Goal: Use online tool/utility: Utilize a website feature to perform a specific function

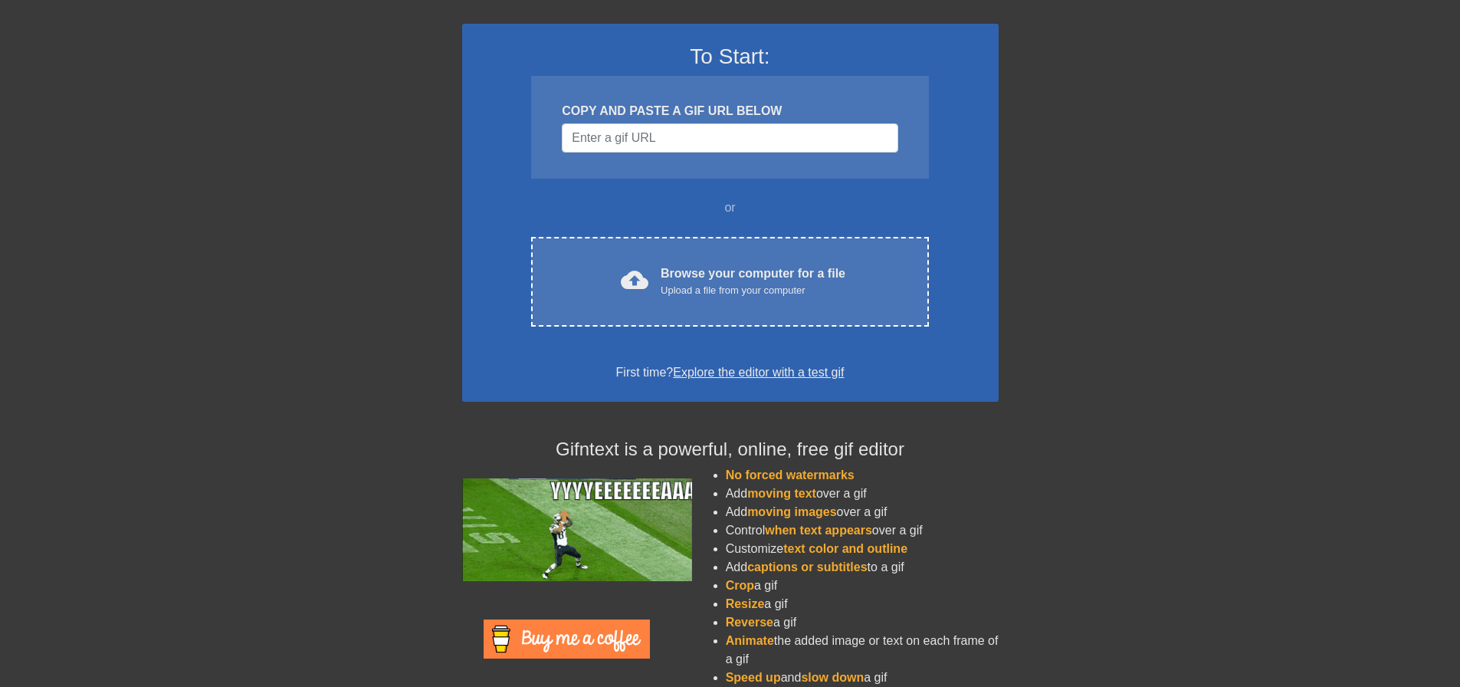
scroll to position [131, 0]
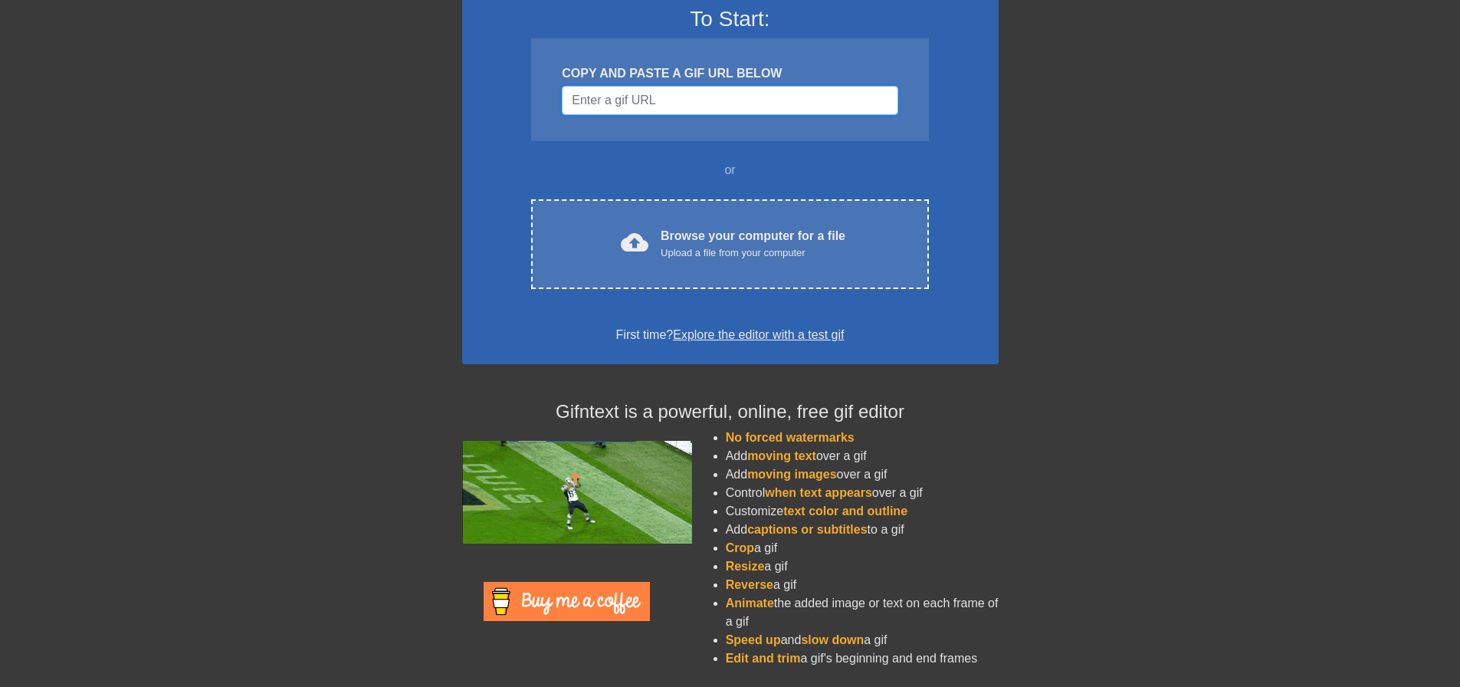
click at [685, 101] on input "Username" at bounding box center [730, 100] width 336 height 29
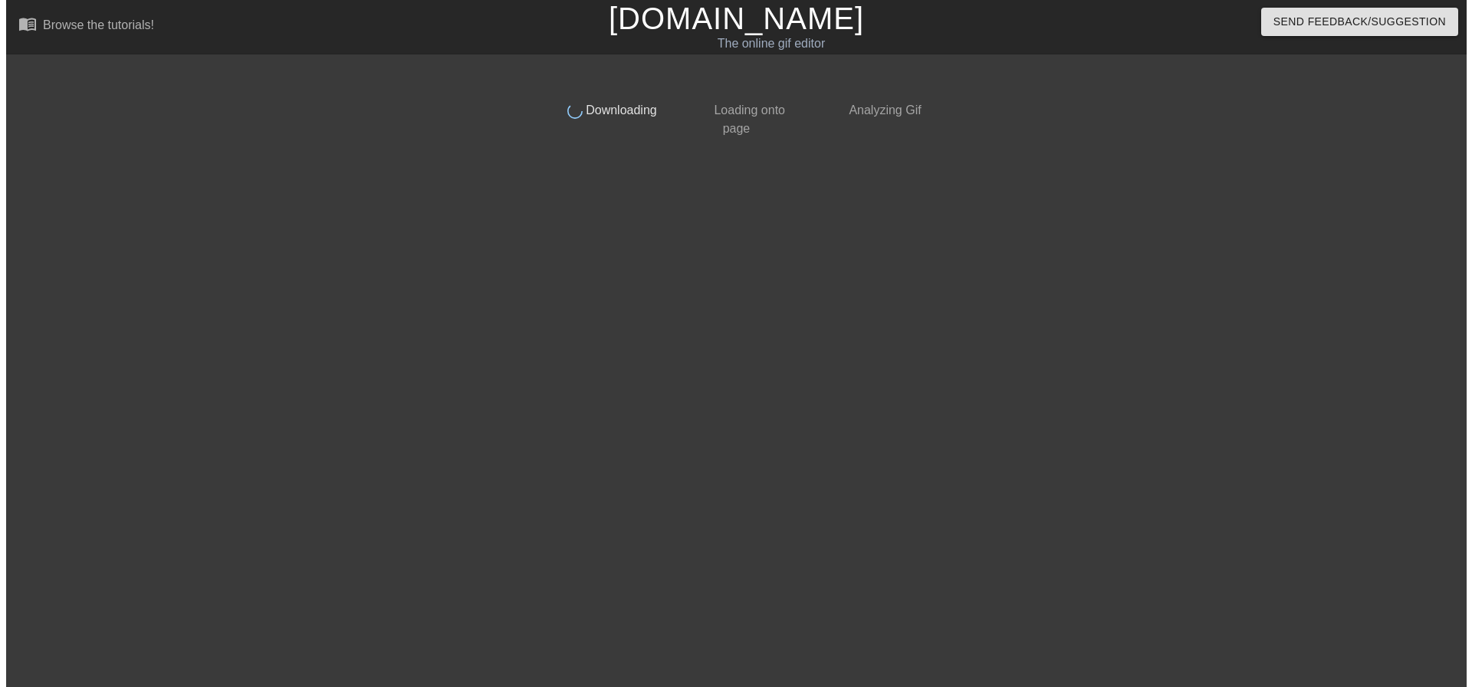
scroll to position [0, 0]
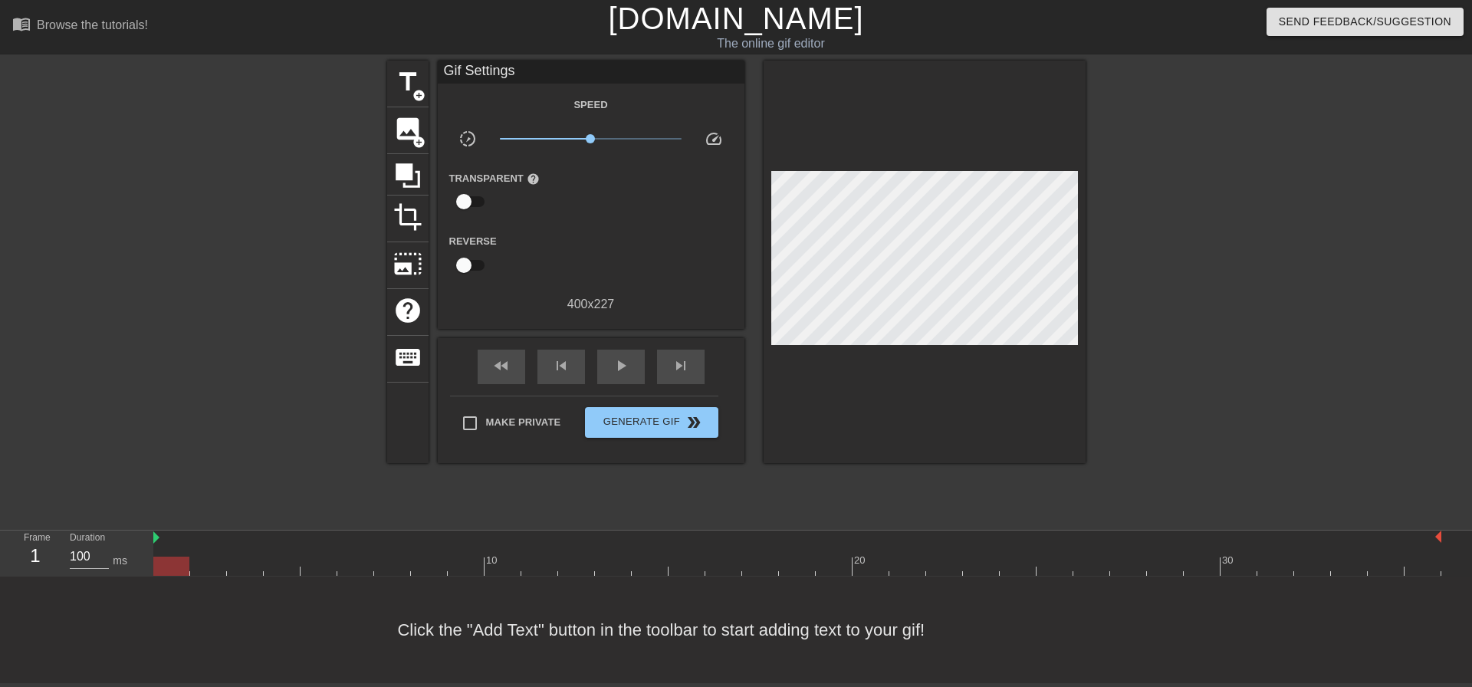
click at [920, 407] on div at bounding box center [924, 262] width 322 height 402
click at [553, 455] on div "fast_rewind skip_previous play_arrow skip_next Make Private Generate Gif double…" at bounding box center [591, 400] width 307 height 125
click at [405, 139] on span "image" at bounding box center [407, 128] width 29 height 29
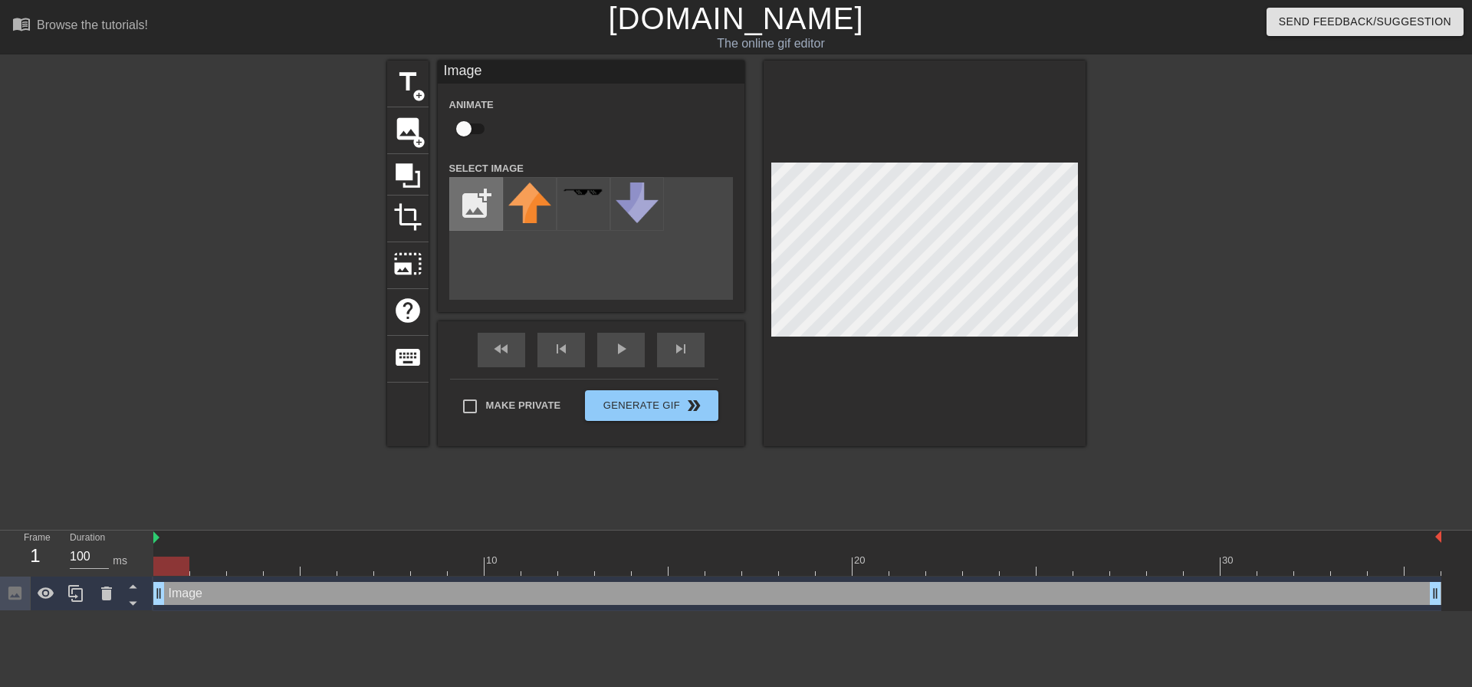
click at [481, 220] on input "file" at bounding box center [476, 204] width 52 height 52
type input "C:\fakepath\008-199.webp"
click at [526, 205] on img at bounding box center [529, 212] width 43 height 60
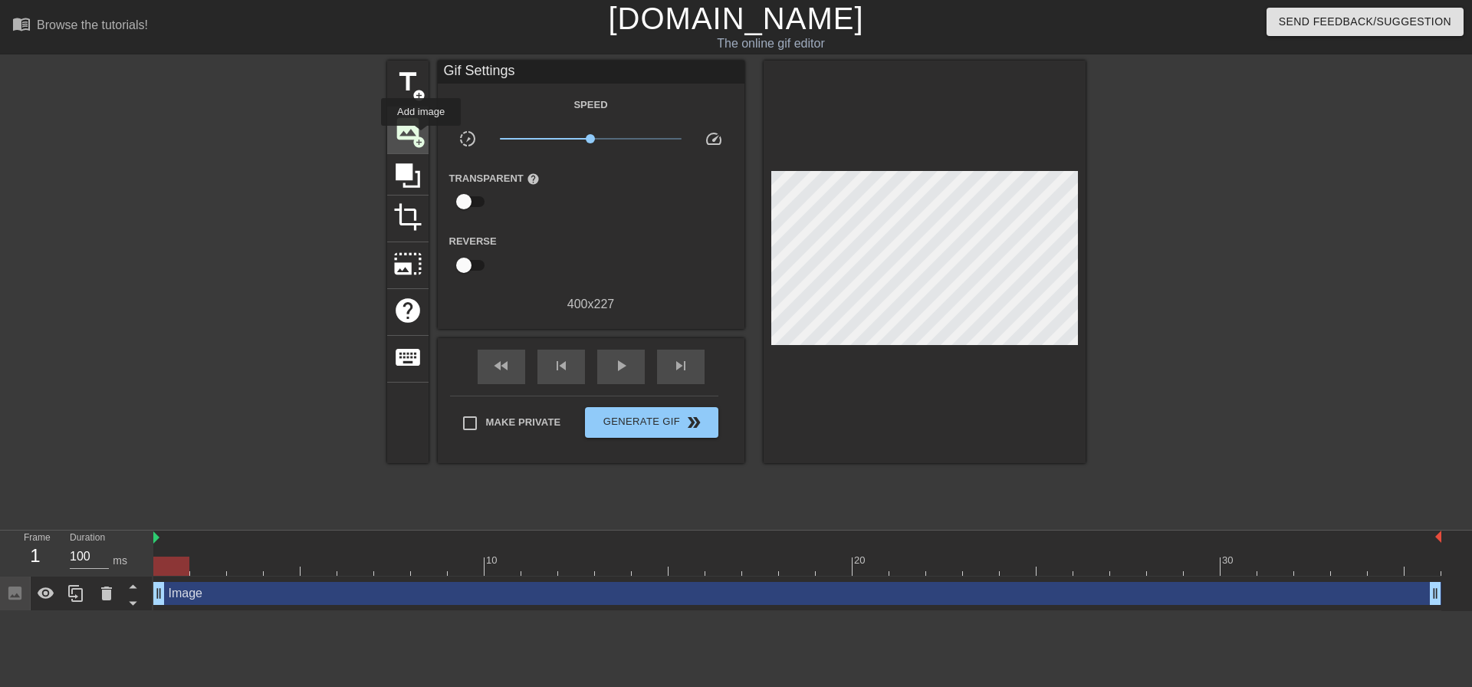
click at [421, 136] on span "add_circle" at bounding box center [418, 142] width 13 height 13
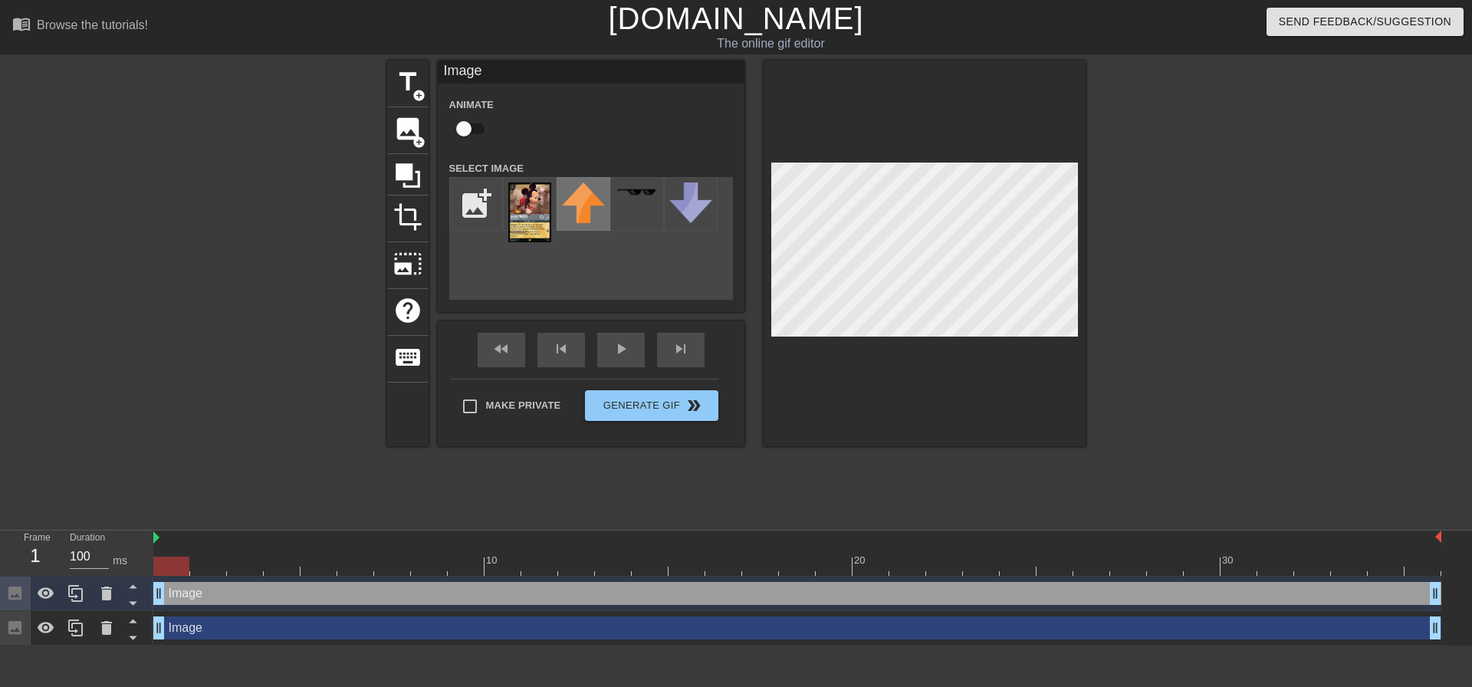
click at [557, 214] on div at bounding box center [583, 204] width 54 height 54
click at [593, 212] on img at bounding box center [583, 202] width 43 height 41
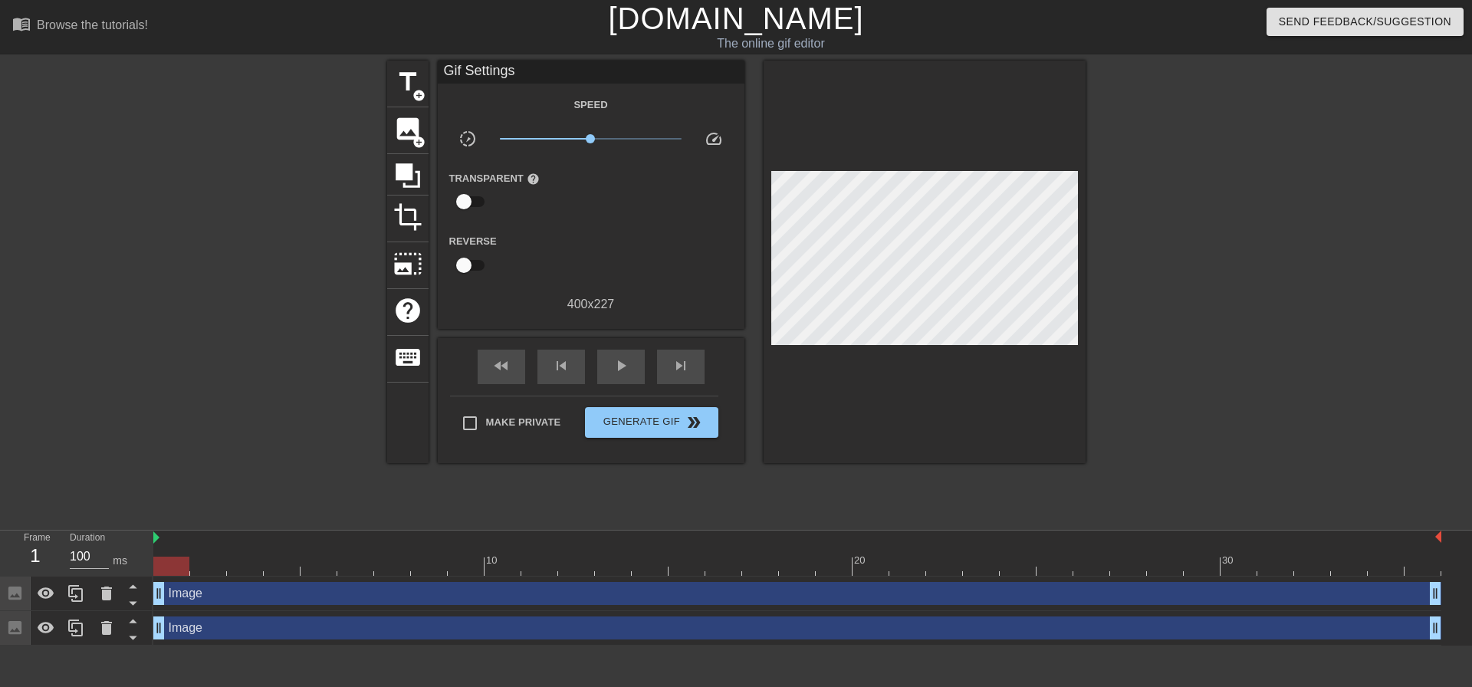
drag, startPoint x: 581, startPoint y: 213, endPoint x: 533, endPoint y: 320, distance: 117.4
click at [533, 320] on div "Gif Settings Speed slow_motion_video x1.00 speed Transparent help Reverse 400 x…" at bounding box center [591, 262] width 307 height 402
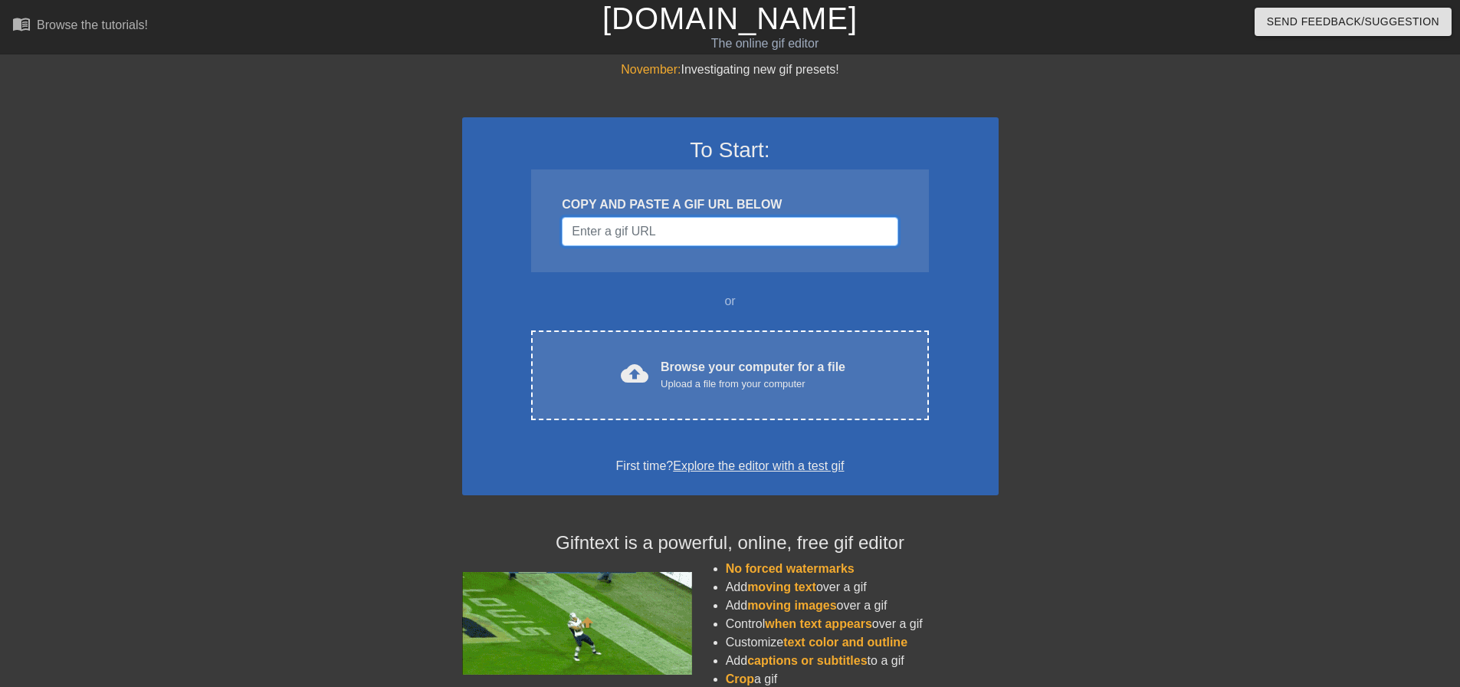
click at [694, 227] on input "Username" at bounding box center [730, 231] width 336 height 29
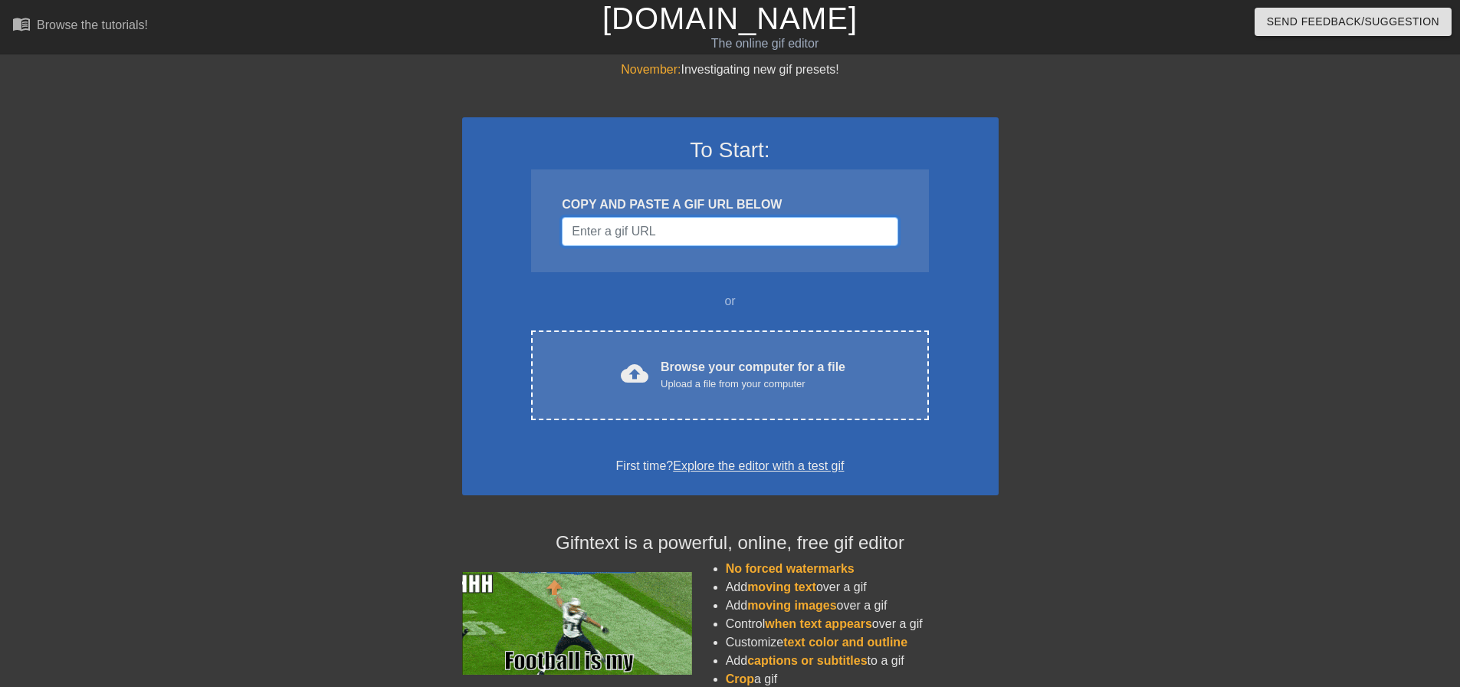
click at [655, 227] on input "Username" at bounding box center [730, 231] width 336 height 29
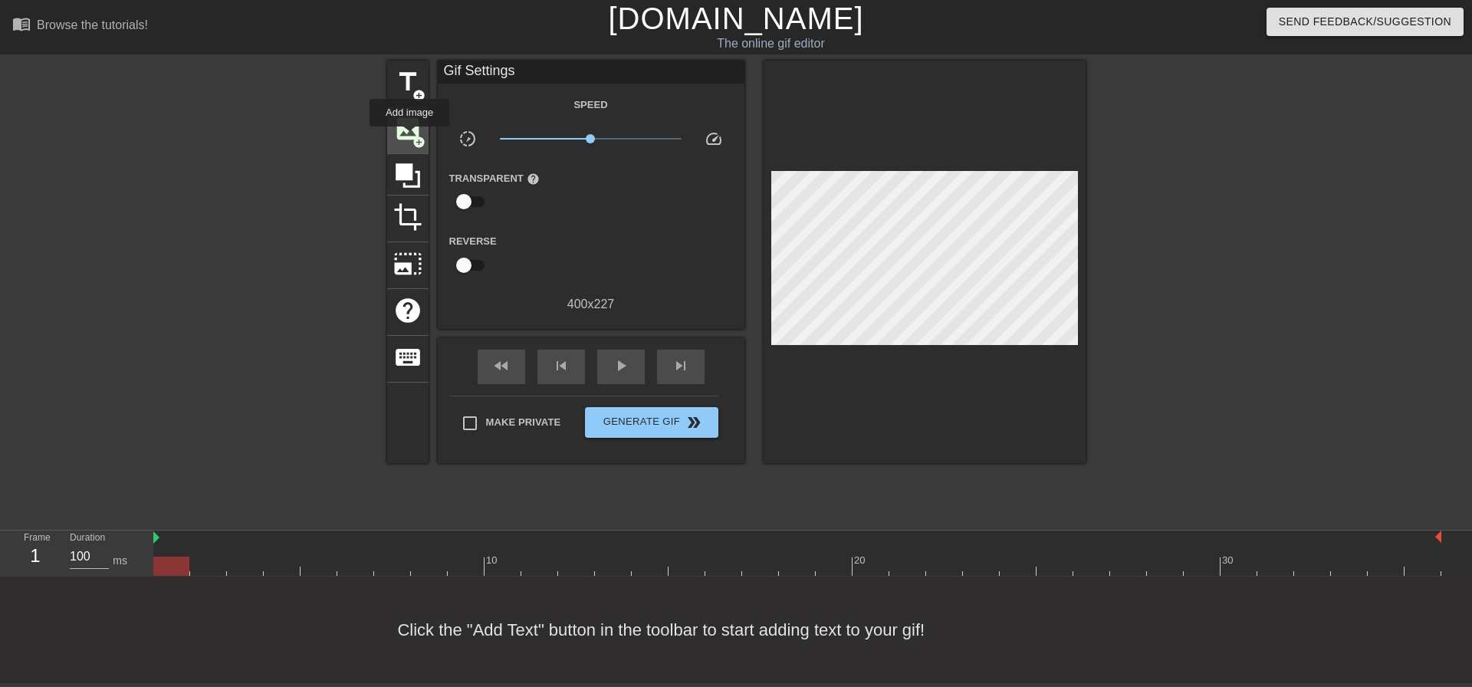
click at [409, 137] on span "image" at bounding box center [407, 128] width 29 height 29
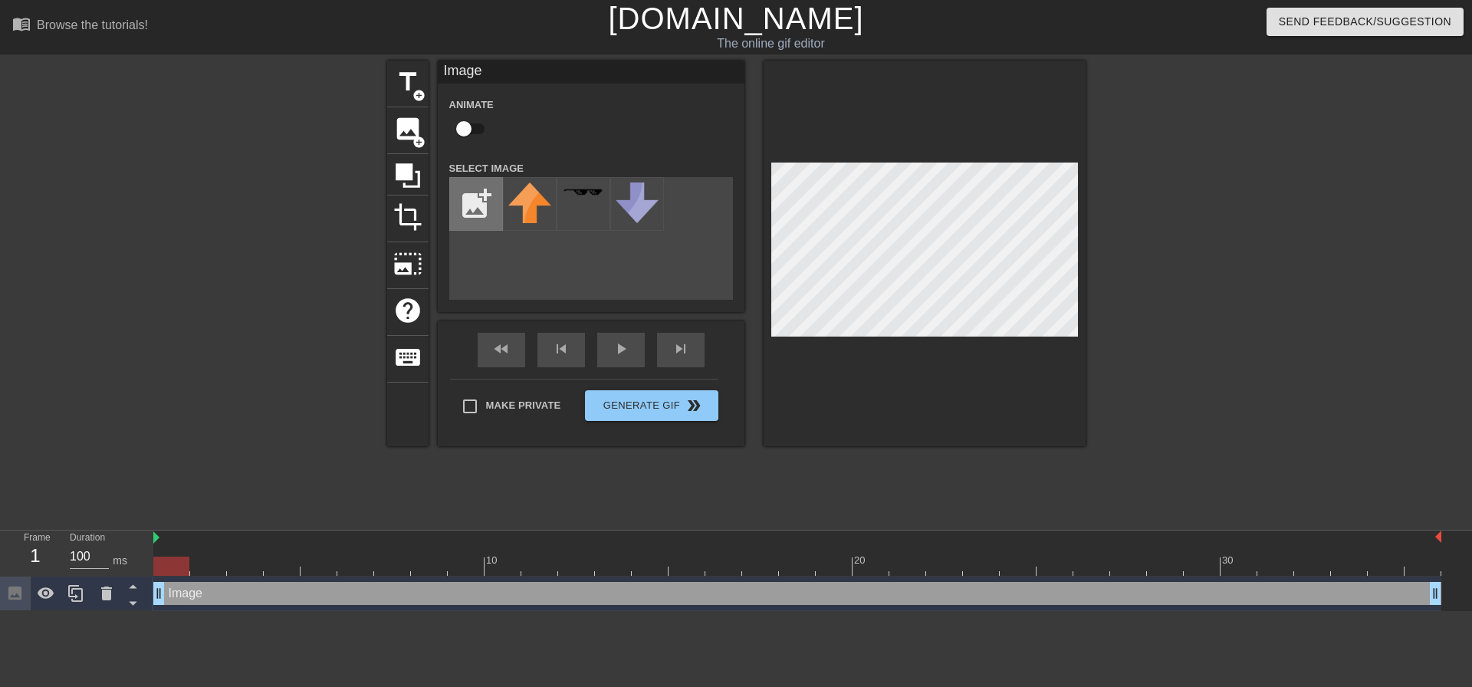
click at [467, 202] on input "file" at bounding box center [476, 204] width 52 height 52
type input "C:\fakepath\008-199.webp"
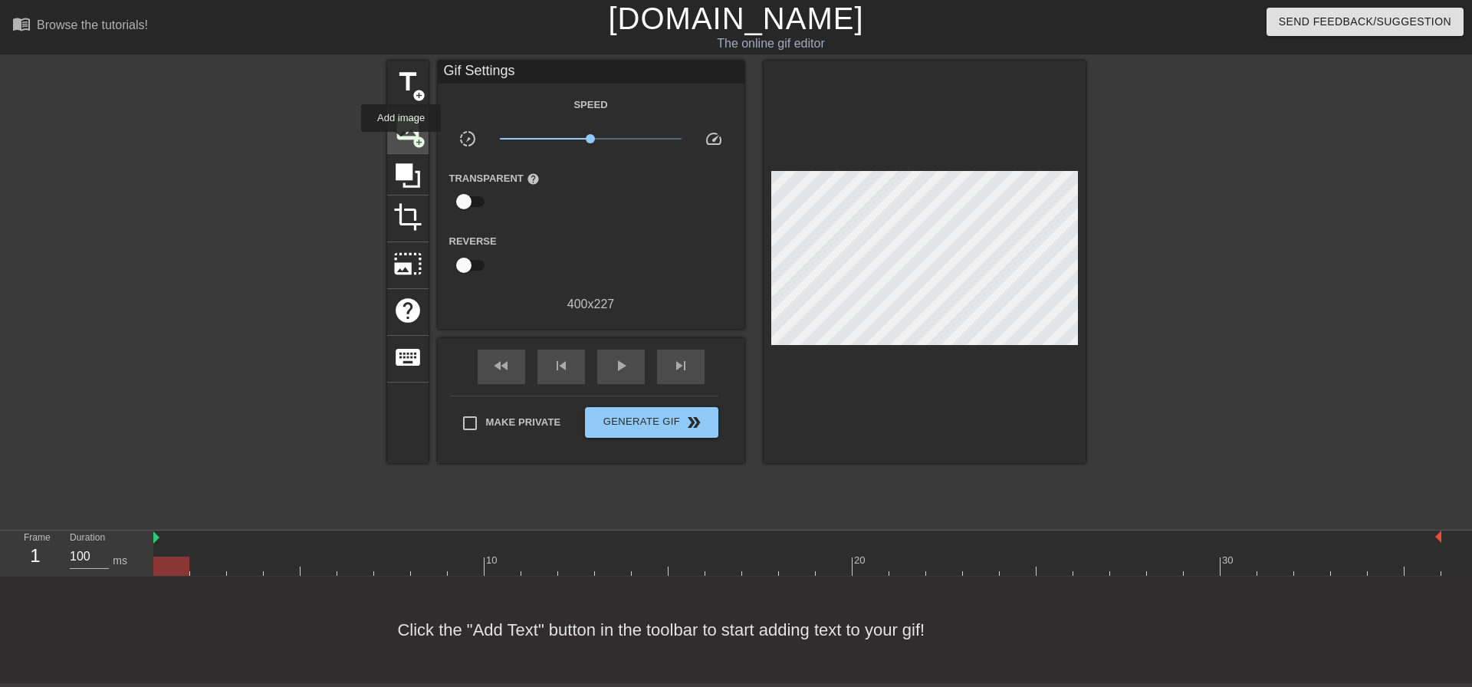
click at [400, 135] on span "image" at bounding box center [407, 128] width 29 height 29
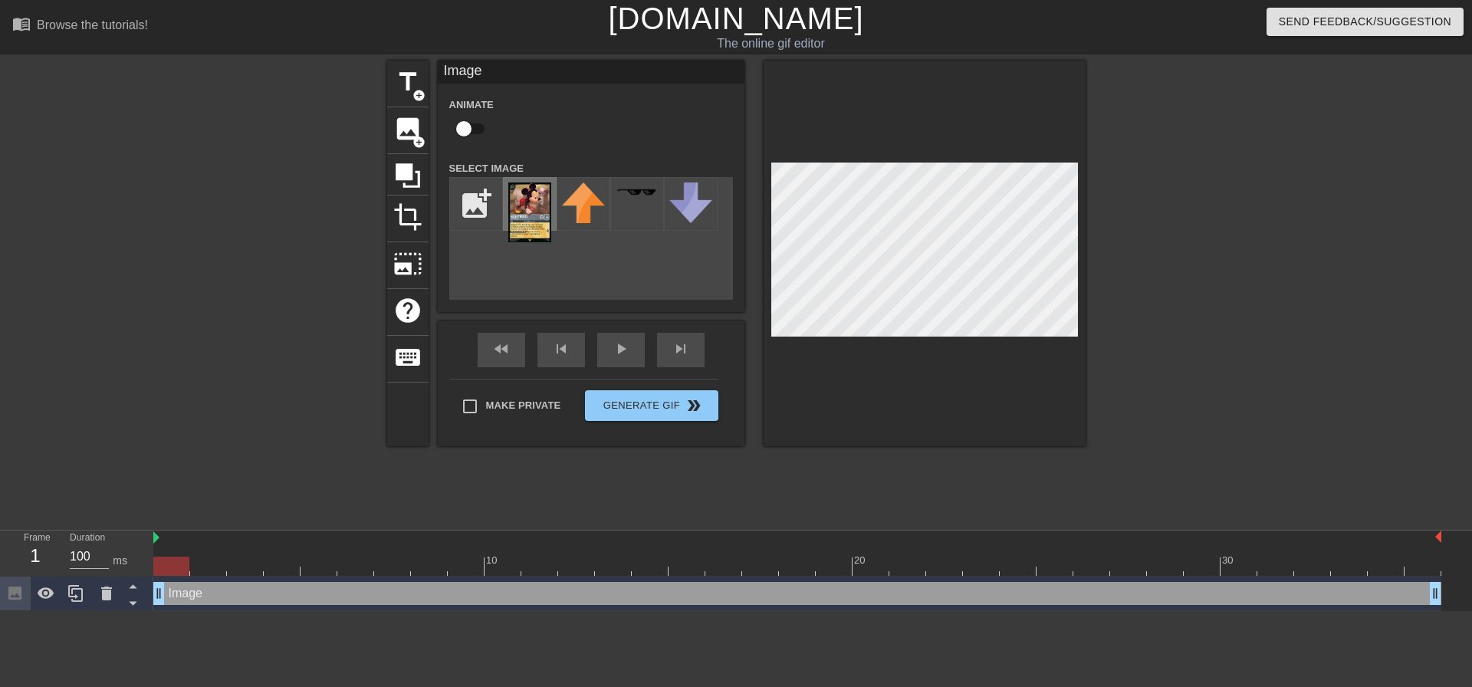
click at [541, 208] on img at bounding box center [529, 212] width 43 height 60
click at [671, 345] on div "fast_rewind skip_previous play_arrow skip_next" at bounding box center [591, 349] width 250 height 57
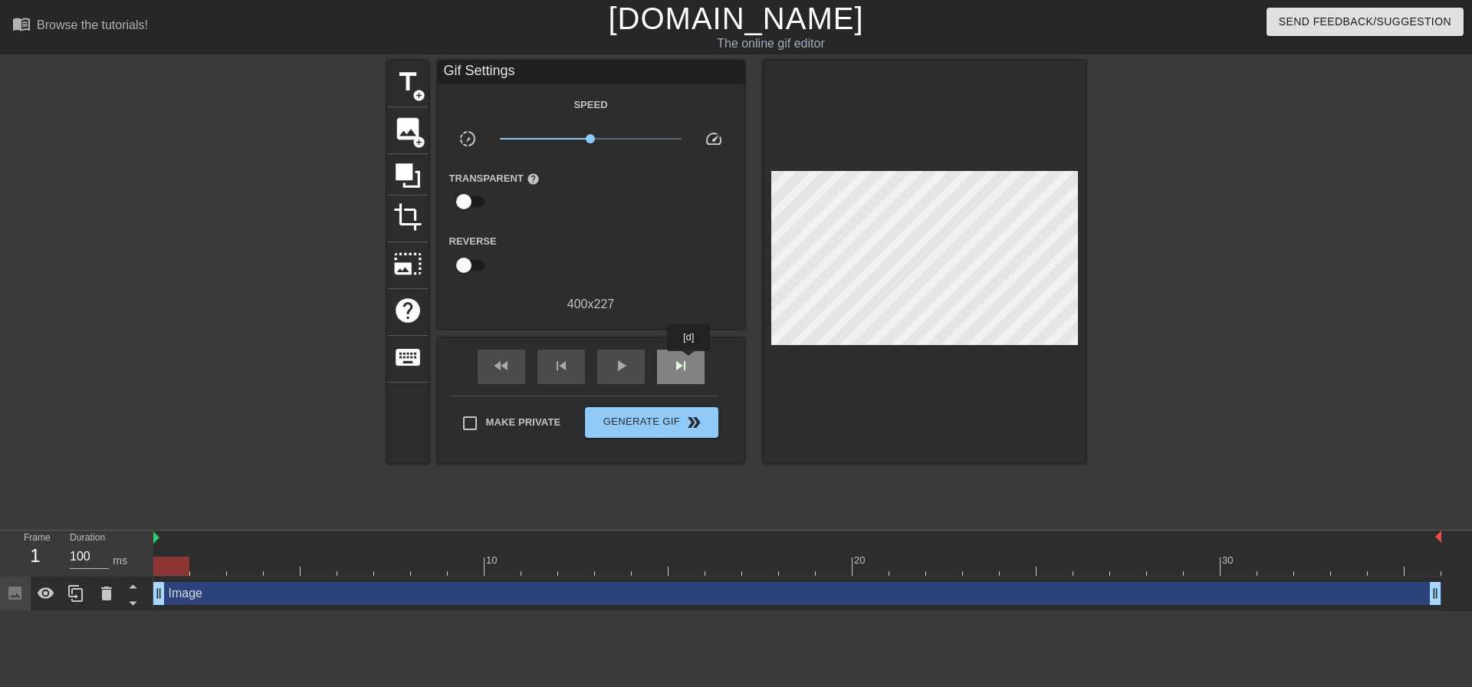
click at [689, 362] on span "skip_next" at bounding box center [680, 365] width 18 height 18
click at [693, 367] on div "skip_next" at bounding box center [681, 367] width 48 height 34
click at [692, 367] on div "skip_next" at bounding box center [681, 367] width 48 height 34
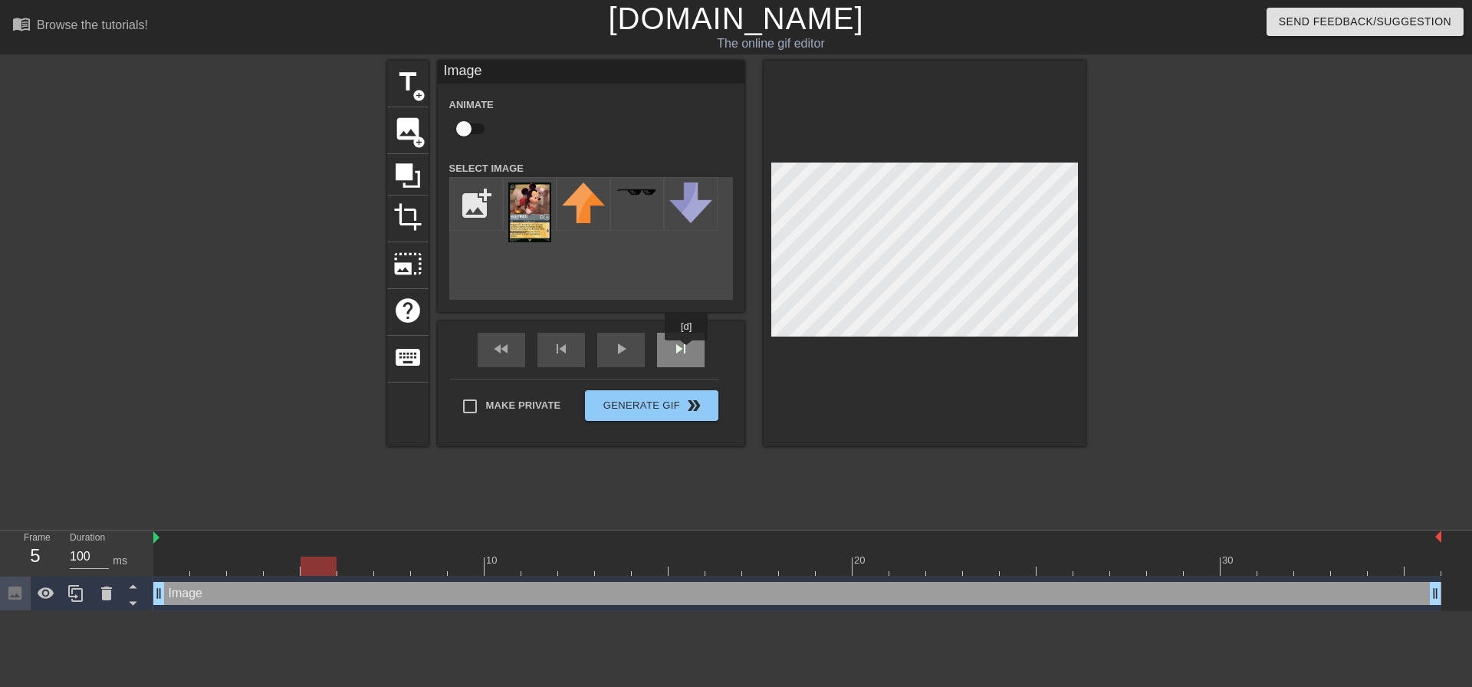
click at [684, 348] on div "skip_next" at bounding box center [681, 350] width 48 height 34
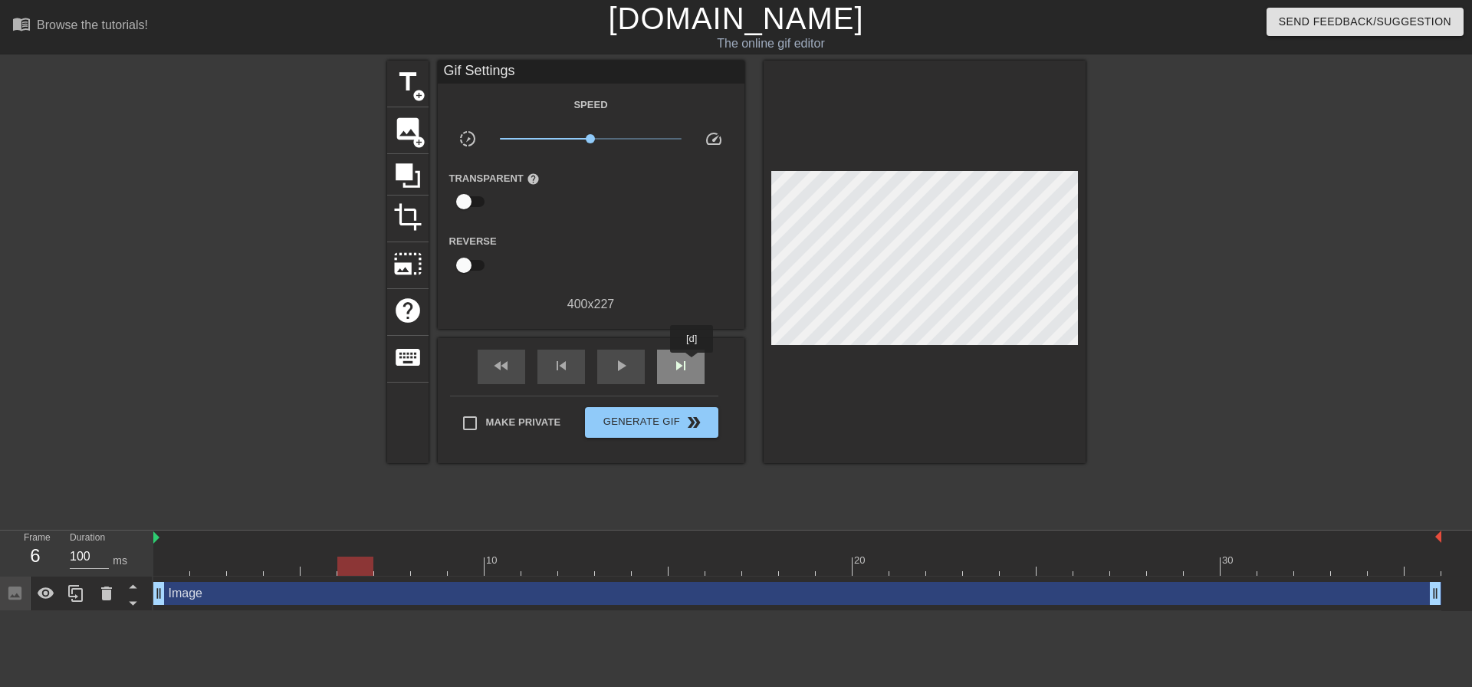
click at [691, 364] on div "skip_next" at bounding box center [681, 367] width 48 height 34
click at [684, 363] on span "skip_next" at bounding box center [680, 365] width 18 height 18
click at [686, 343] on div "fast_rewind skip_previous play_arrow skip_next" at bounding box center [591, 366] width 250 height 57
click at [682, 346] on div "fast_rewind skip_previous play_arrow skip_next" at bounding box center [591, 366] width 250 height 57
click at [683, 362] on span "skip_next" at bounding box center [680, 365] width 18 height 18
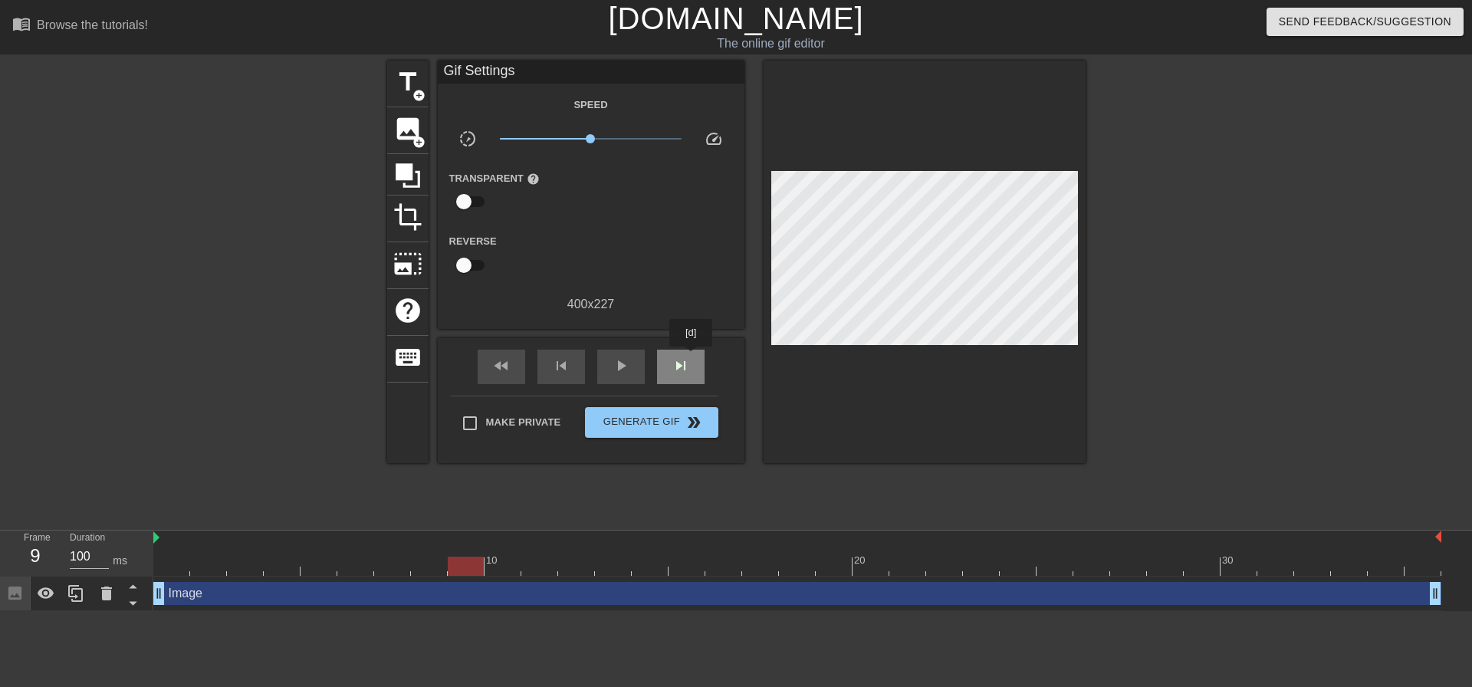
click at [691, 357] on div "skip_next" at bounding box center [681, 367] width 48 height 34
click at [687, 356] on span "skip_next" at bounding box center [680, 365] width 18 height 18
click at [684, 345] on div "fast_rewind skip_previous play_arrow skip_next" at bounding box center [591, 366] width 250 height 57
click at [686, 356] on span "skip_next" at bounding box center [680, 365] width 18 height 18
click at [684, 366] on span "skip_next" at bounding box center [680, 365] width 18 height 18
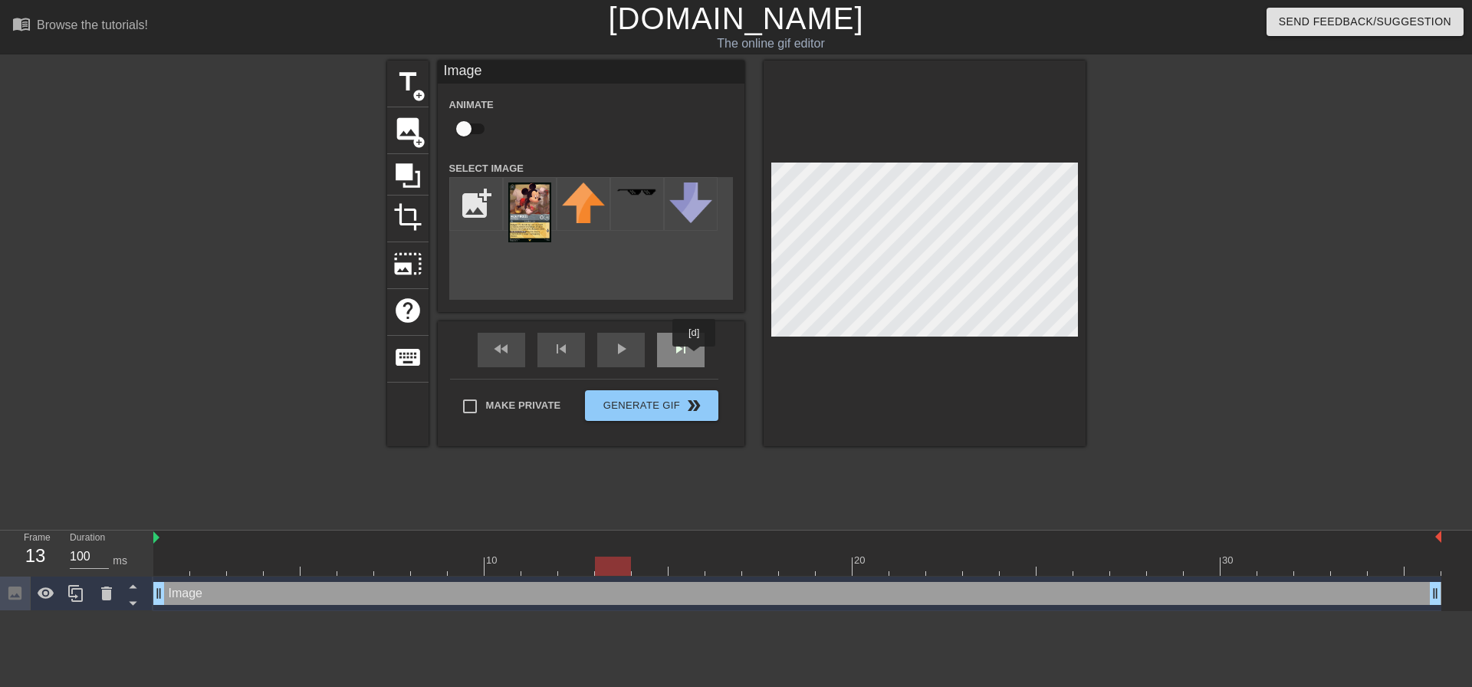
click at [691, 353] on div "skip_next" at bounding box center [681, 350] width 48 height 34
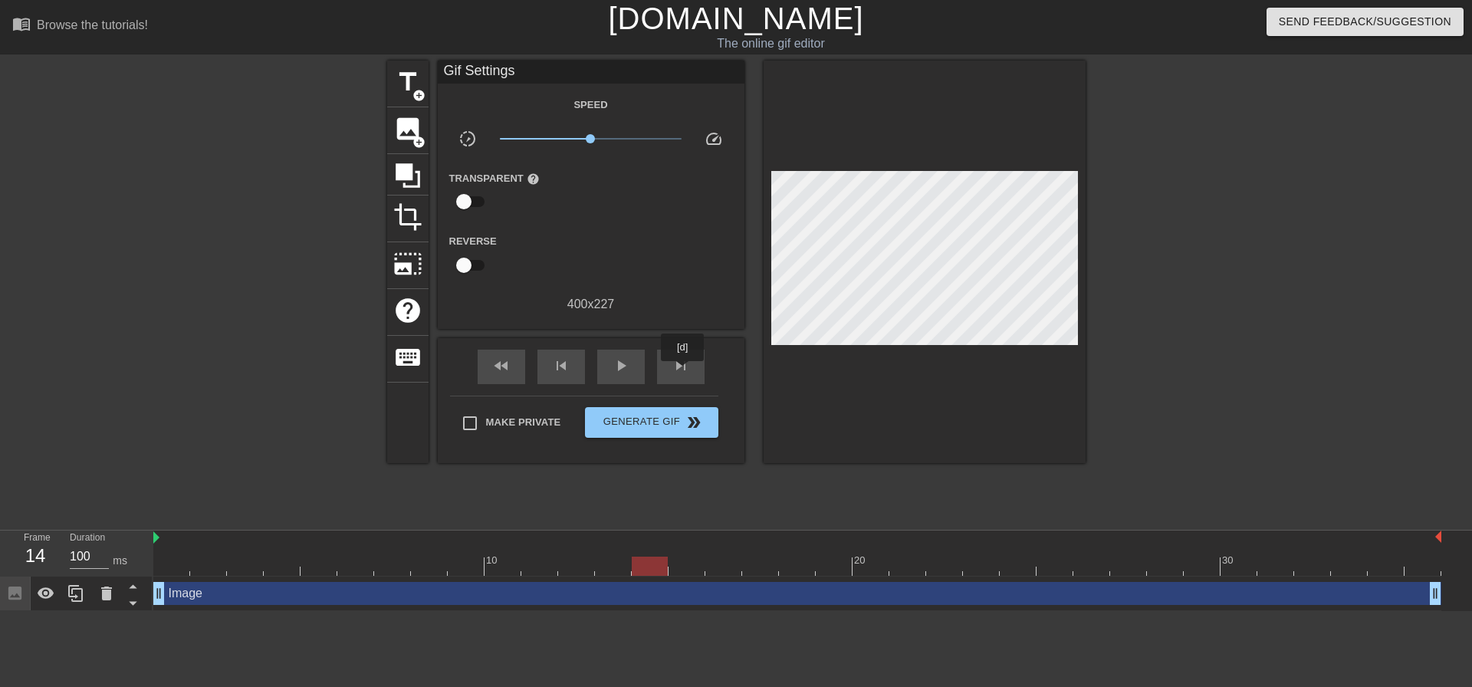
drag, startPoint x: 683, startPoint y: 372, endPoint x: 763, endPoint y: 350, distance: 83.3
click at [682, 372] on span "skip_next" at bounding box center [680, 365] width 18 height 18
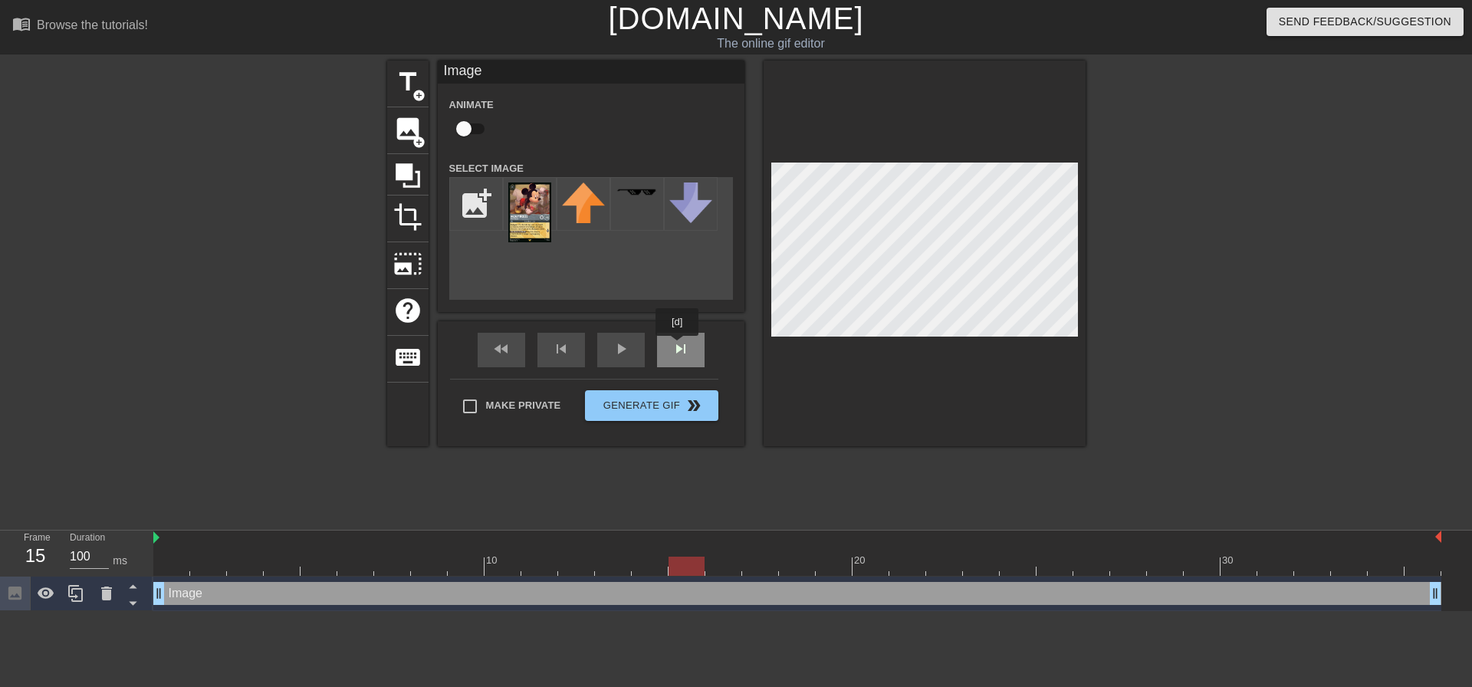
click at [678, 346] on div "fast_rewind skip_previous play_arrow skip_next" at bounding box center [591, 349] width 250 height 57
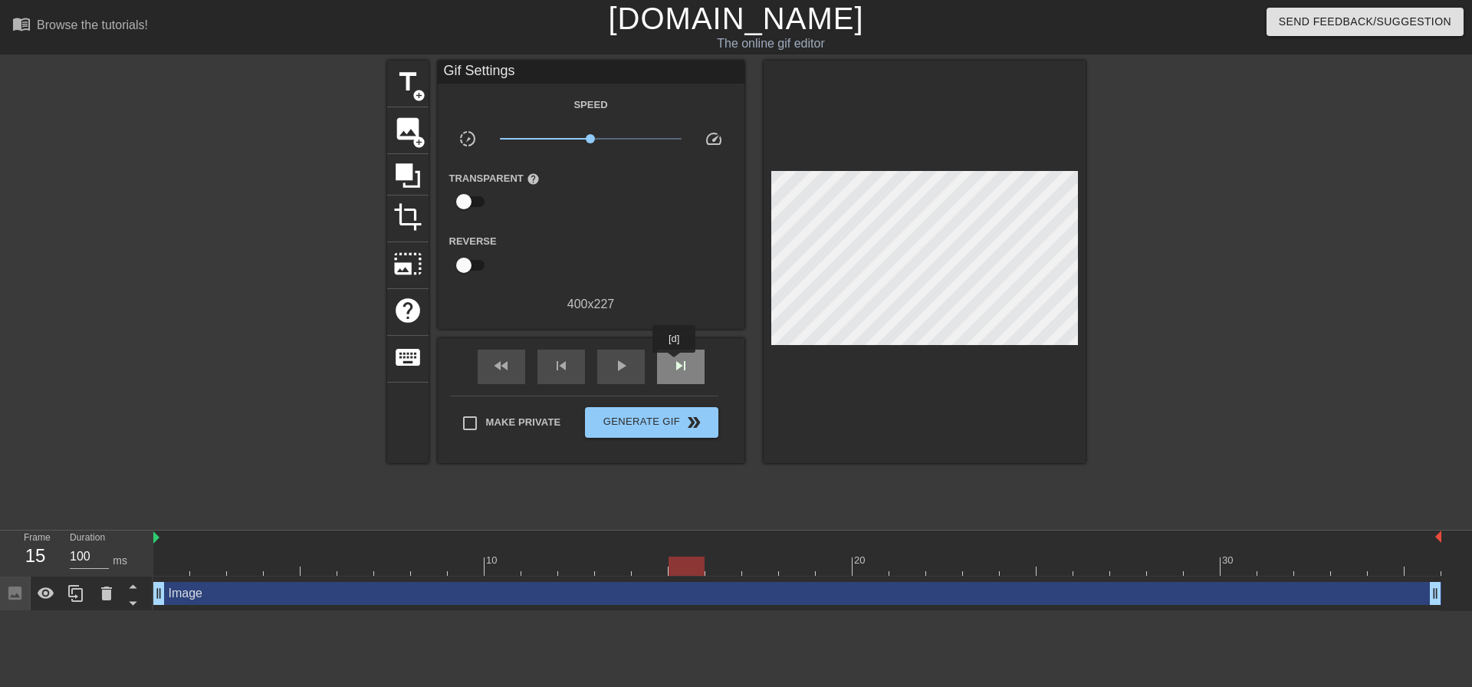
click at [674, 363] on span "skip_next" at bounding box center [680, 365] width 18 height 18
click at [684, 350] on div "skip_next" at bounding box center [681, 367] width 48 height 34
click at [682, 361] on span "skip_next" at bounding box center [680, 365] width 18 height 18
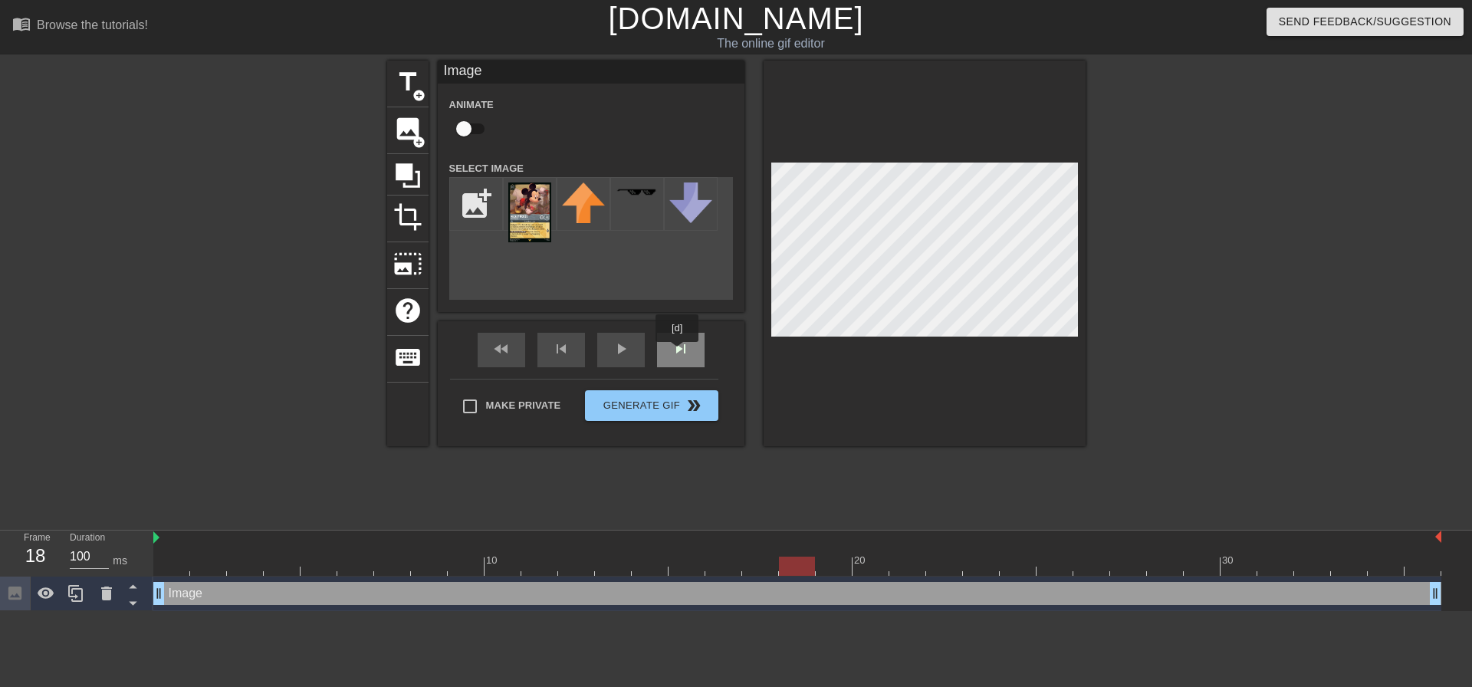
click at [676, 353] on div "skip_next" at bounding box center [681, 350] width 48 height 34
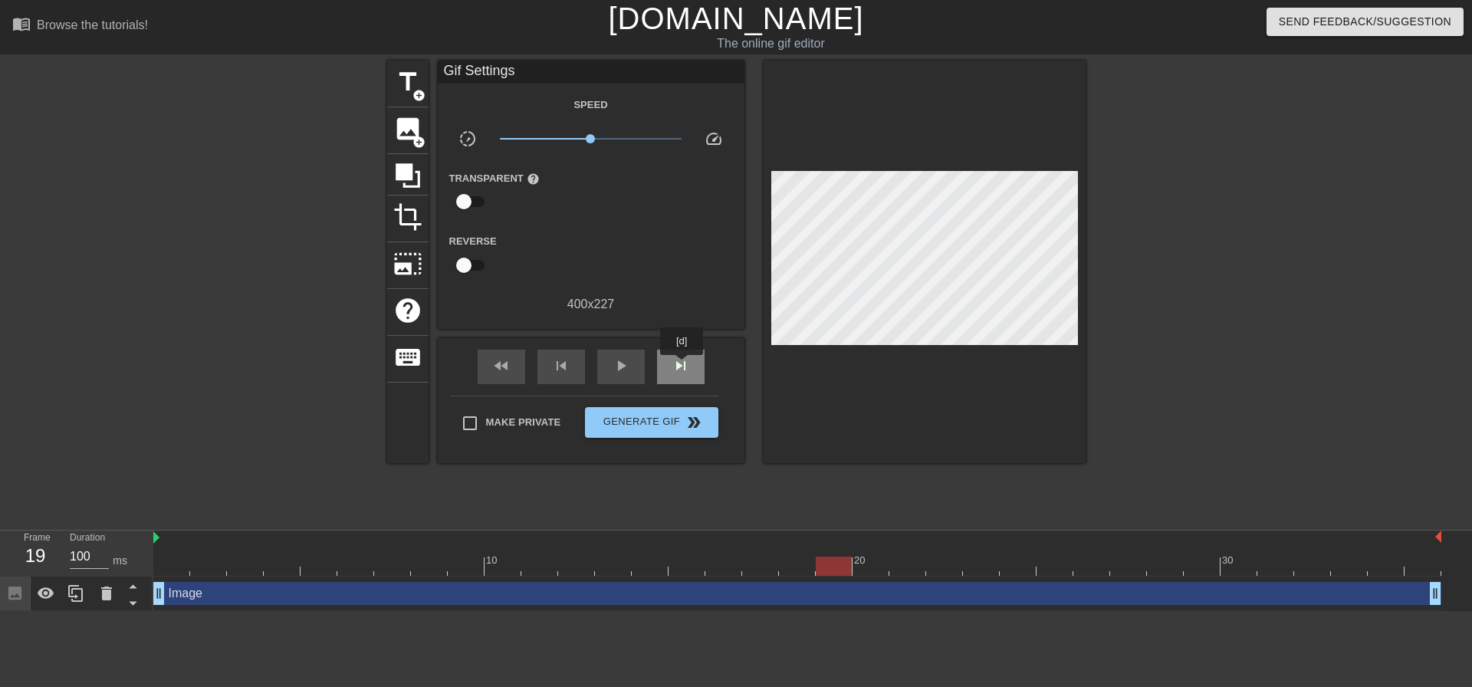
click at [682, 366] on span "skip_next" at bounding box center [680, 365] width 18 height 18
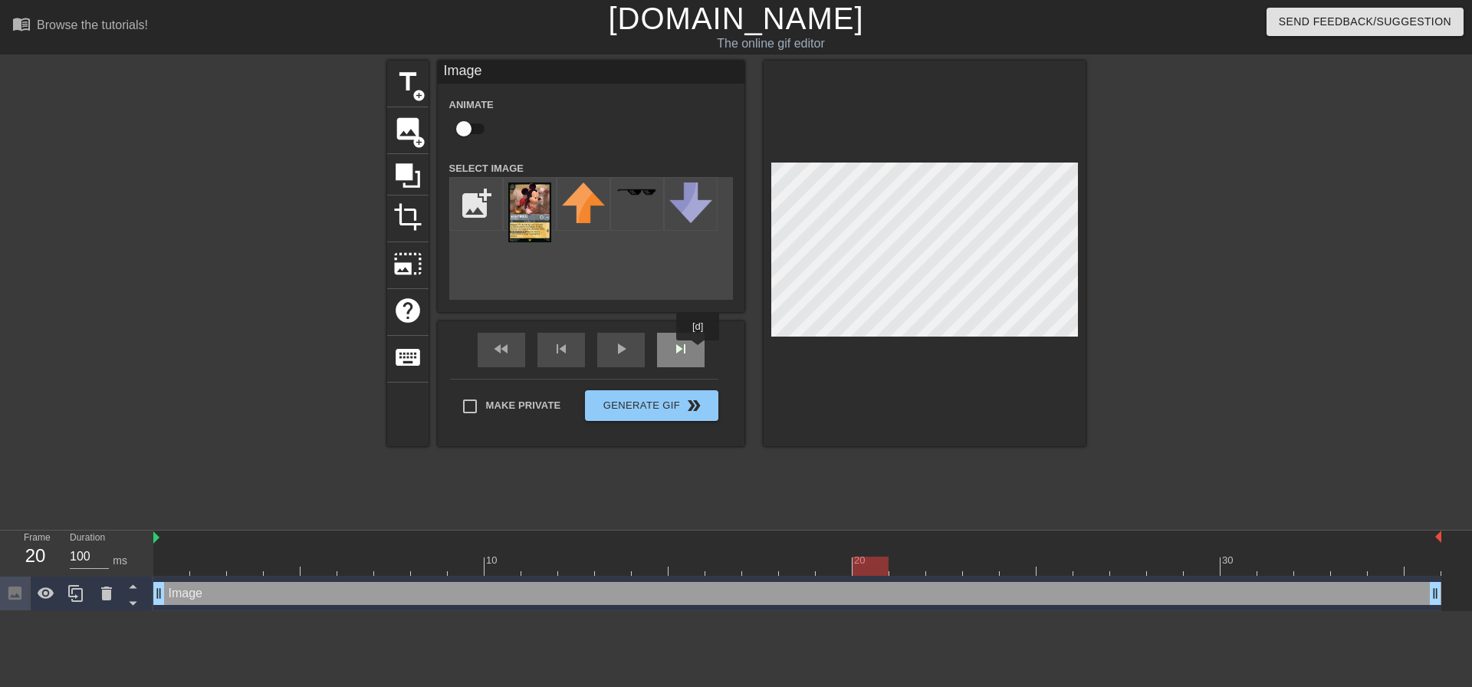
click at [693, 352] on div "skip_next" at bounding box center [681, 350] width 48 height 34
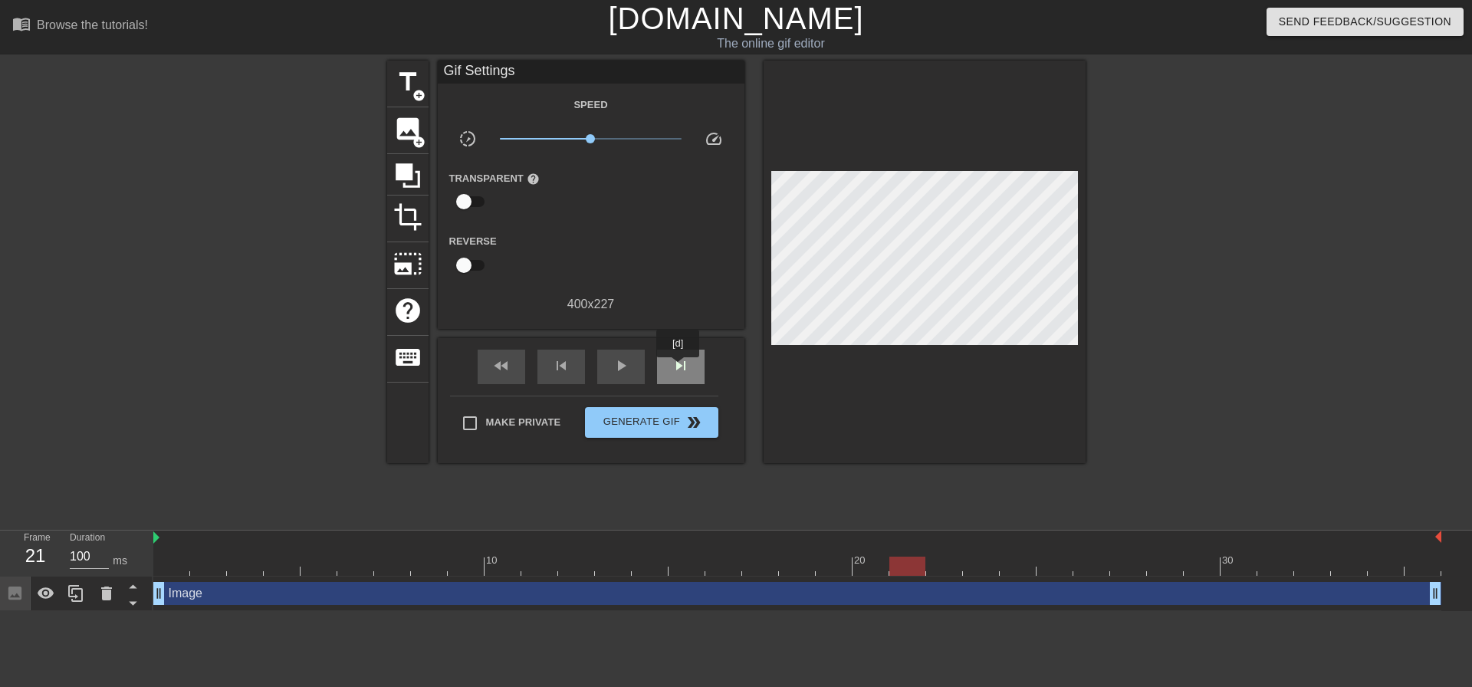
click at [678, 368] on span "skip_next" at bounding box center [680, 365] width 18 height 18
click at [679, 370] on span "skip_next" at bounding box center [680, 365] width 18 height 18
click at [691, 350] on div "skip_next" at bounding box center [681, 367] width 48 height 34
click at [683, 356] on span "skip_next" at bounding box center [680, 365] width 18 height 18
click at [668, 355] on div "skip_next" at bounding box center [681, 367] width 48 height 34
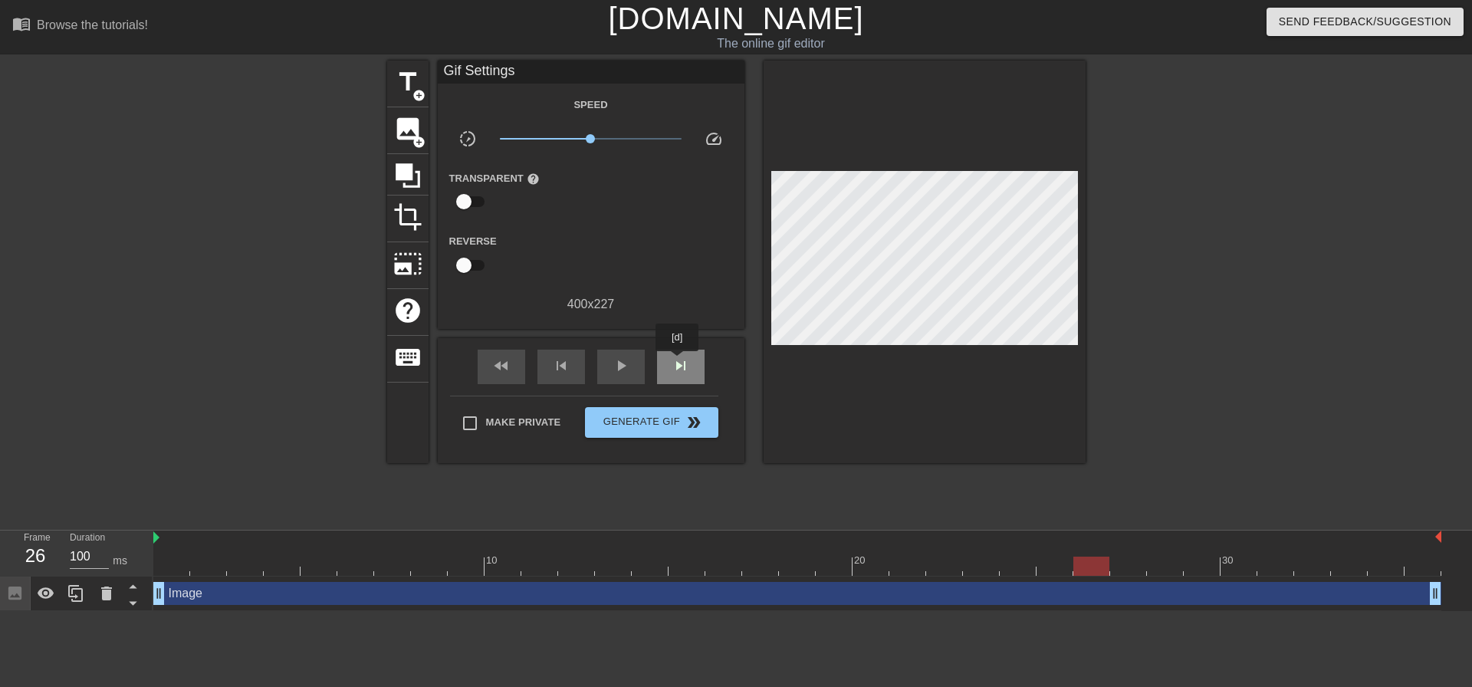
click at [678, 362] on span "skip_next" at bounding box center [680, 365] width 18 height 18
click at [684, 370] on span "skip_next" at bounding box center [680, 365] width 18 height 18
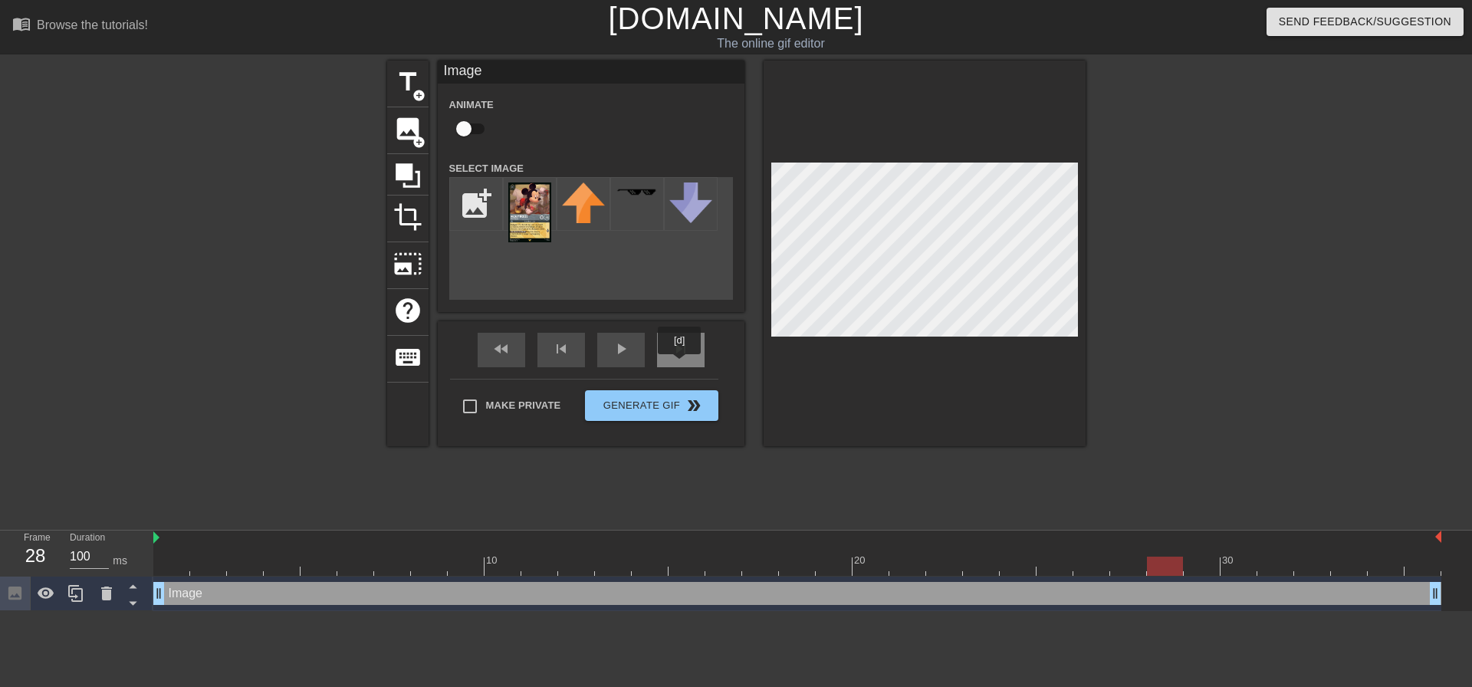
click at [690, 358] on div "skip_next" at bounding box center [681, 350] width 48 height 34
click at [675, 349] on div "skip_next" at bounding box center [681, 350] width 48 height 34
click at [674, 353] on div "skip_next" at bounding box center [681, 350] width 48 height 34
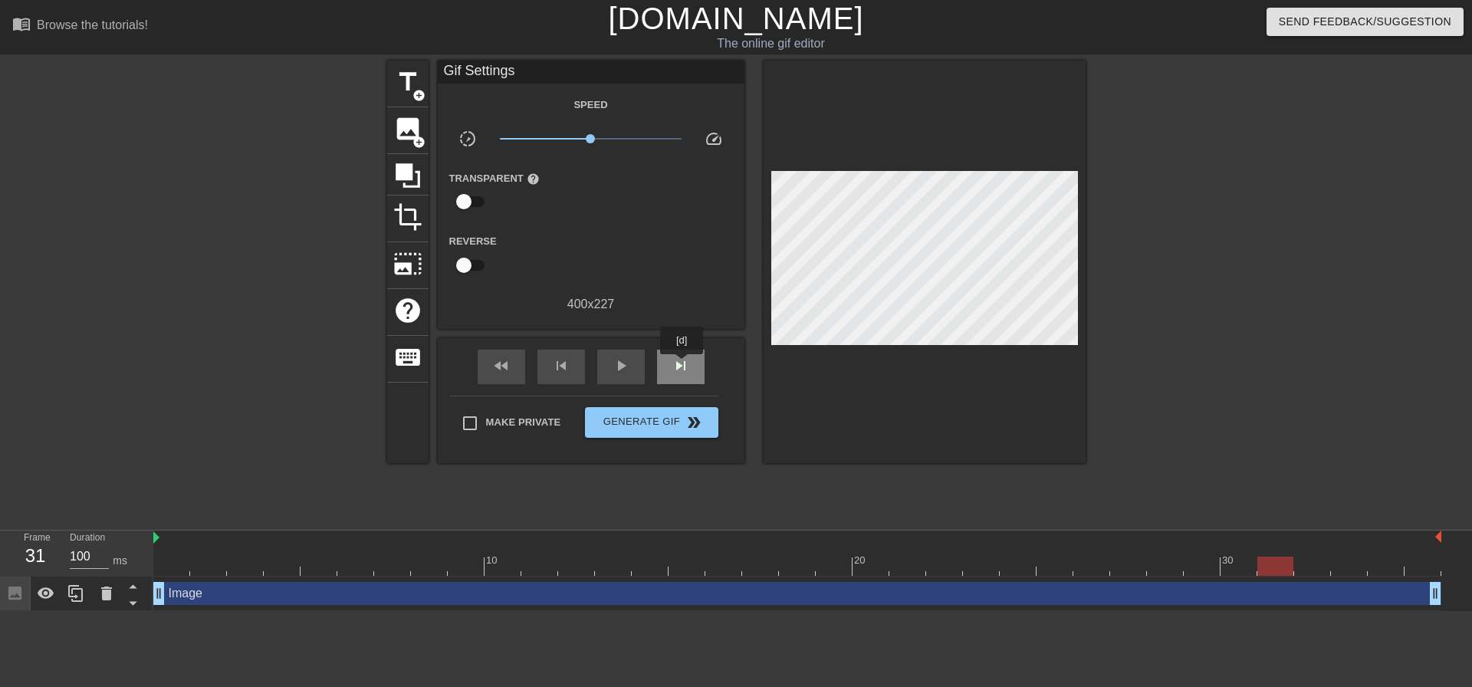
click at [679, 366] on span "skip_next" at bounding box center [680, 365] width 18 height 18
click at [686, 365] on span "skip_next" at bounding box center [680, 365] width 18 height 18
click at [688, 366] on span "skip_next" at bounding box center [680, 365] width 18 height 18
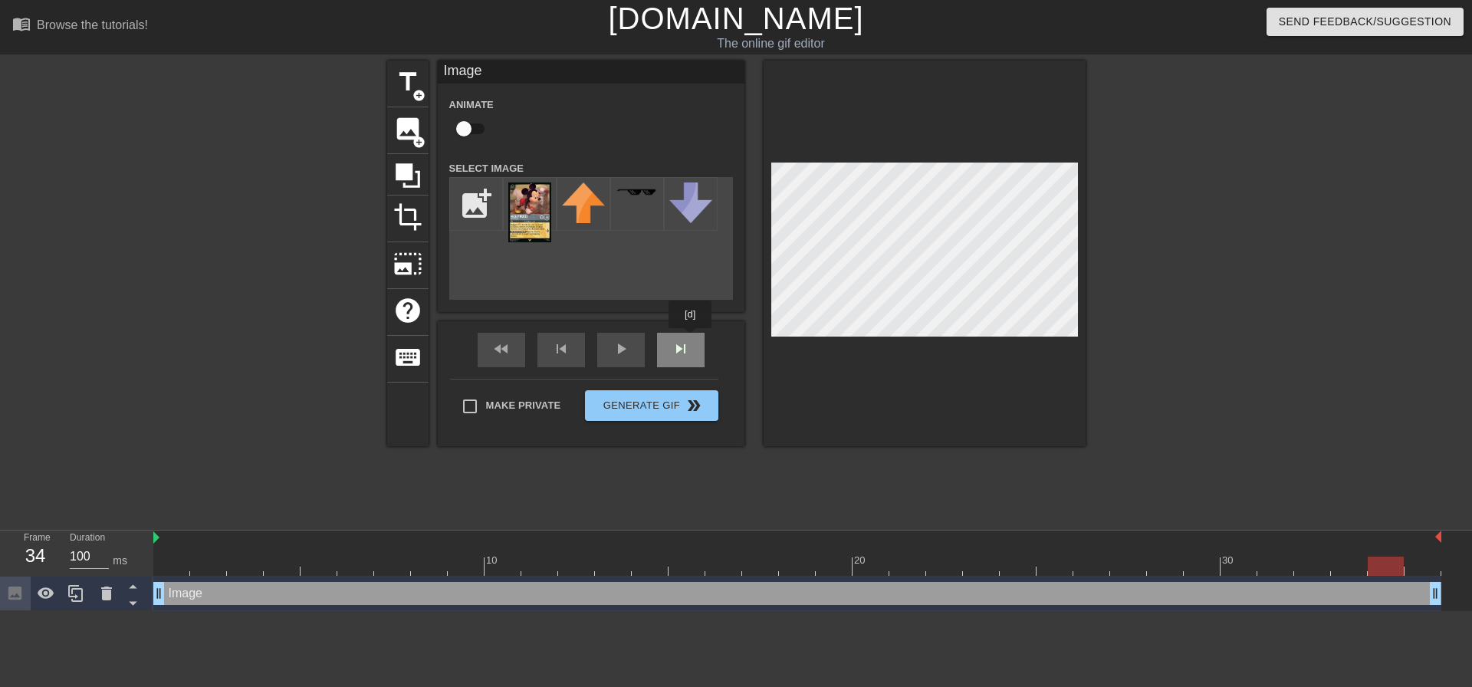
click at [668, 350] on div "skip_next" at bounding box center [681, 350] width 48 height 34
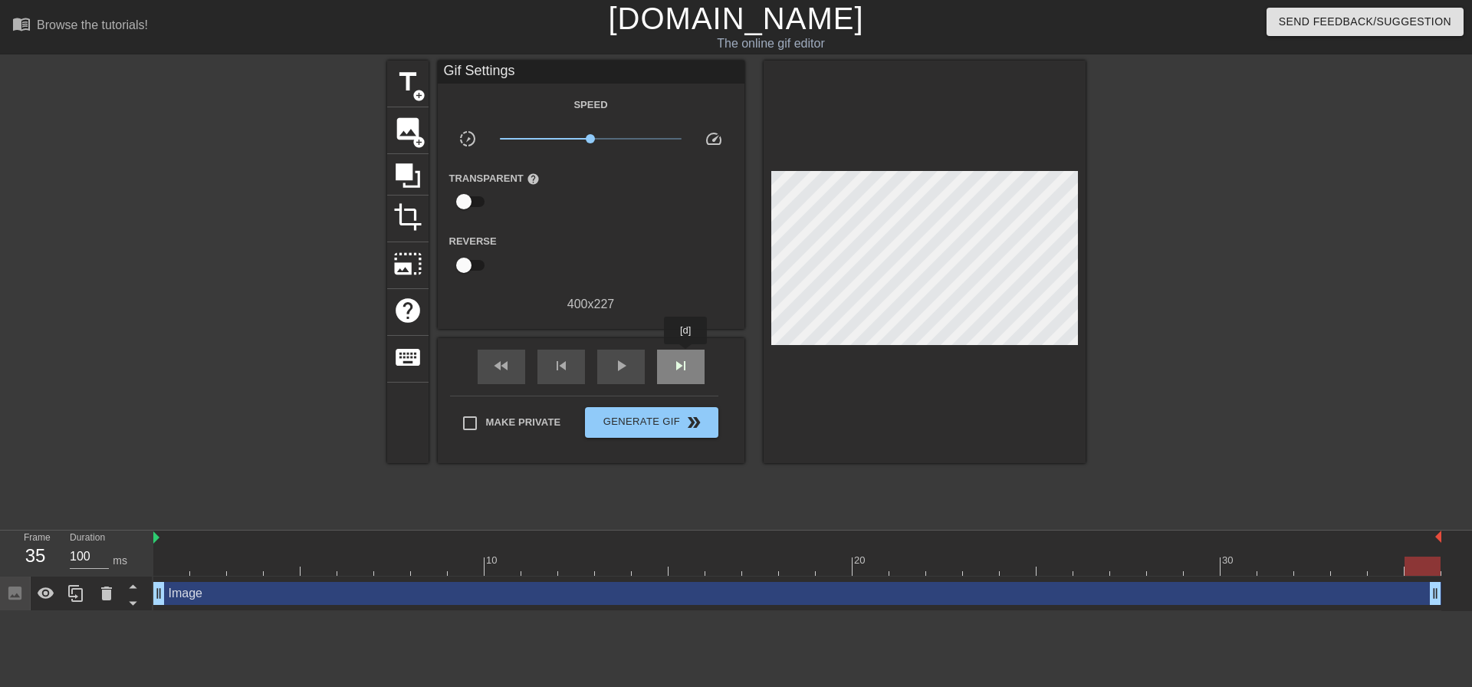
click at [683, 360] on span "skip_next" at bounding box center [680, 365] width 18 height 18
click at [514, 366] on div "fast_rewind" at bounding box center [502, 367] width 48 height 34
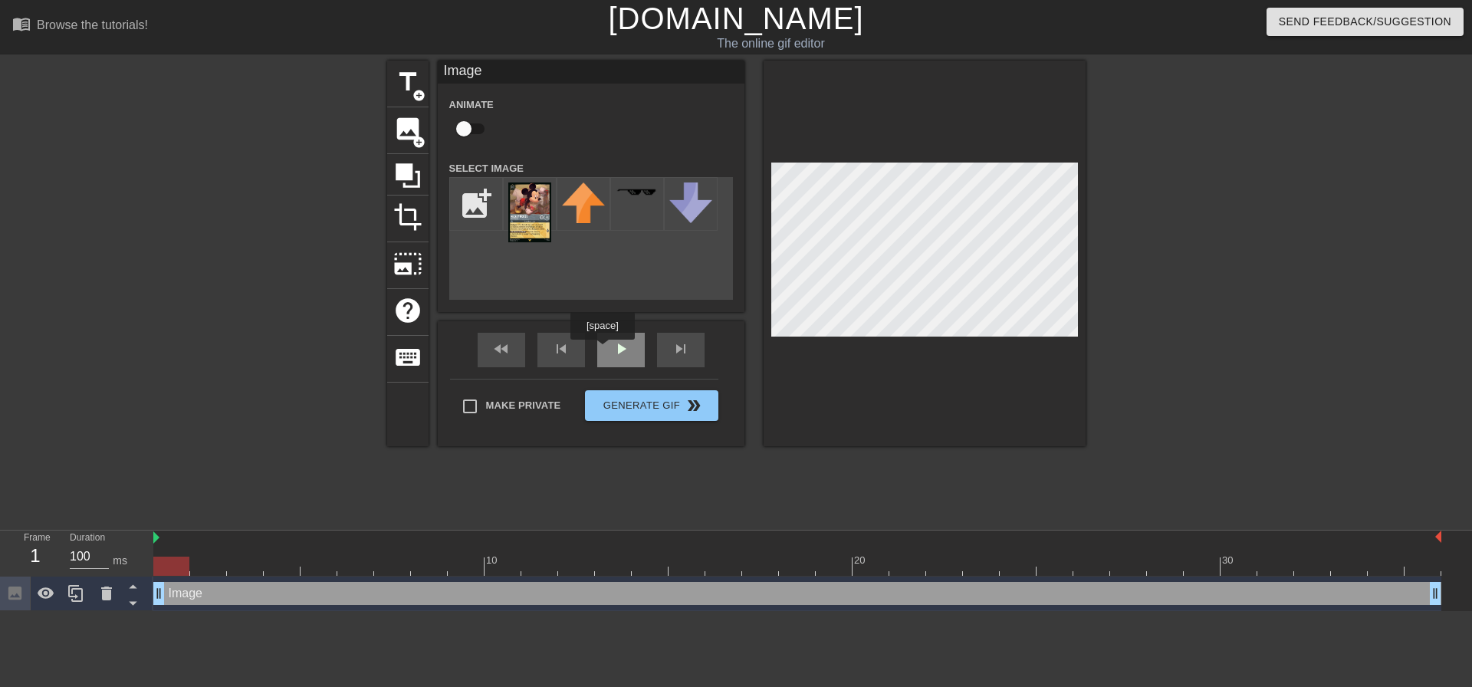
click at [602, 350] on div "play_arrow" at bounding box center [621, 350] width 48 height 34
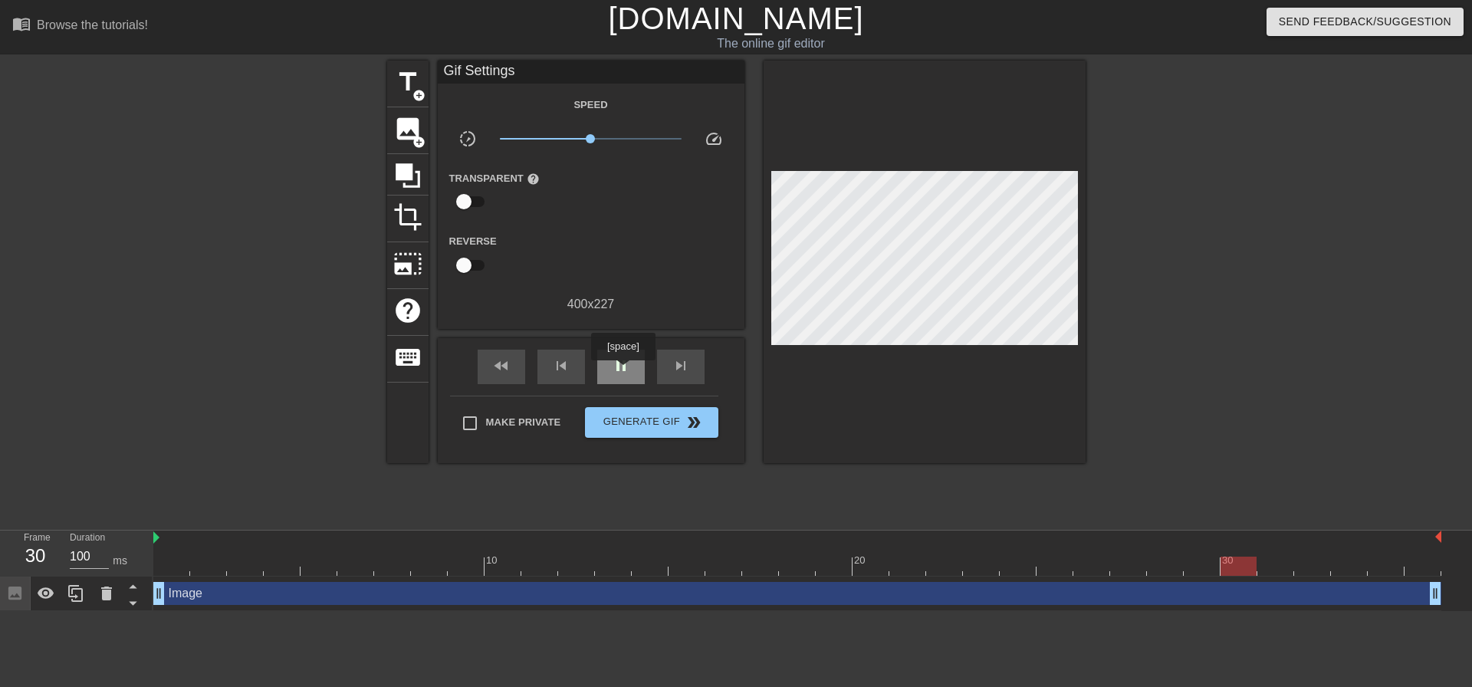
click at [622, 371] on span "pause" at bounding box center [621, 365] width 18 height 18
click at [622, 371] on span "play_arrow" at bounding box center [621, 365] width 18 height 18
click at [622, 371] on span "pause" at bounding box center [621, 365] width 18 height 18
click at [512, 366] on div "fast_rewind" at bounding box center [502, 367] width 48 height 34
click at [412, 343] on span "keyboard" at bounding box center [407, 357] width 29 height 29
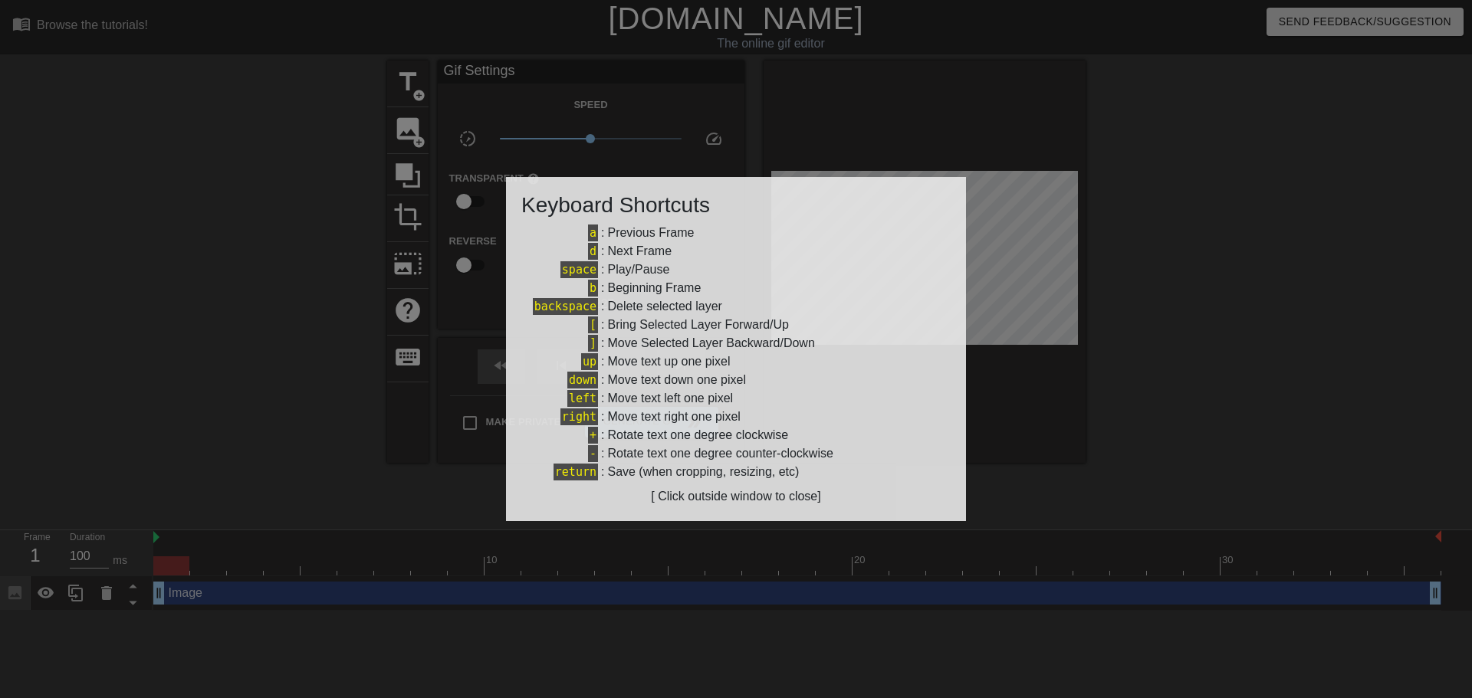
click at [726, 500] on div "[ Click outside window to close]" at bounding box center [735, 496] width 429 height 18
click at [1150, 340] on div at bounding box center [736, 349] width 1472 height 698
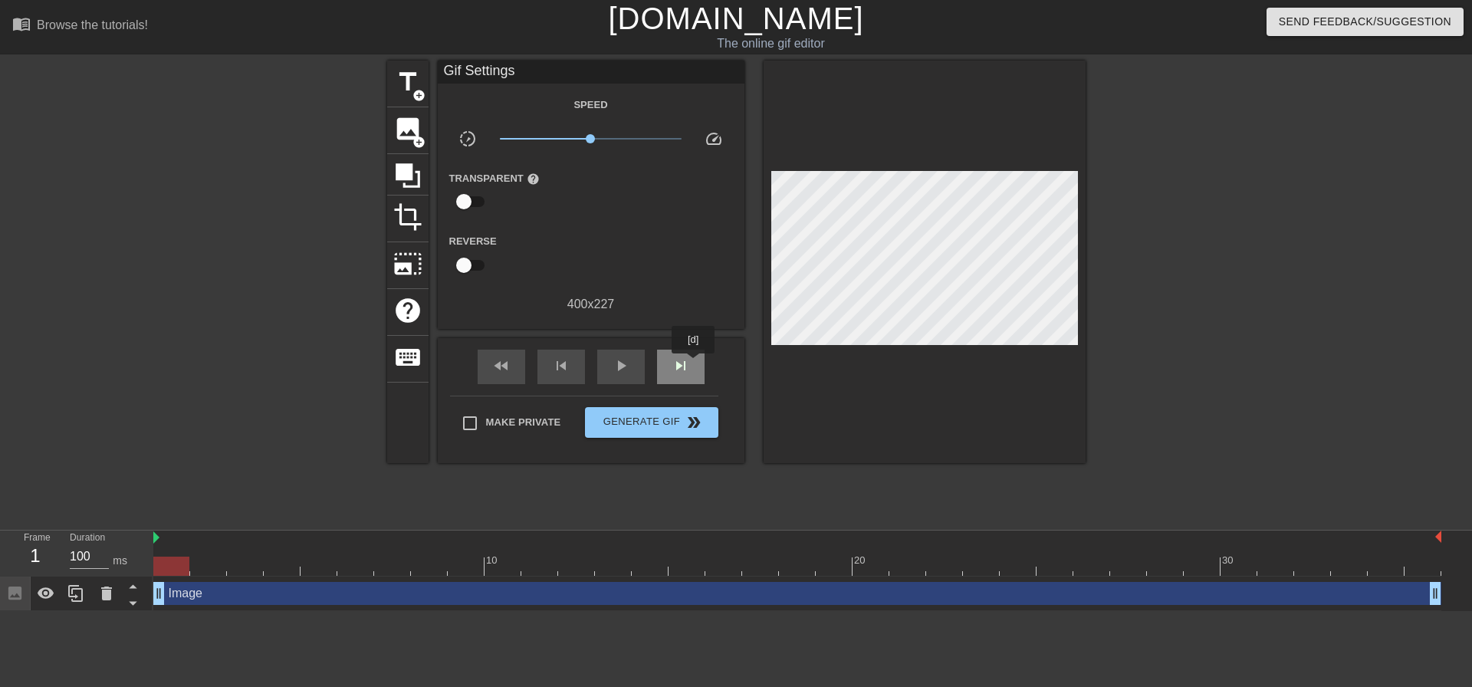
click at [694, 364] on div "skip_next" at bounding box center [681, 367] width 48 height 34
click at [690, 366] on div "skip_next" at bounding box center [681, 367] width 48 height 34
click at [685, 363] on span "skip_next" at bounding box center [680, 365] width 18 height 18
click at [210, 611] on html "menu_book Browse the tutorials! [DOMAIN_NAME] The online gif editor Send Feedba…" at bounding box center [736, 305] width 1472 height 611
click at [202, 592] on div "Image drag_handle drag_handle" at bounding box center [797, 593] width 1288 height 23
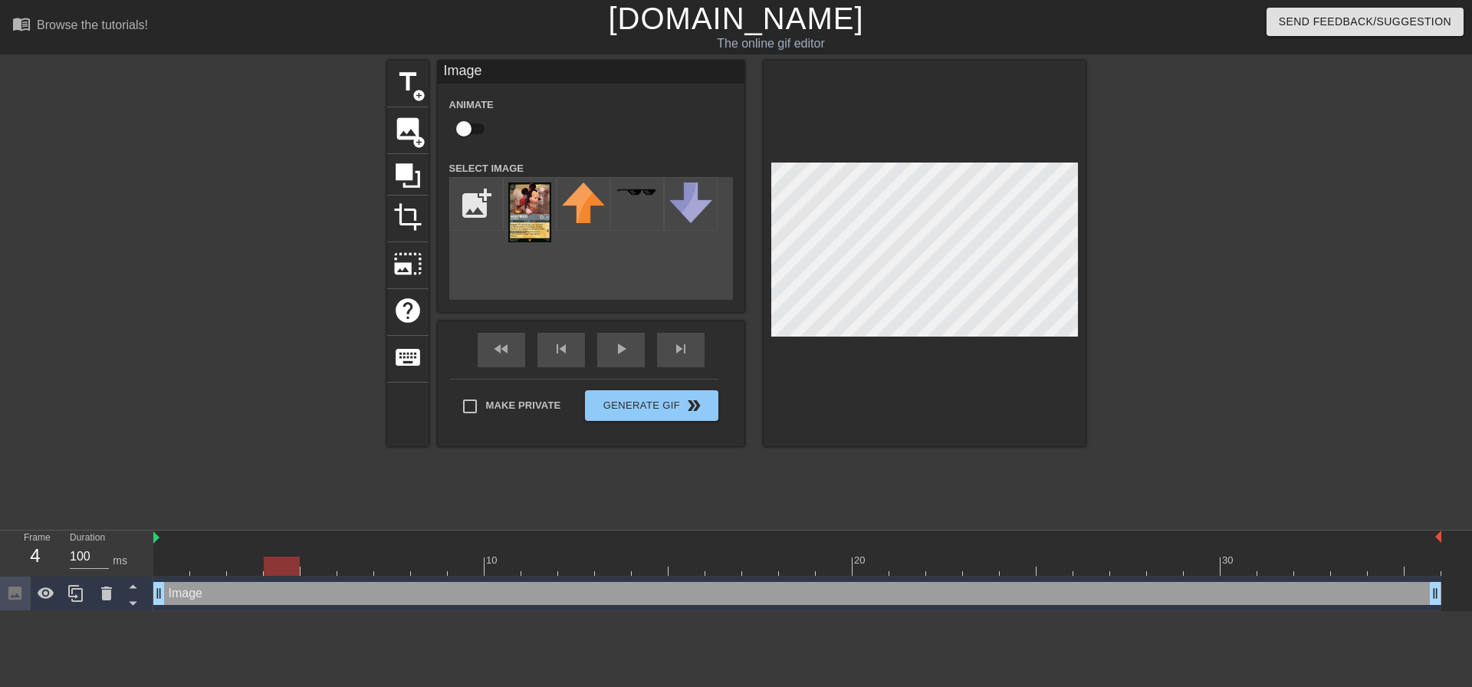
click at [199, 596] on div "Image drag_handle drag_handle" at bounding box center [797, 593] width 1288 height 23
drag, startPoint x: 223, startPoint y: 596, endPoint x: 242, endPoint y: 595, distance: 19.2
click at [242, 595] on div "Image drag_handle drag_handle" at bounding box center [797, 593] width 1288 height 23
drag, startPoint x: 242, startPoint y: 595, endPoint x: 196, endPoint y: 594, distance: 46.0
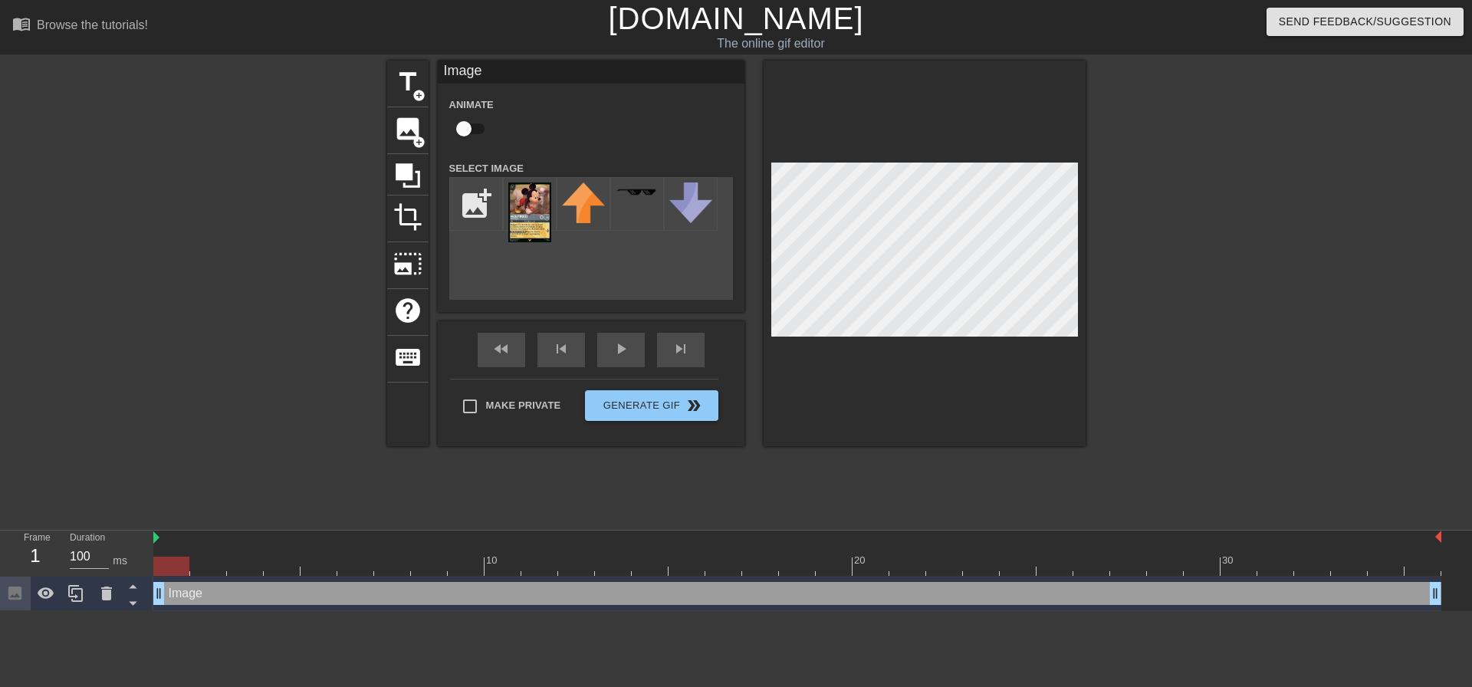
click at [196, 594] on div "Image drag_handle drag_handle" at bounding box center [797, 593] width 1288 height 23
drag, startPoint x: 193, startPoint y: 596, endPoint x: 179, endPoint y: 595, distance: 14.6
click at [179, 595] on div "Image drag_handle drag_handle" at bounding box center [797, 593] width 1288 height 23
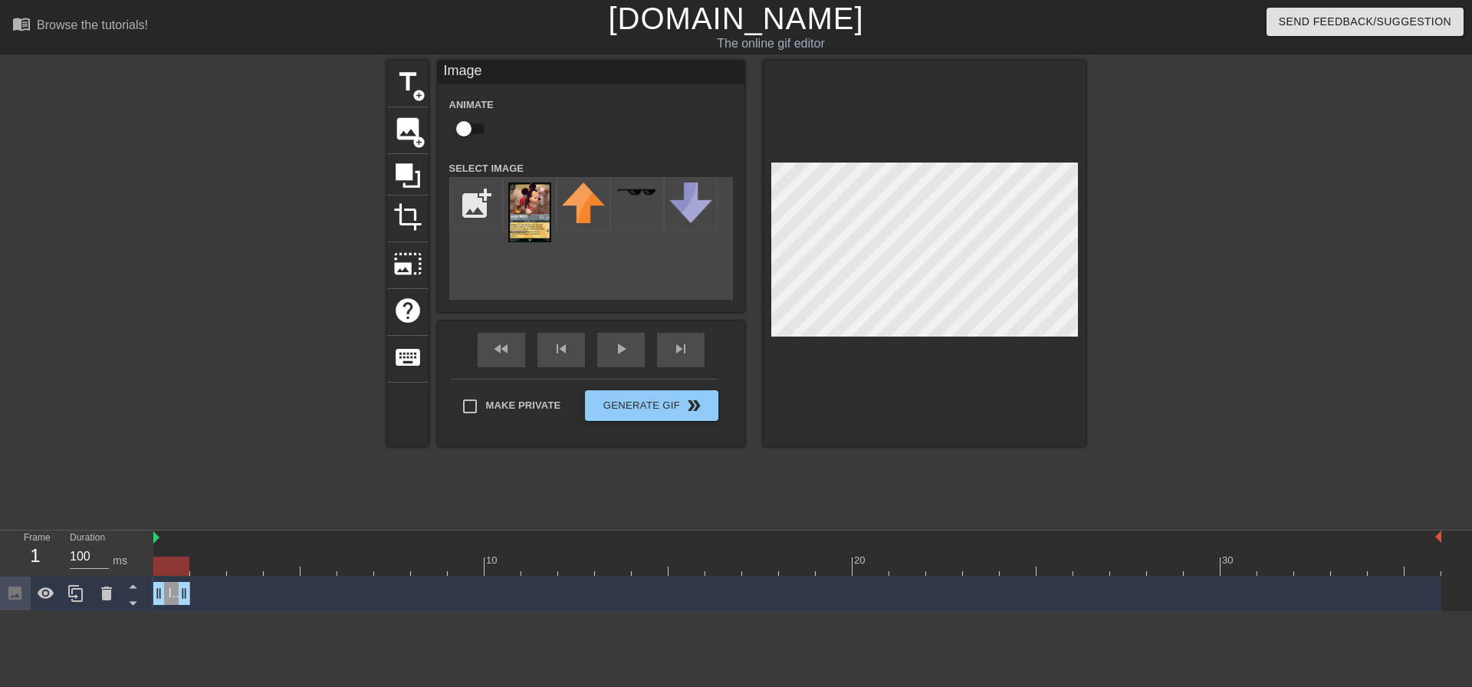
drag, startPoint x: 1432, startPoint y: 599, endPoint x: 185, endPoint y: 584, distance: 1247.1
drag, startPoint x: 185, startPoint y: 592, endPoint x: 236, endPoint y: 589, distance: 51.4
click at [236, 589] on div "Image drag_handle drag_handle" at bounding box center [797, 593] width 1288 height 23
click at [74, 598] on icon at bounding box center [76, 593] width 18 height 18
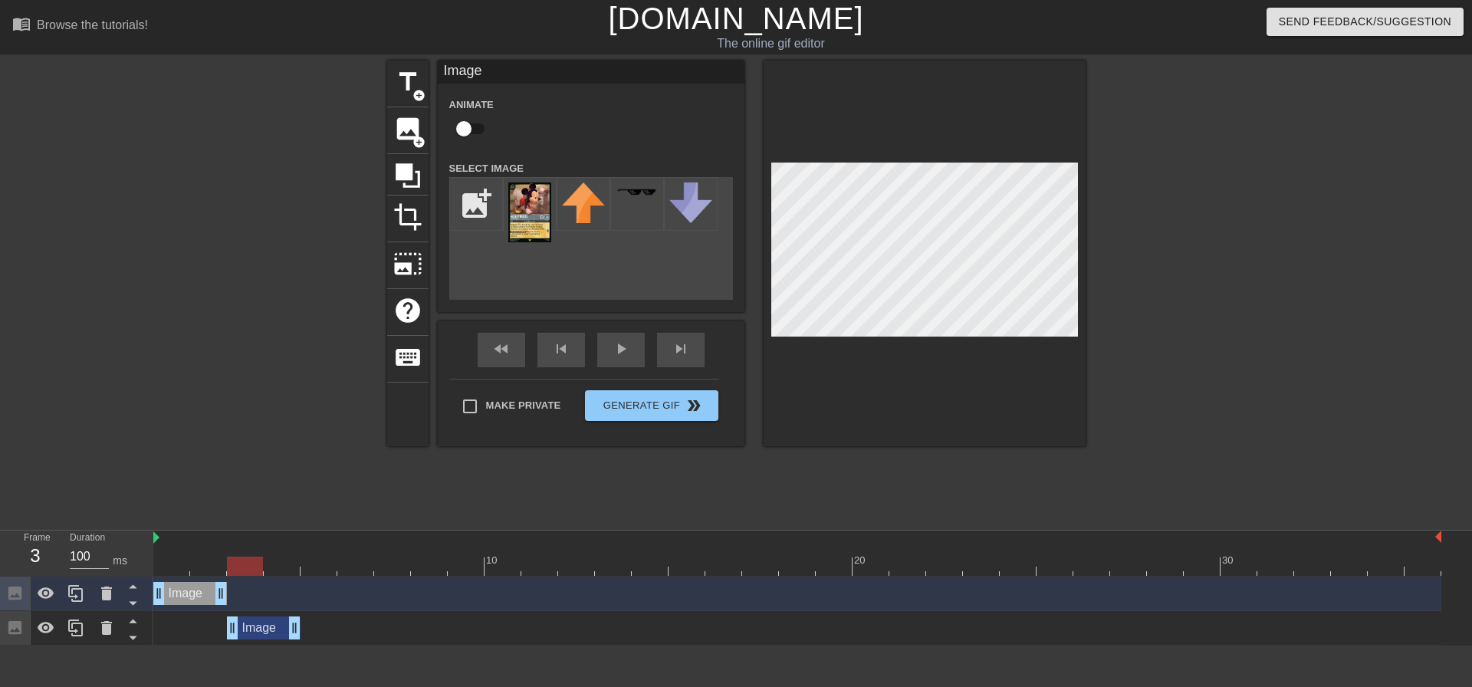
drag, startPoint x: 197, startPoint y: 634, endPoint x: 260, endPoint y: 627, distance: 63.2
click at [260, 627] on div "Image drag_handle drag_handle" at bounding box center [264, 627] width 74 height 23
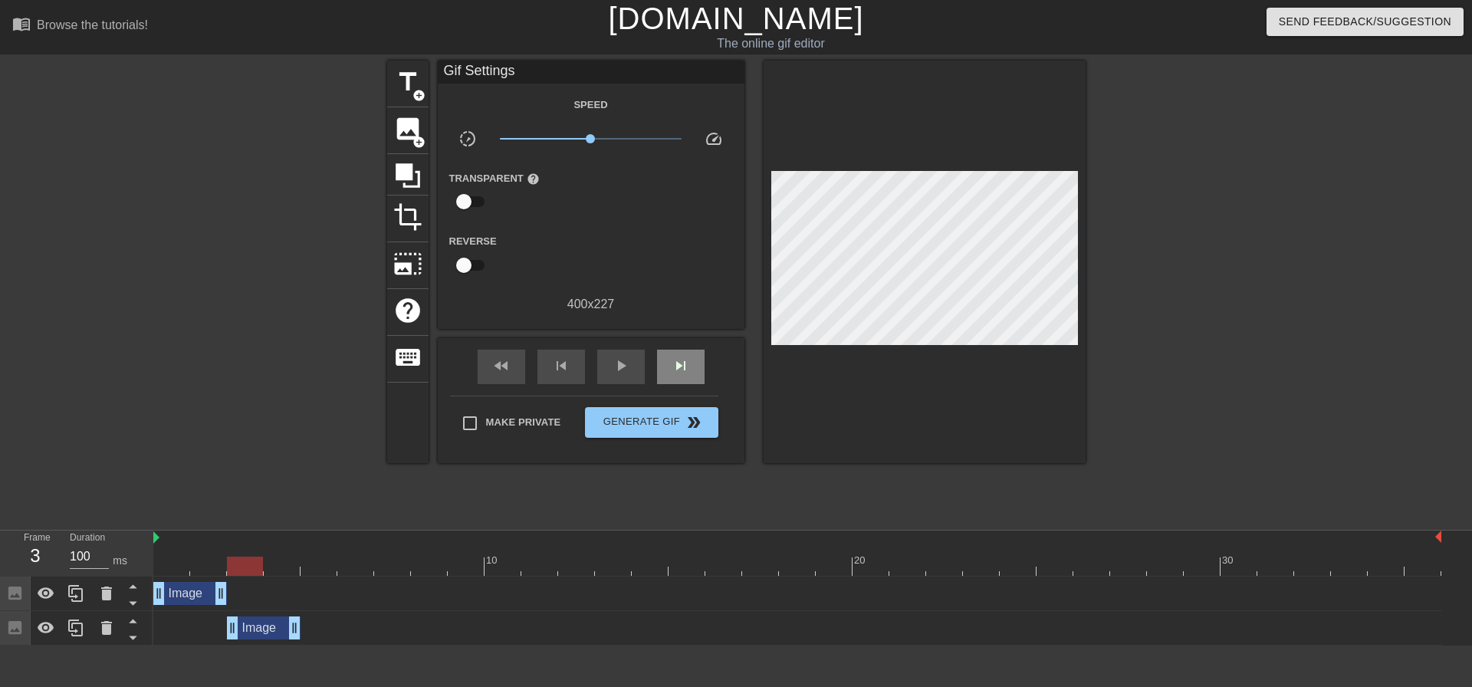
click at [676, 344] on div "fast_rewind skip_previous play_arrow skip_next" at bounding box center [591, 366] width 250 height 57
click at [678, 361] on span "skip_next" at bounding box center [680, 365] width 18 height 18
click at [678, 366] on span "skip_next" at bounding box center [680, 365] width 18 height 18
click at [259, 635] on div "Image drag_handle drag_handle" at bounding box center [264, 627] width 74 height 23
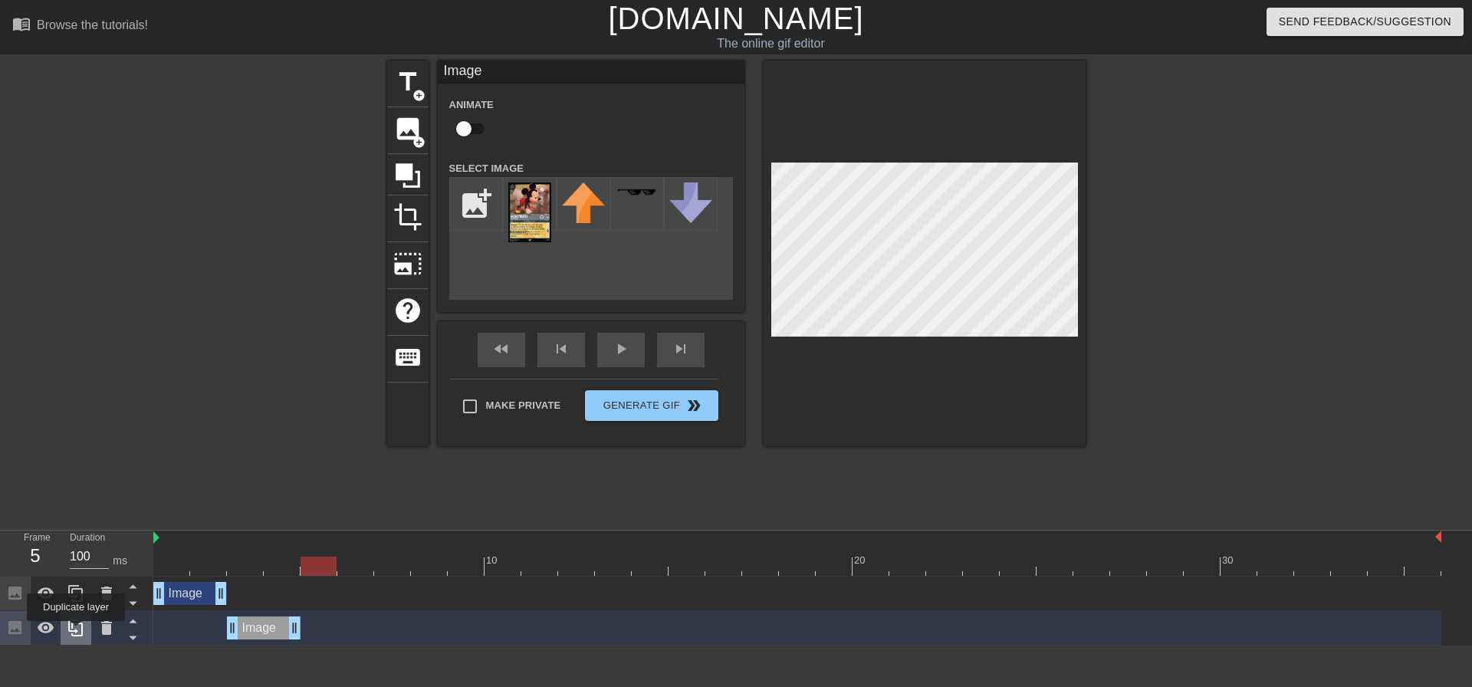
click at [76, 632] on icon at bounding box center [75, 627] width 15 height 17
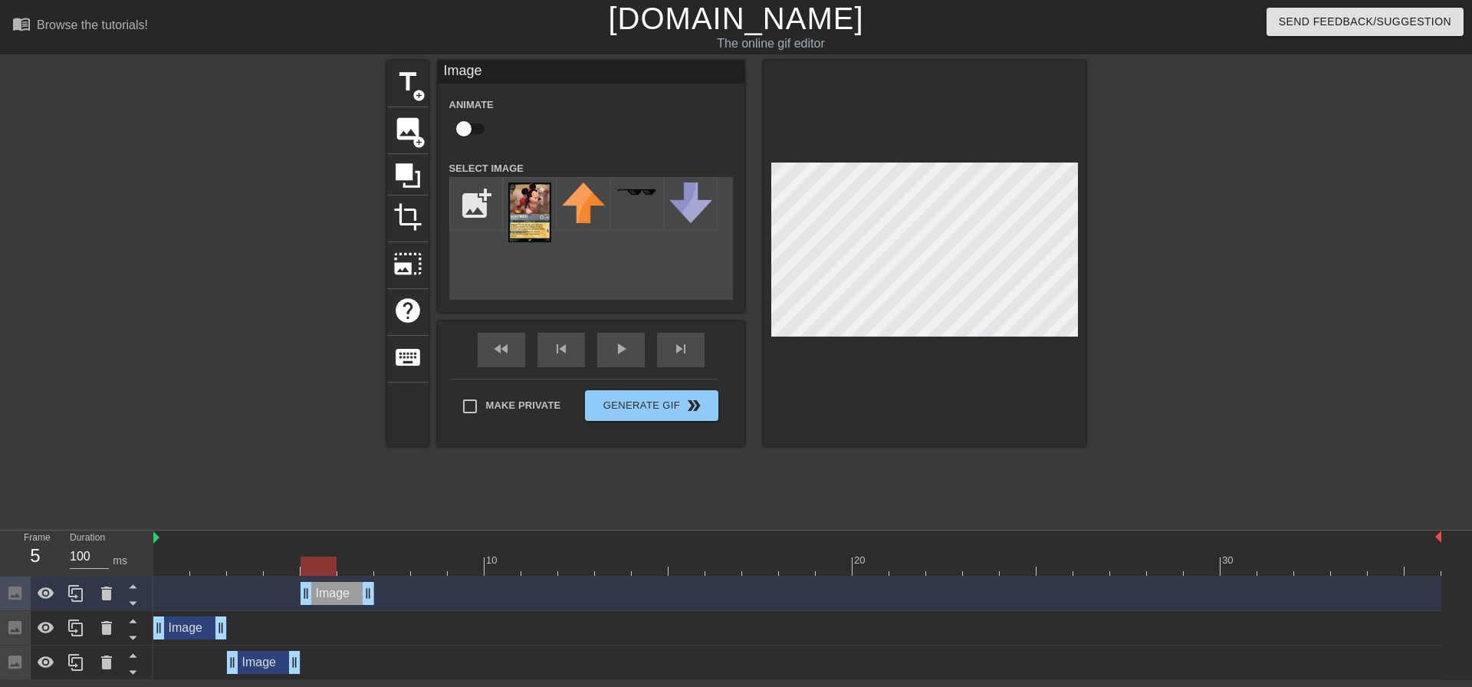
drag, startPoint x: 267, startPoint y: 590, endPoint x: 355, endPoint y: 587, distance: 87.4
click at [355, 587] on div "Image drag_handle drag_handle" at bounding box center [337, 593] width 74 height 23
click at [79, 599] on icon at bounding box center [76, 593] width 18 height 18
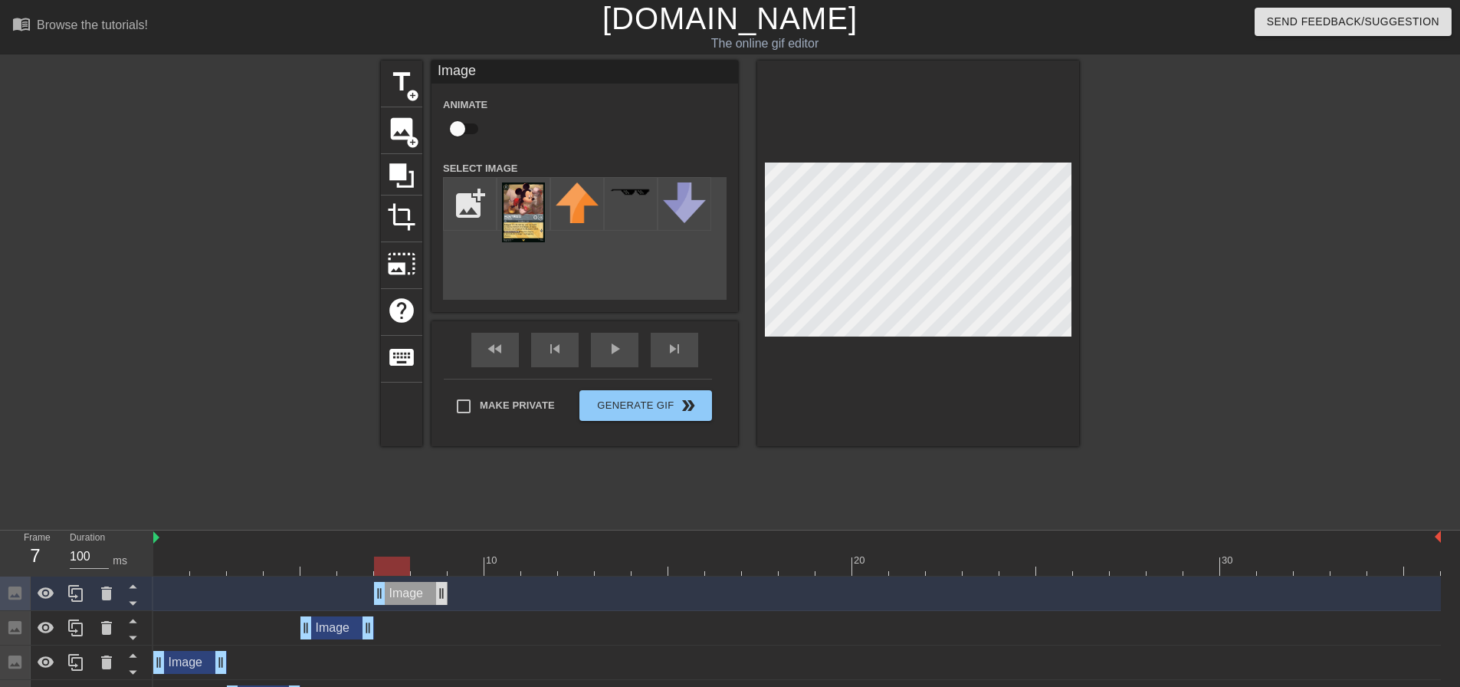
drag, startPoint x: 352, startPoint y: 599, endPoint x: 439, endPoint y: 602, distance: 87.4
click at [439, 602] on div "Image drag_handle drag_handle" at bounding box center [411, 593] width 74 height 23
drag, startPoint x: 395, startPoint y: 563, endPoint x: 460, endPoint y: 560, distance: 65.3
click at [460, 560] on div at bounding box center [466, 565] width 36 height 19
click at [83, 590] on icon at bounding box center [76, 593] width 18 height 18
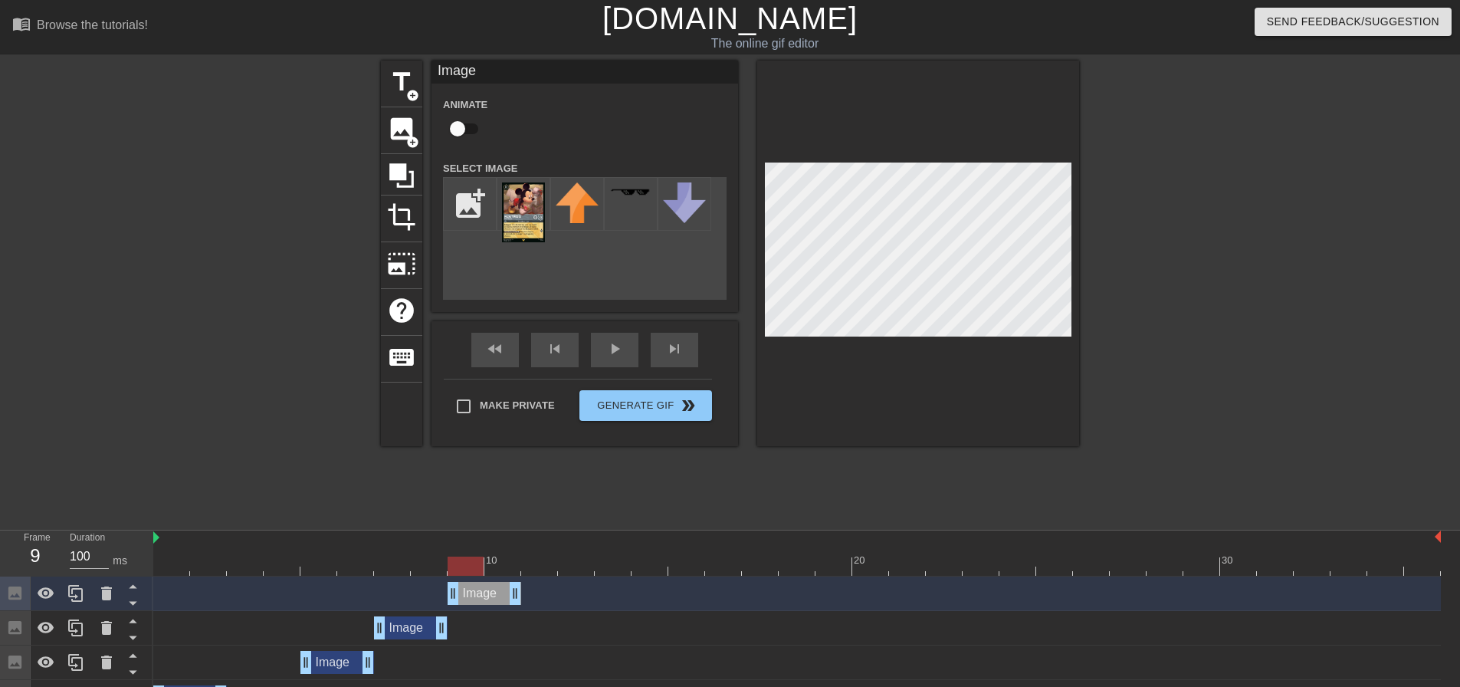
drag, startPoint x: 408, startPoint y: 592, endPoint x: 476, endPoint y: 595, distance: 68.3
click at [476, 595] on div "Image drag_handle drag_handle" at bounding box center [485, 593] width 74 height 23
drag, startPoint x: 470, startPoint y: 571, endPoint x: 555, endPoint y: 569, distance: 85.1
click at [555, 569] on div at bounding box center [539, 565] width 36 height 19
click at [80, 599] on icon at bounding box center [76, 593] width 18 height 18
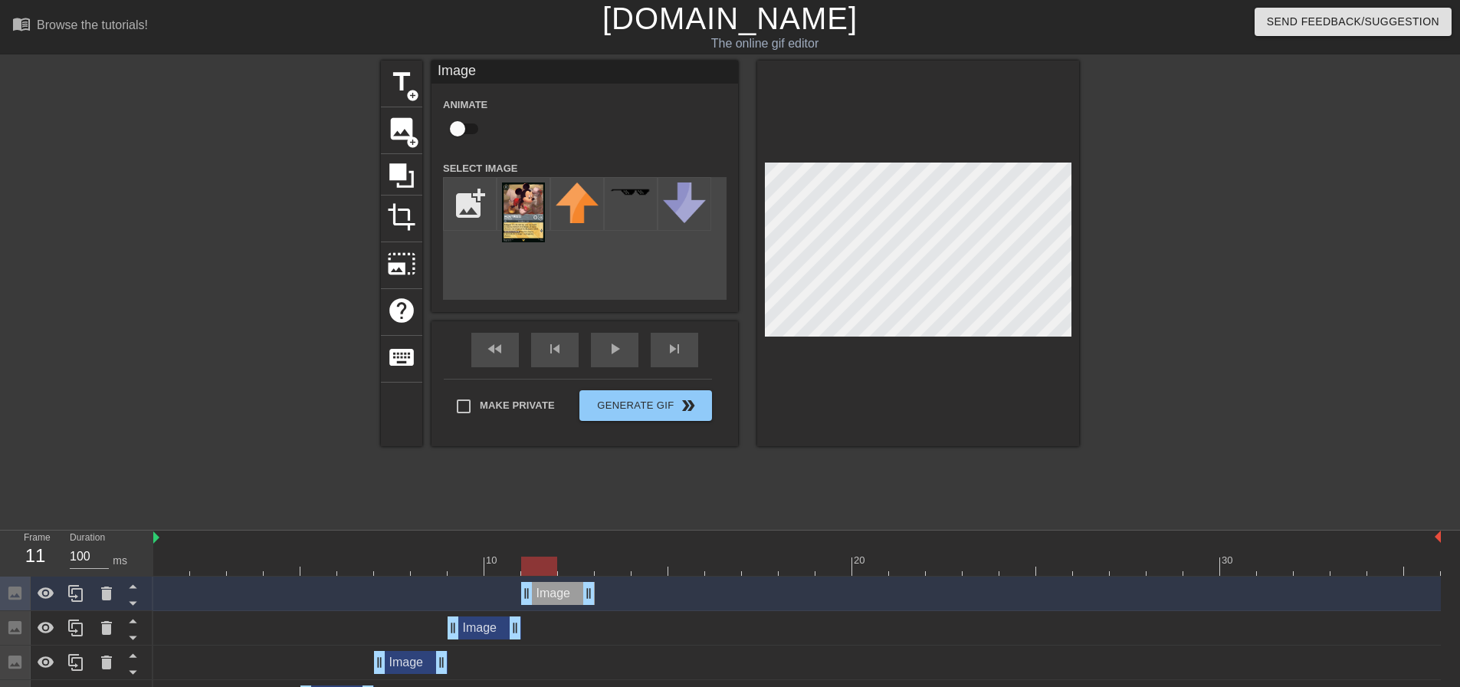
drag, startPoint x: 474, startPoint y: 596, endPoint x: 545, endPoint y: 593, distance: 70.6
click at [545, 593] on div "Image drag_handle drag_handle" at bounding box center [558, 593] width 74 height 23
click at [79, 598] on icon at bounding box center [76, 593] width 18 height 18
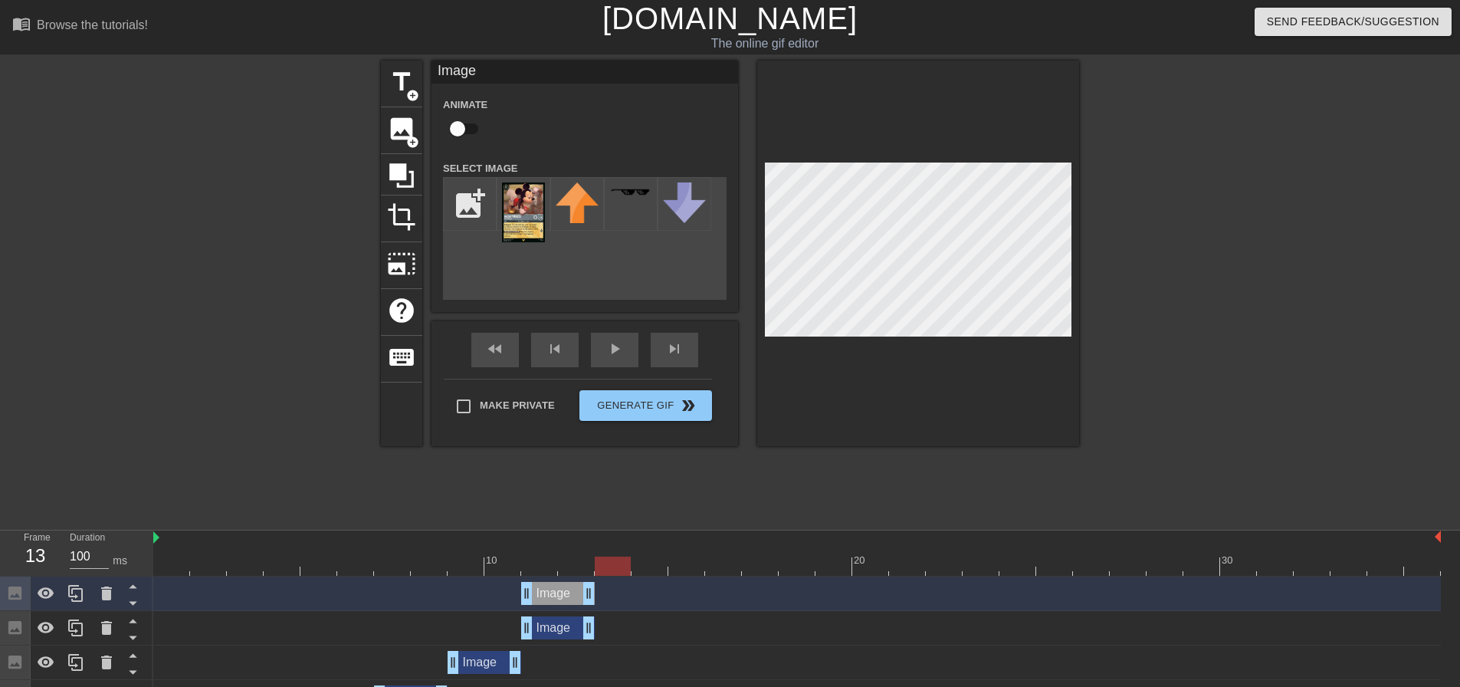
drag, startPoint x: 554, startPoint y: 563, endPoint x: 627, endPoint y: 562, distance: 72.8
click at [627, 562] on div at bounding box center [613, 565] width 36 height 19
drag, startPoint x: 594, startPoint y: 596, endPoint x: 623, endPoint y: 592, distance: 29.3
click at [623, 592] on div "Image drag_handle drag_handle" at bounding box center [632, 593] width 74 height 23
drag, startPoint x: 602, startPoint y: 566, endPoint x: 686, endPoint y: 568, distance: 83.6
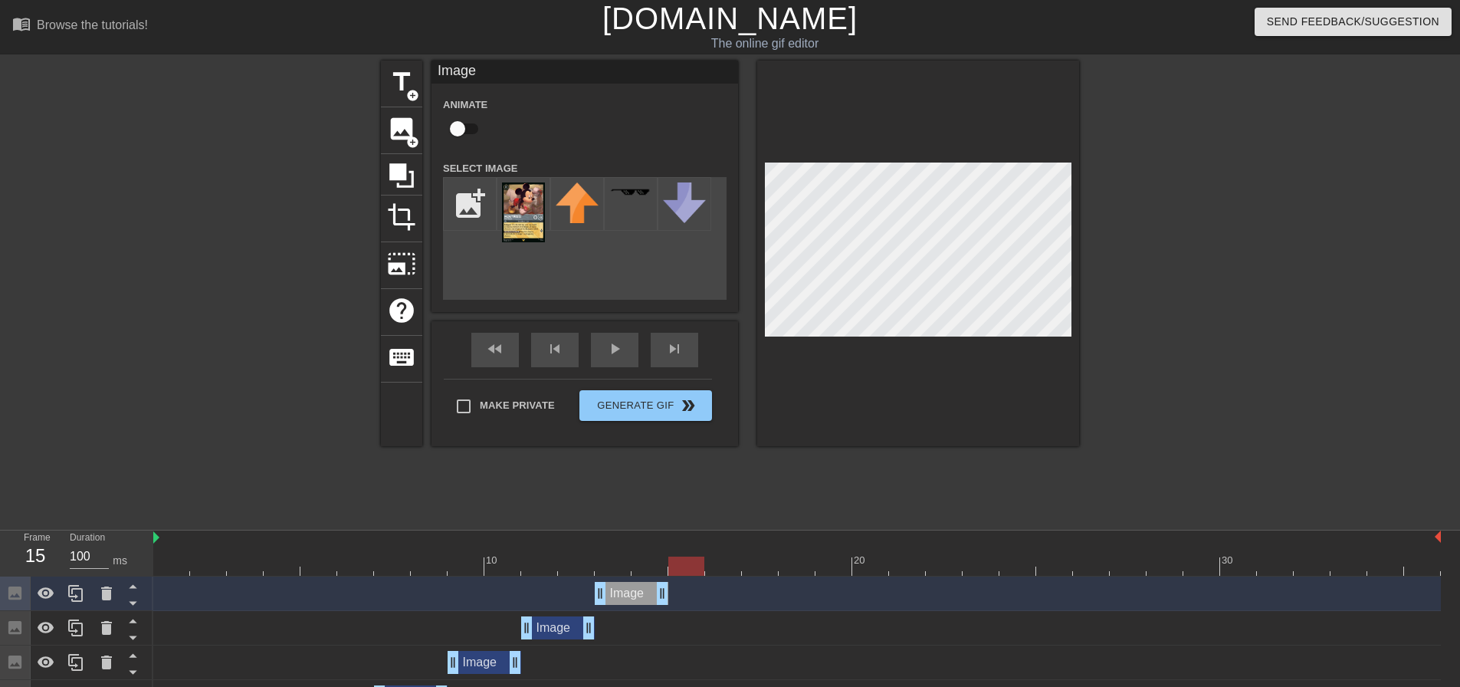
click at [686, 568] on div at bounding box center [686, 565] width 36 height 19
click at [82, 589] on icon at bounding box center [75, 593] width 15 height 17
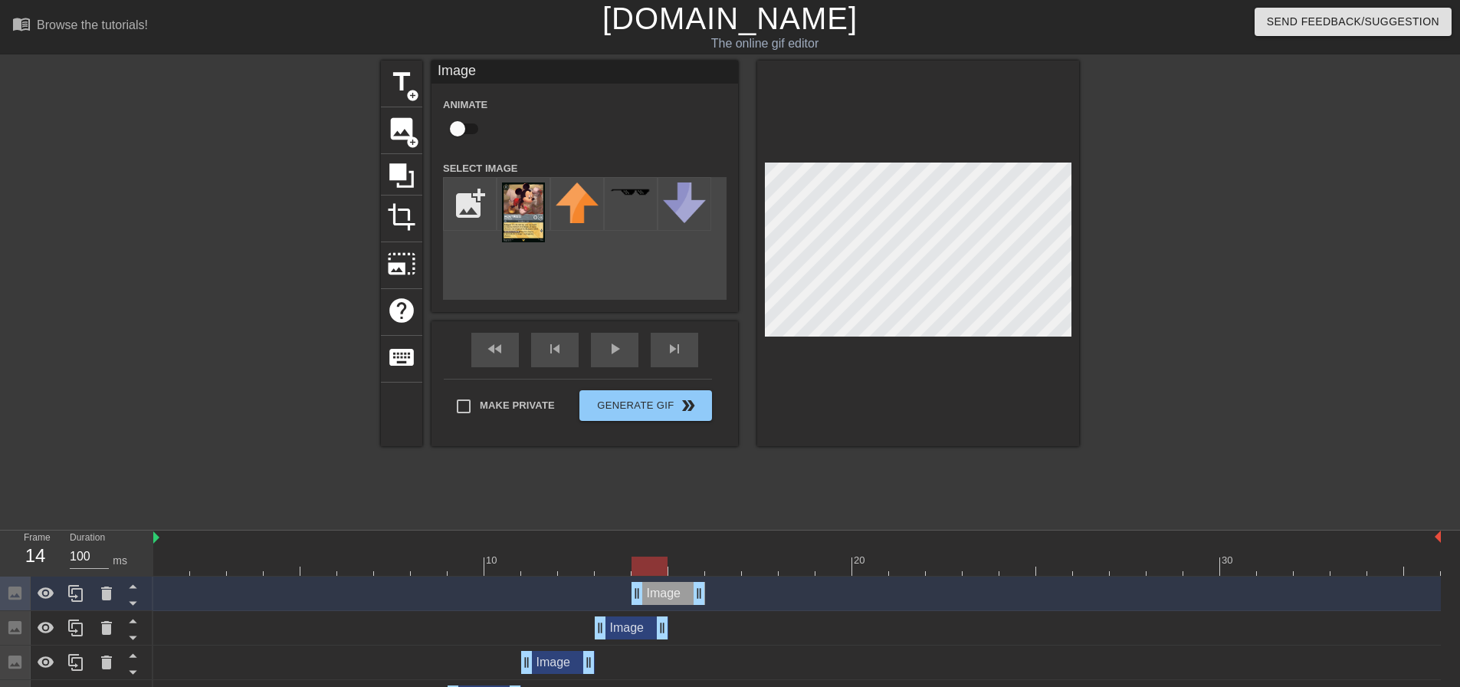
drag, startPoint x: 619, startPoint y: 596, endPoint x: 664, endPoint y: 593, distance: 45.3
click at [664, 593] on div "Image drag_handle drag_handle" at bounding box center [669, 593] width 74 height 23
drag, startPoint x: 678, startPoint y: 599, endPoint x: 702, endPoint y: 597, distance: 24.6
click at [702, 597] on div "Image drag_handle drag_handle" at bounding box center [705, 593] width 74 height 23
click at [78, 596] on icon at bounding box center [76, 593] width 18 height 18
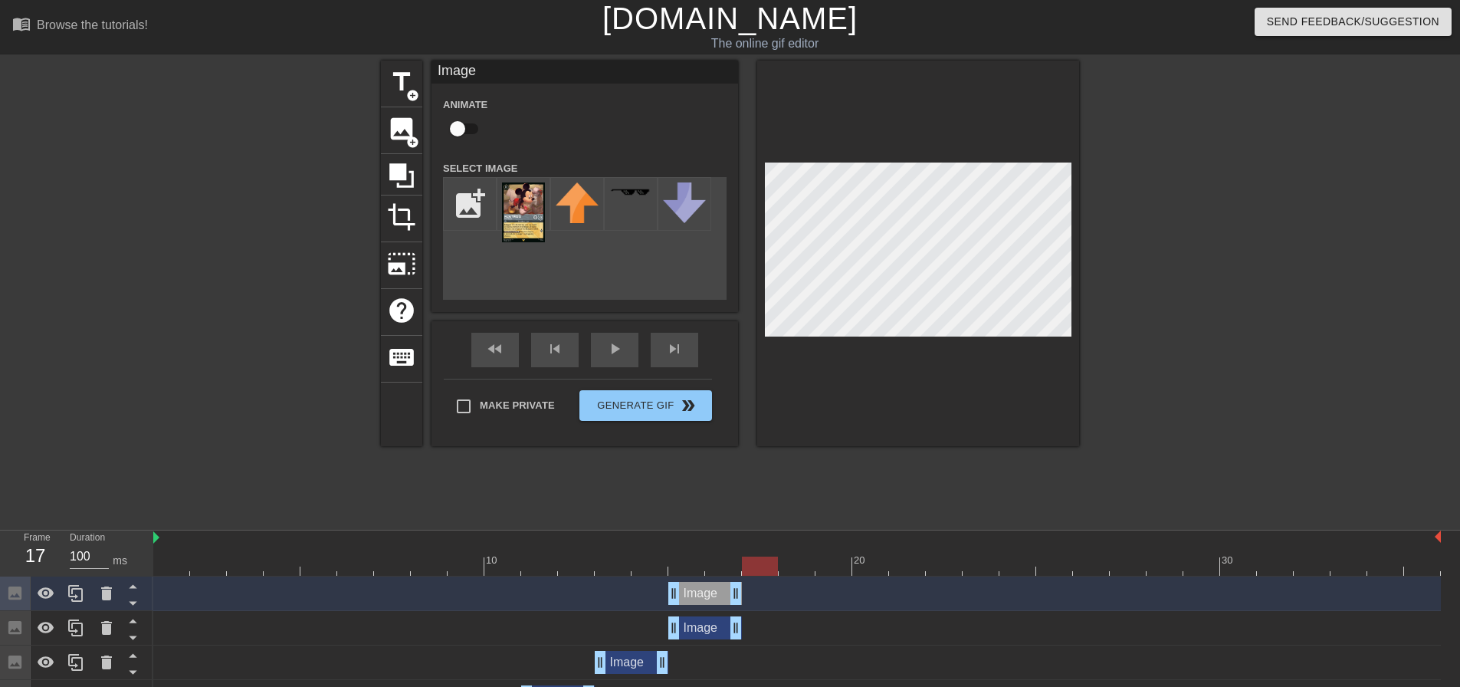
drag, startPoint x: 679, startPoint y: 568, endPoint x: 774, endPoint y: 563, distance: 95.2
click at [774, 563] on div at bounding box center [760, 565] width 36 height 19
drag, startPoint x: 748, startPoint y: 592, endPoint x: 772, endPoint y: 594, distance: 23.8
click at [772, 594] on div "Image drag_handle drag_handle" at bounding box center [779, 593] width 74 height 23
click at [80, 600] on icon at bounding box center [76, 593] width 18 height 18
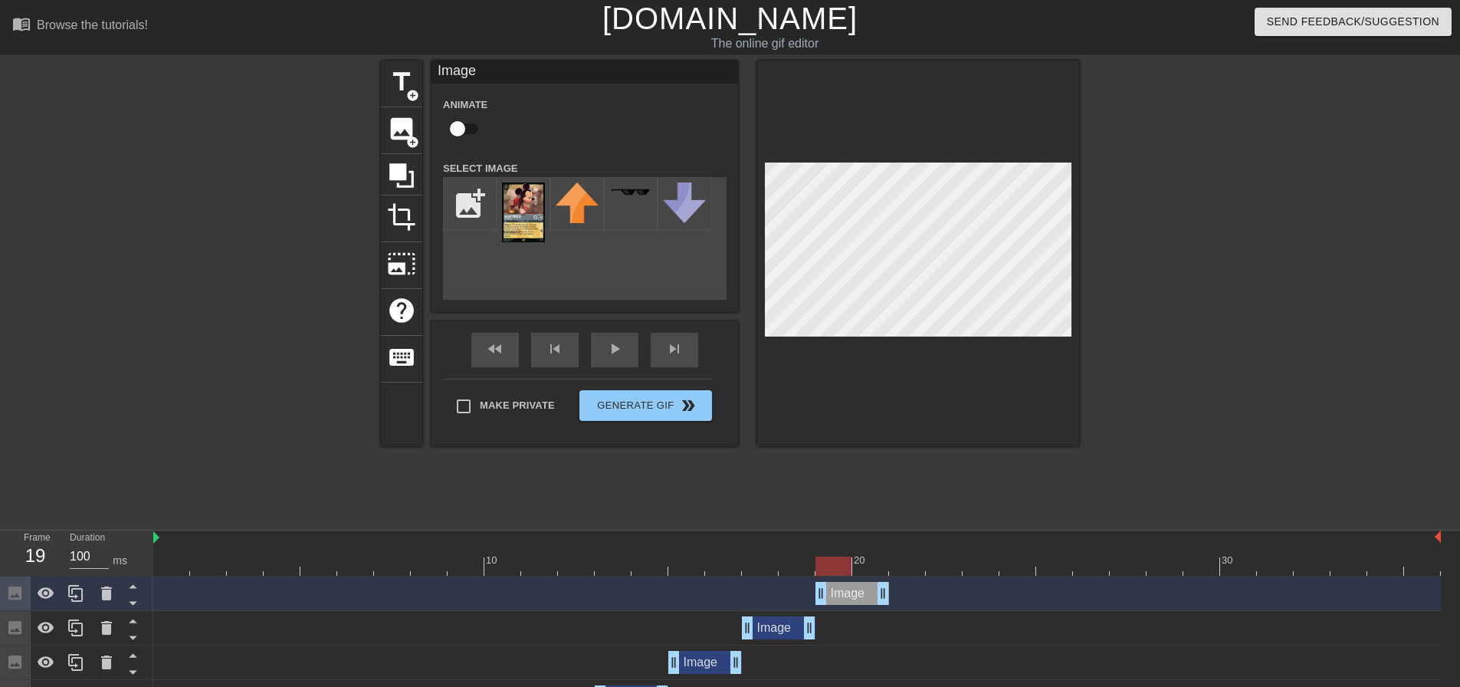
drag, startPoint x: 779, startPoint y: 594, endPoint x: 858, endPoint y: 595, distance: 78.9
click at [858, 595] on div "Image drag_handle drag_handle" at bounding box center [853, 593] width 74 height 23
click at [78, 598] on icon at bounding box center [76, 593] width 18 height 18
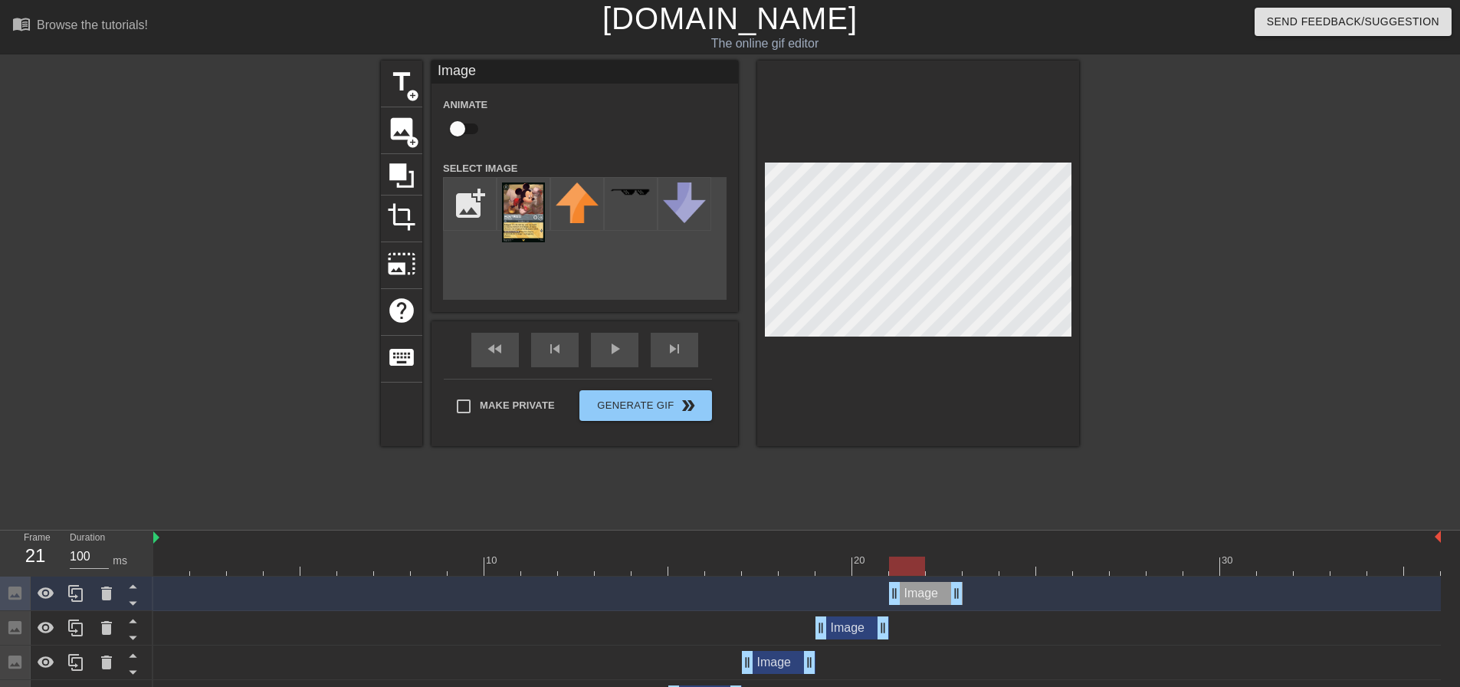
drag, startPoint x: 840, startPoint y: 593, endPoint x: 921, endPoint y: 592, distance: 80.5
click at [921, 592] on div "Image drag_handle drag_handle" at bounding box center [926, 593] width 74 height 23
drag, startPoint x: 913, startPoint y: 594, endPoint x: 884, endPoint y: 596, distance: 28.5
click at [884, 596] on div "Image drag_handle drag_handle" at bounding box center [889, 593] width 74 height 23
drag, startPoint x: 72, startPoint y: 598, endPoint x: 127, endPoint y: 589, distance: 55.8
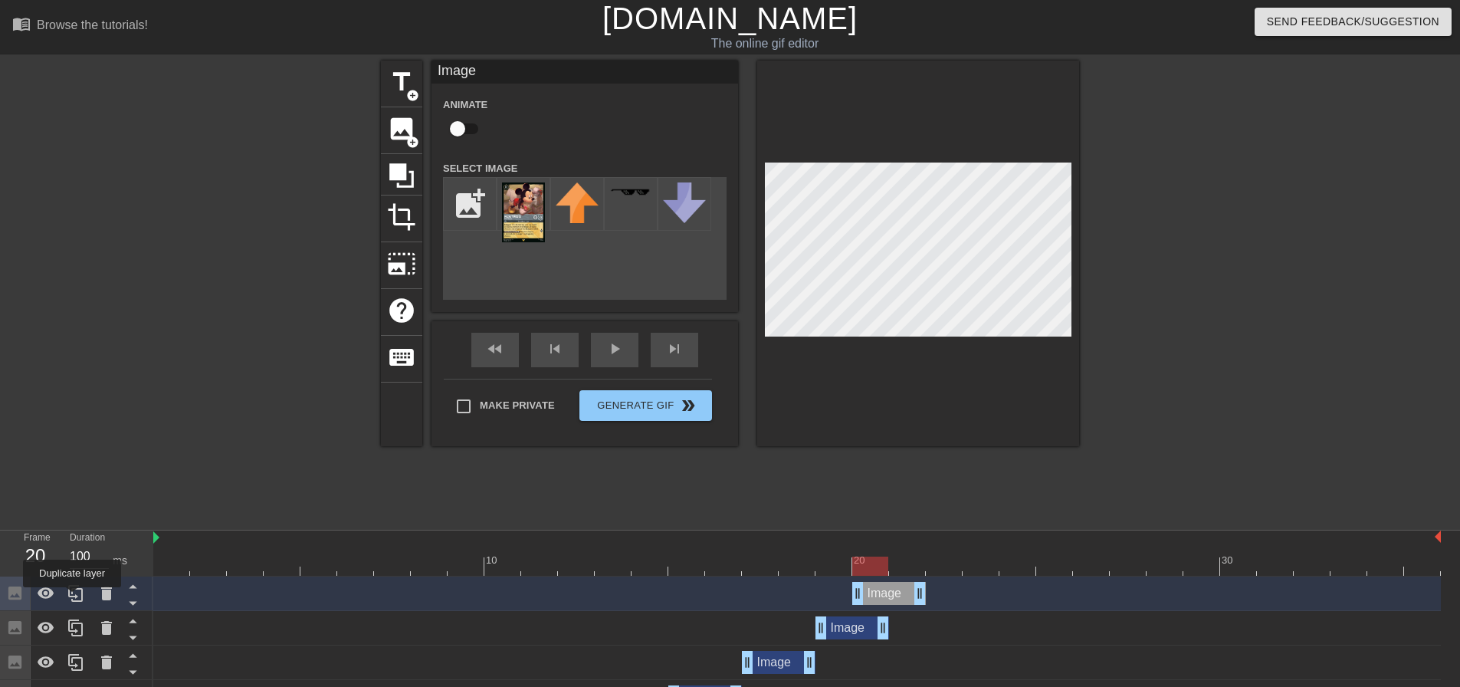
click at [73, 598] on icon at bounding box center [76, 593] width 18 height 18
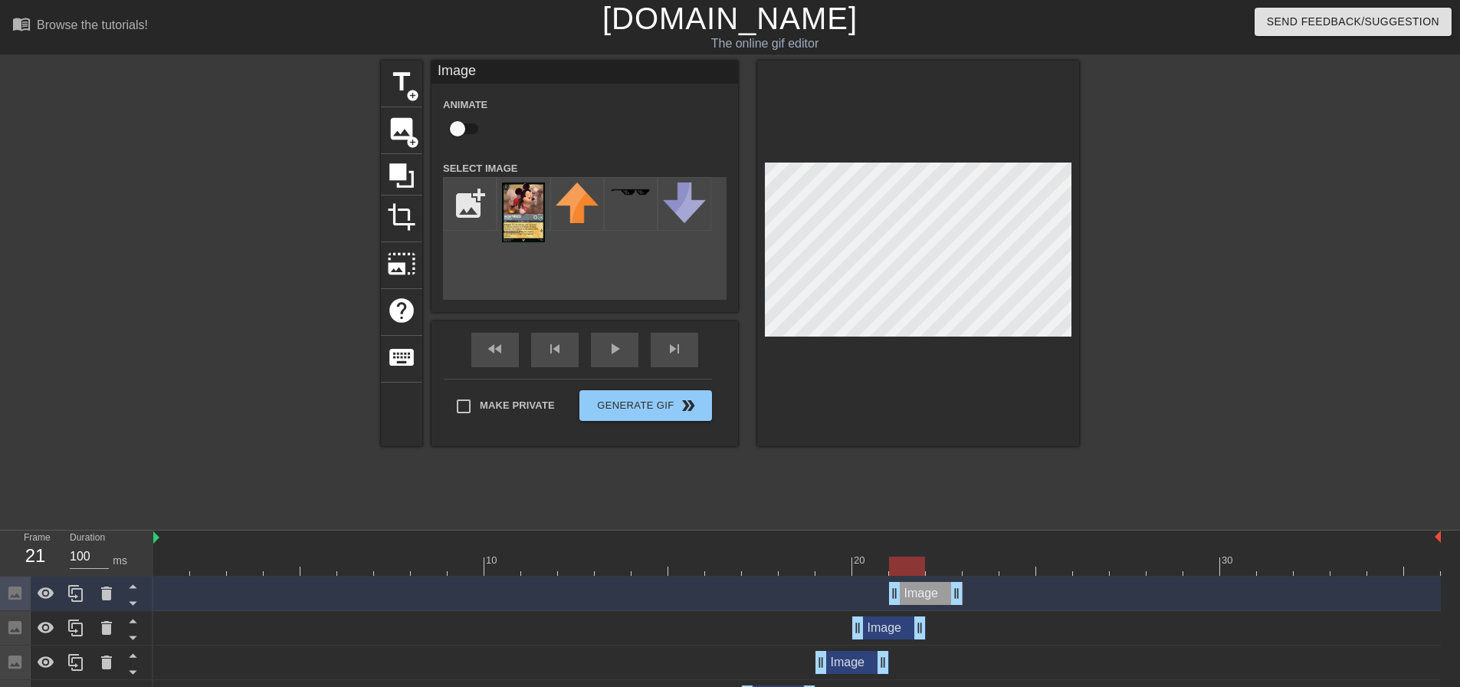
drag, startPoint x: 881, startPoint y: 597, endPoint x: 922, endPoint y: 599, distance: 40.7
click at [922, 599] on div "Image drag_handle drag_handle" at bounding box center [926, 593] width 74 height 23
click at [80, 596] on icon at bounding box center [76, 593] width 18 height 18
drag, startPoint x: 930, startPoint y: 570, endPoint x: 973, endPoint y: 566, distance: 43.9
click at [973, 566] on div at bounding box center [981, 565] width 36 height 19
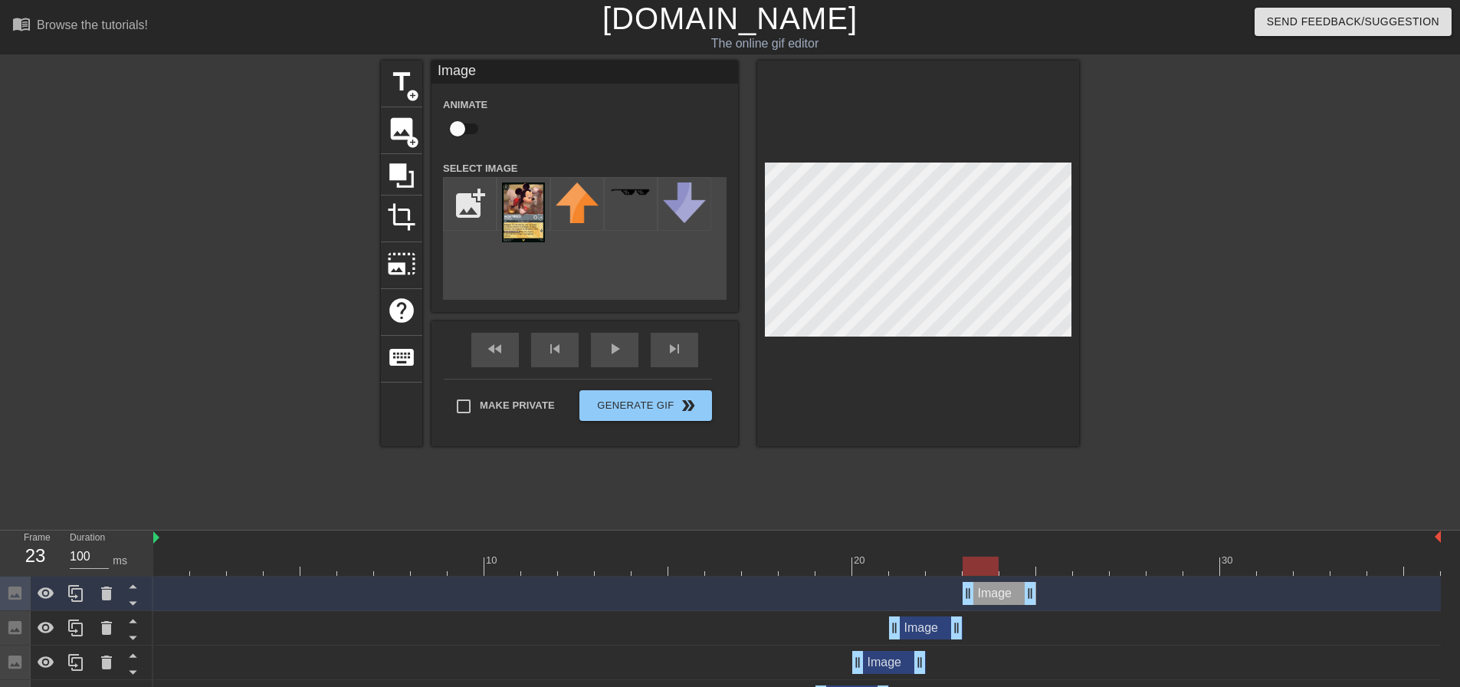
drag, startPoint x: 927, startPoint y: 599, endPoint x: 1012, endPoint y: 589, distance: 85.7
click at [1012, 589] on div "Image drag_handle drag_handle" at bounding box center [1000, 593] width 74 height 23
click at [78, 596] on icon at bounding box center [76, 593] width 18 height 18
drag, startPoint x: 1002, startPoint y: 569, endPoint x: 1065, endPoint y: 566, distance: 63.7
click at [1065, 566] on div at bounding box center [1054, 565] width 36 height 19
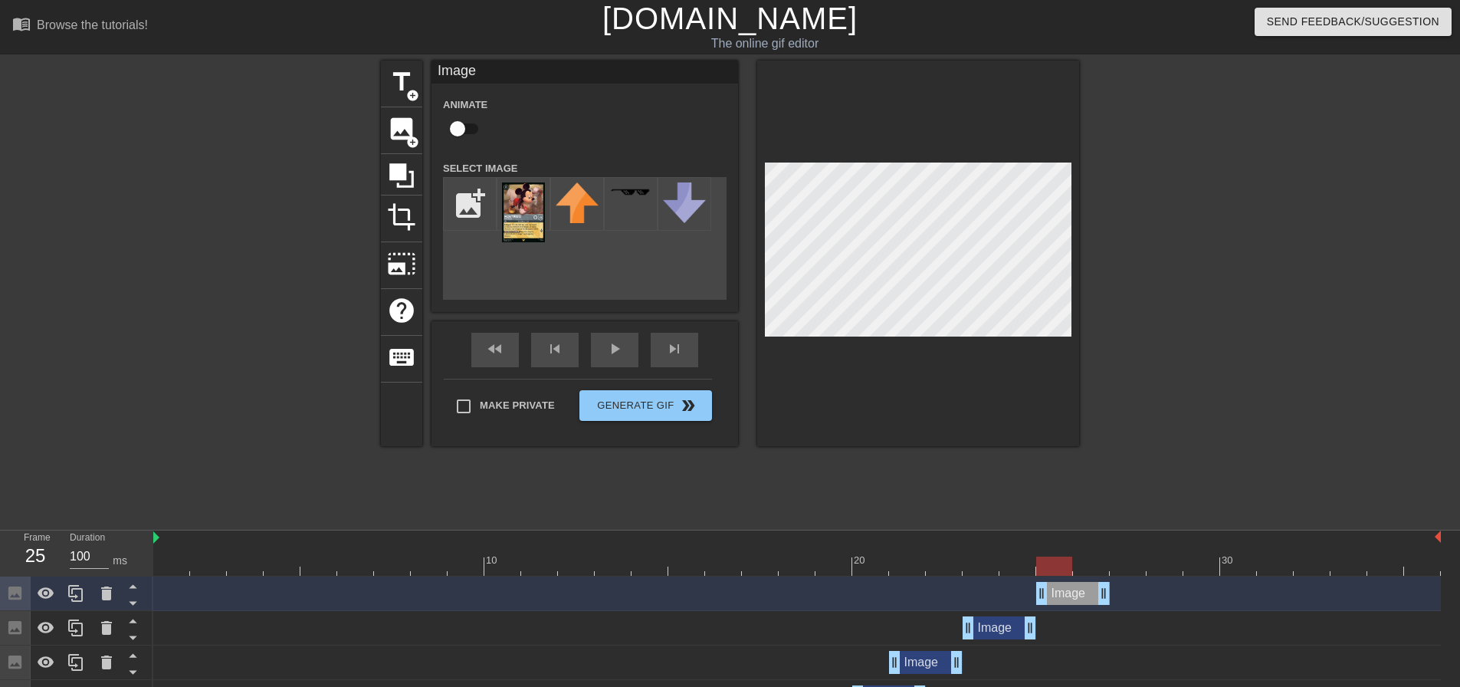
drag, startPoint x: 1007, startPoint y: 602, endPoint x: 1079, endPoint y: 596, distance: 72.4
click at [1079, 596] on div "Image drag_handle drag_handle" at bounding box center [1073, 593] width 74 height 23
click at [71, 598] on icon at bounding box center [76, 593] width 18 height 18
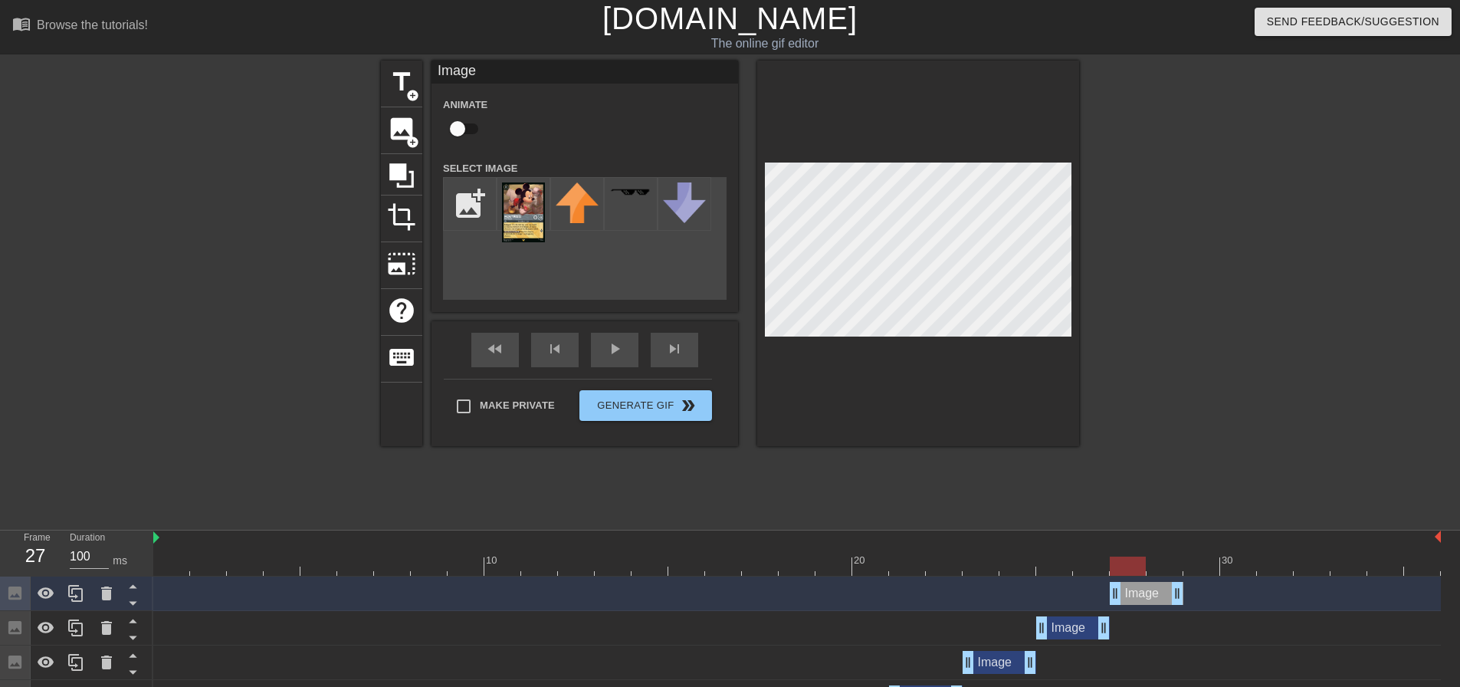
drag, startPoint x: 1063, startPoint y: 594, endPoint x: 1137, endPoint y: 590, distance: 73.7
click at [1137, 590] on div "Image drag_handle drag_handle" at bounding box center [1147, 593] width 74 height 23
drag, startPoint x: 1133, startPoint y: 569, endPoint x: 1124, endPoint y: 560, distance: 12.5
click at [1124, 560] on div at bounding box center [1128, 565] width 36 height 19
click at [69, 602] on icon at bounding box center [76, 593] width 18 height 18
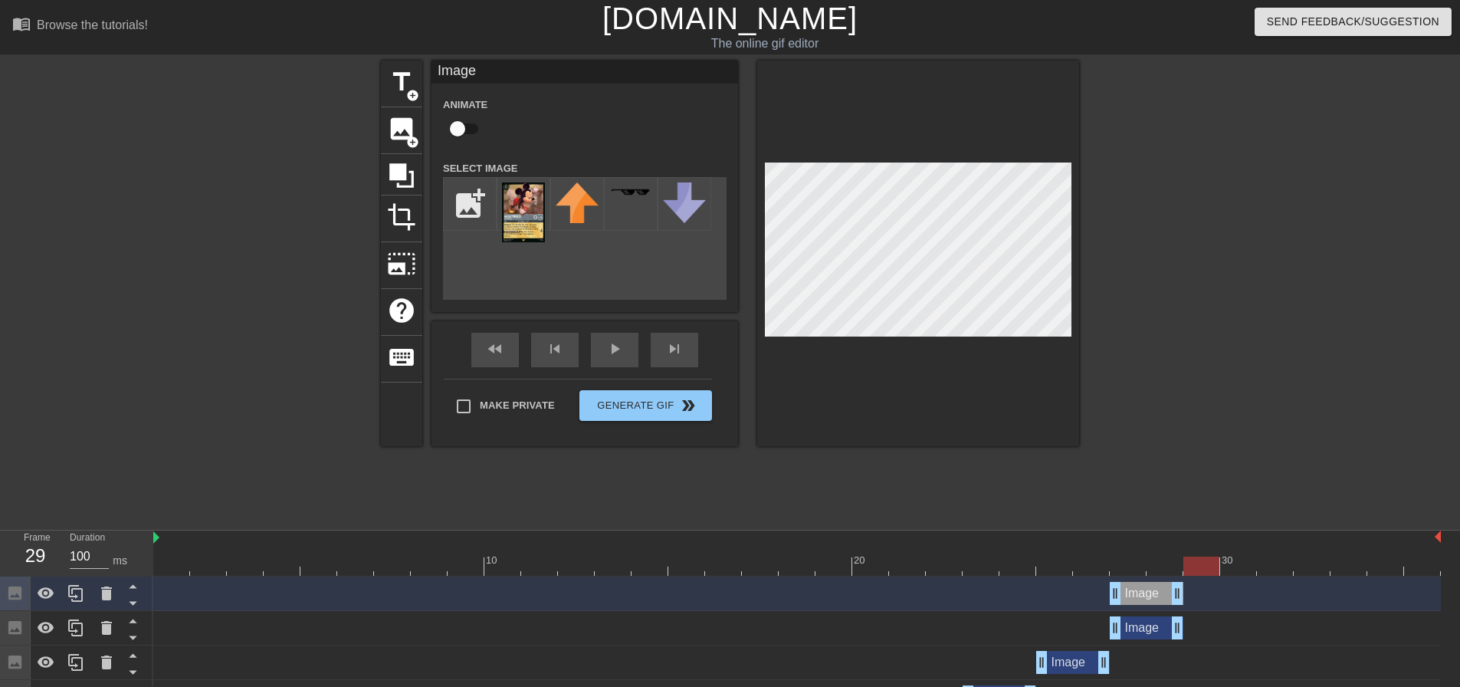
drag, startPoint x: 1131, startPoint y: 567, endPoint x: 1203, endPoint y: 563, distance: 72.9
click at [1203, 563] on div at bounding box center [1201, 565] width 36 height 19
drag, startPoint x: 1167, startPoint y: 592, endPoint x: 1200, endPoint y: 566, distance: 42.0
click at [1212, 590] on div "Image drag_handle drag_handle" at bounding box center [1220, 593] width 74 height 23
click at [77, 593] on icon at bounding box center [76, 593] width 18 height 18
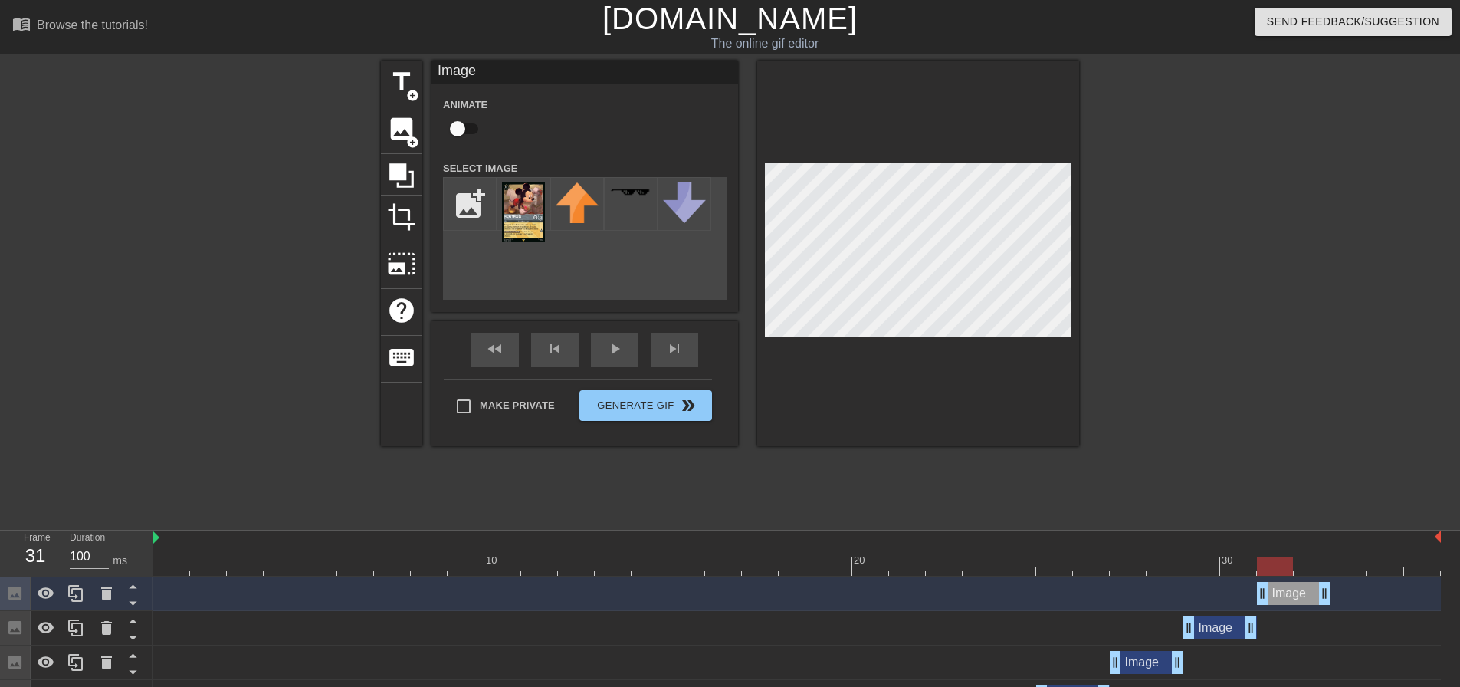
drag, startPoint x: 1216, startPoint y: 592, endPoint x: 1292, endPoint y: 592, distance: 76.6
click at [1292, 592] on div "Image drag_handle drag_handle" at bounding box center [1294, 593] width 74 height 23
click at [77, 596] on icon at bounding box center [76, 593] width 18 height 18
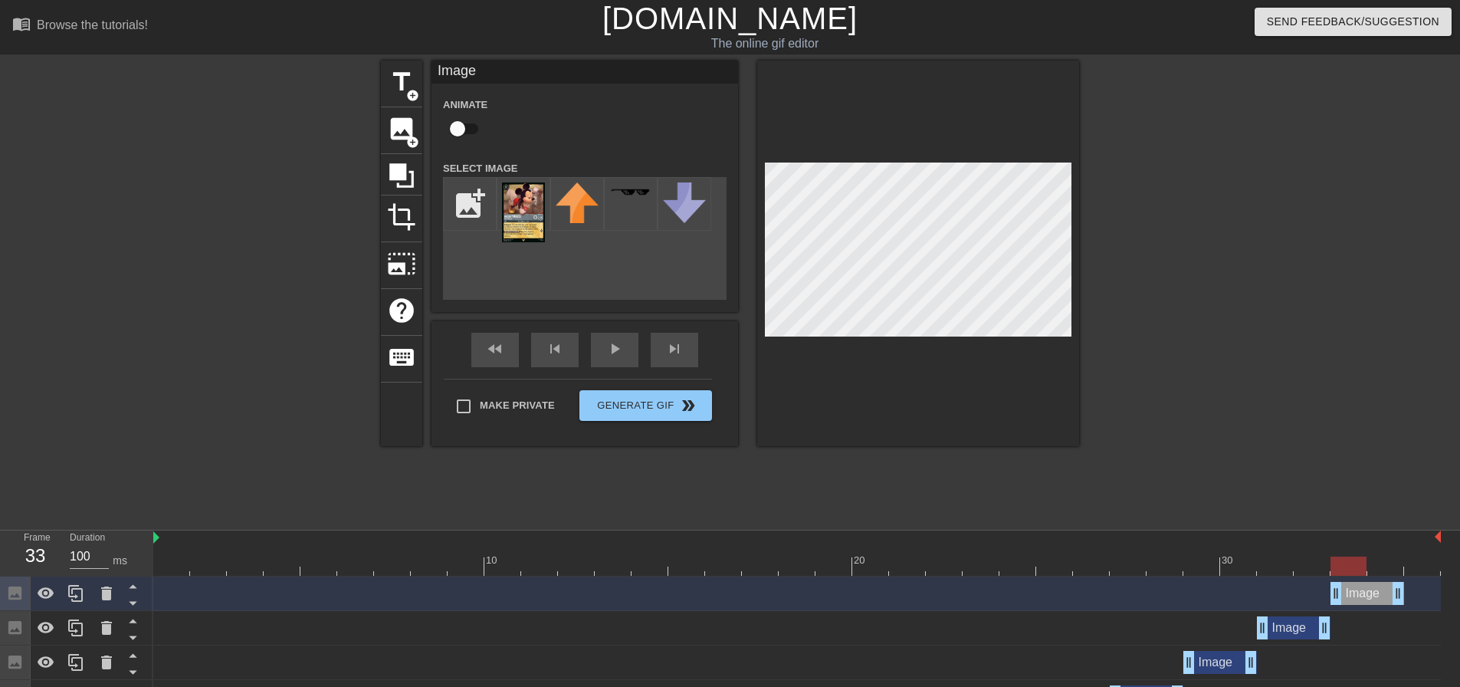
drag, startPoint x: 1283, startPoint y: 594, endPoint x: 1367, endPoint y: 592, distance: 84.3
click at [1367, 592] on div "Image drag_handle drag_handle" at bounding box center [1368, 593] width 74 height 23
drag, startPoint x: 67, startPoint y: 589, endPoint x: 146, endPoint y: 608, distance: 81.1
click at [68, 589] on icon at bounding box center [76, 593] width 18 height 18
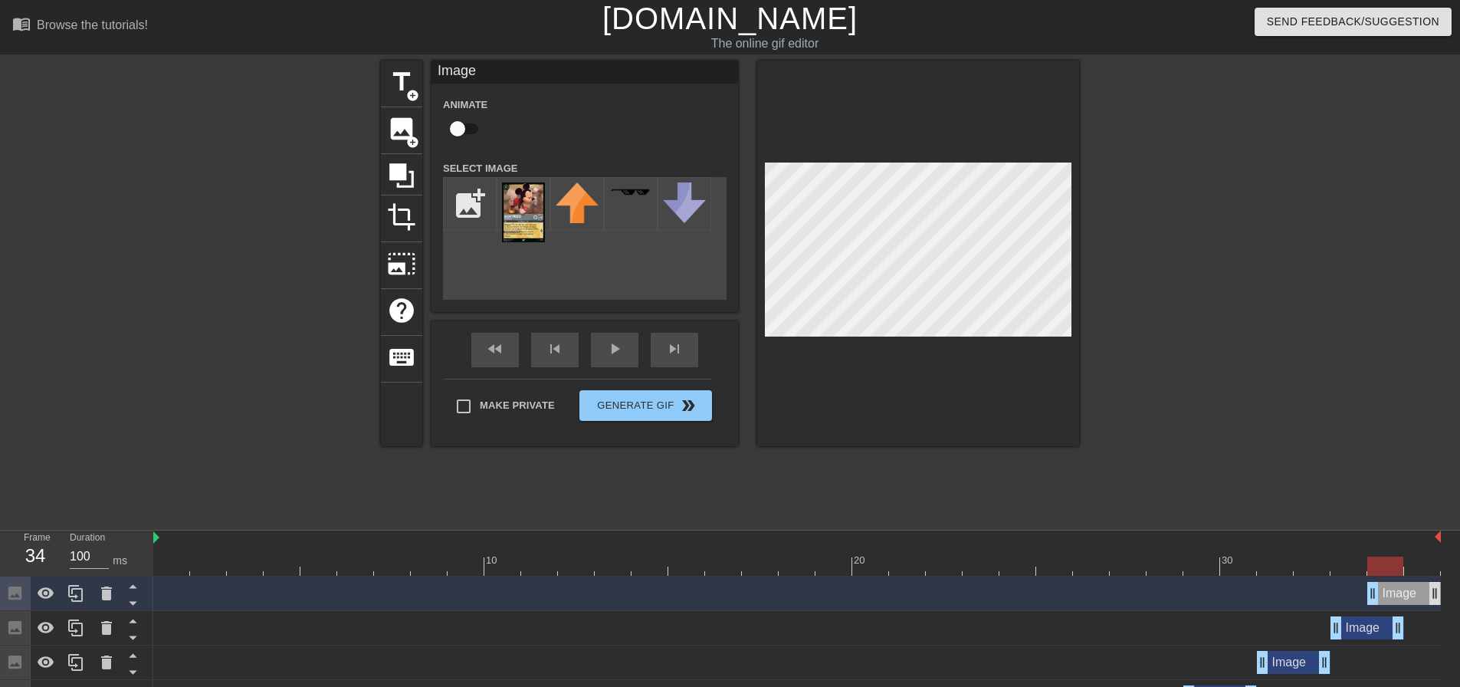
drag, startPoint x: 1360, startPoint y: 593, endPoint x: 1433, endPoint y: 595, distance: 73.6
click at [1433, 595] on div "Image drag_handle drag_handle" at bounding box center [1404, 593] width 74 height 23
drag, startPoint x: 1378, startPoint y: 567, endPoint x: 1400, endPoint y: 564, distance: 22.4
click at [1400, 564] on div at bounding box center [1385, 565] width 36 height 19
drag, startPoint x: 1402, startPoint y: 630, endPoint x: 1428, endPoint y: 629, distance: 26.1
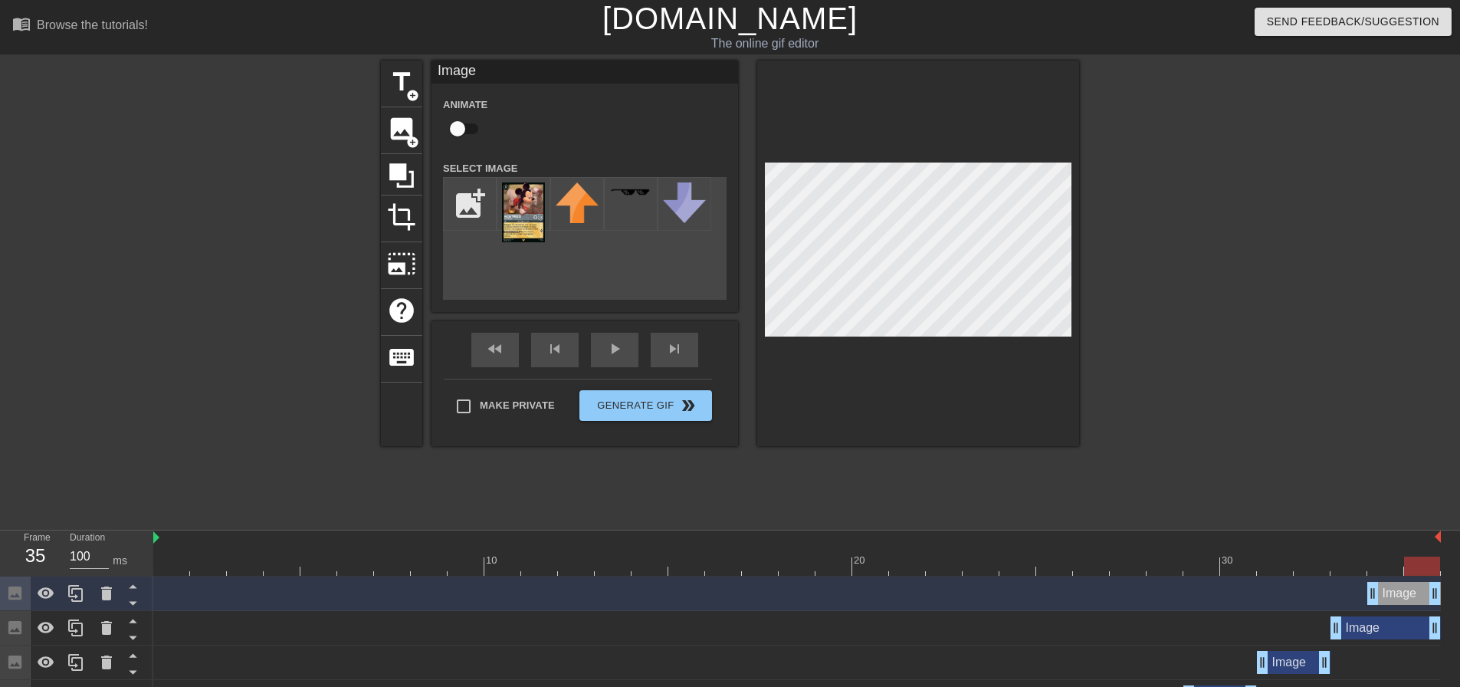
click at [1414, 589] on div "Image drag_handle drag_handle" at bounding box center [1404, 593] width 74 height 23
click at [102, 586] on icon at bounding box center [106, 593] width 18 height 18
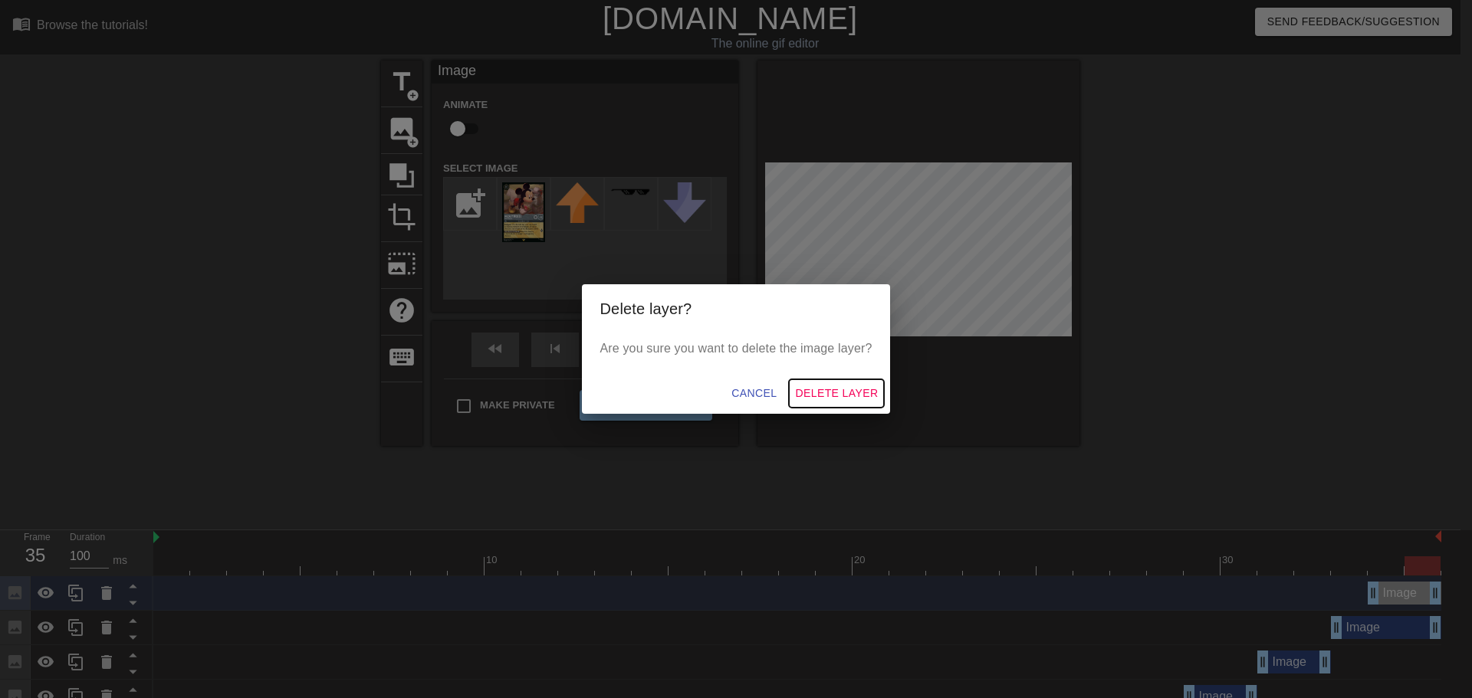
click at [834, 396] on span "Delete Layer" at bounding box center [836, 393] width 83 height 19
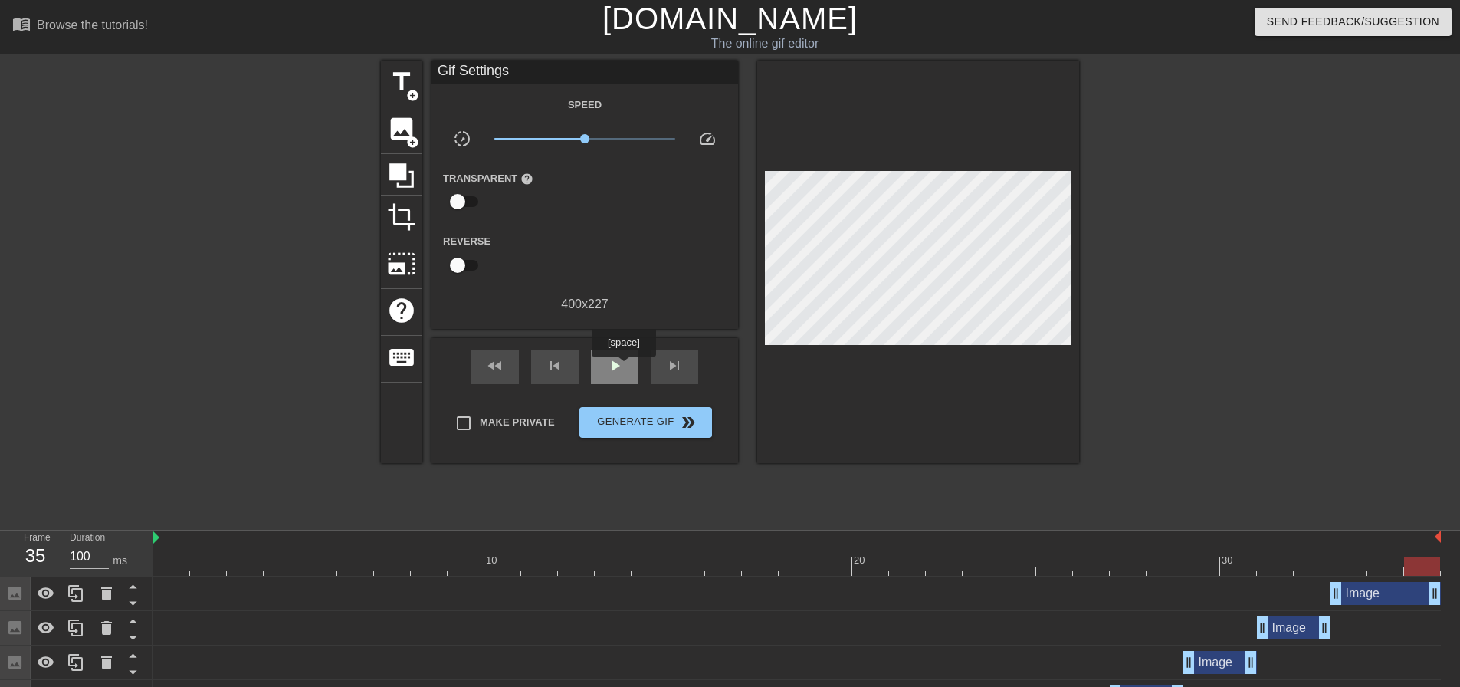
click at [623, 367] on span "play_arrow" at bounding box center [615, 365] width 18 height 18
click at [635, 421] on span "Generate Gif double_arrow" at bounding box center [646, 422] width 120 height 18
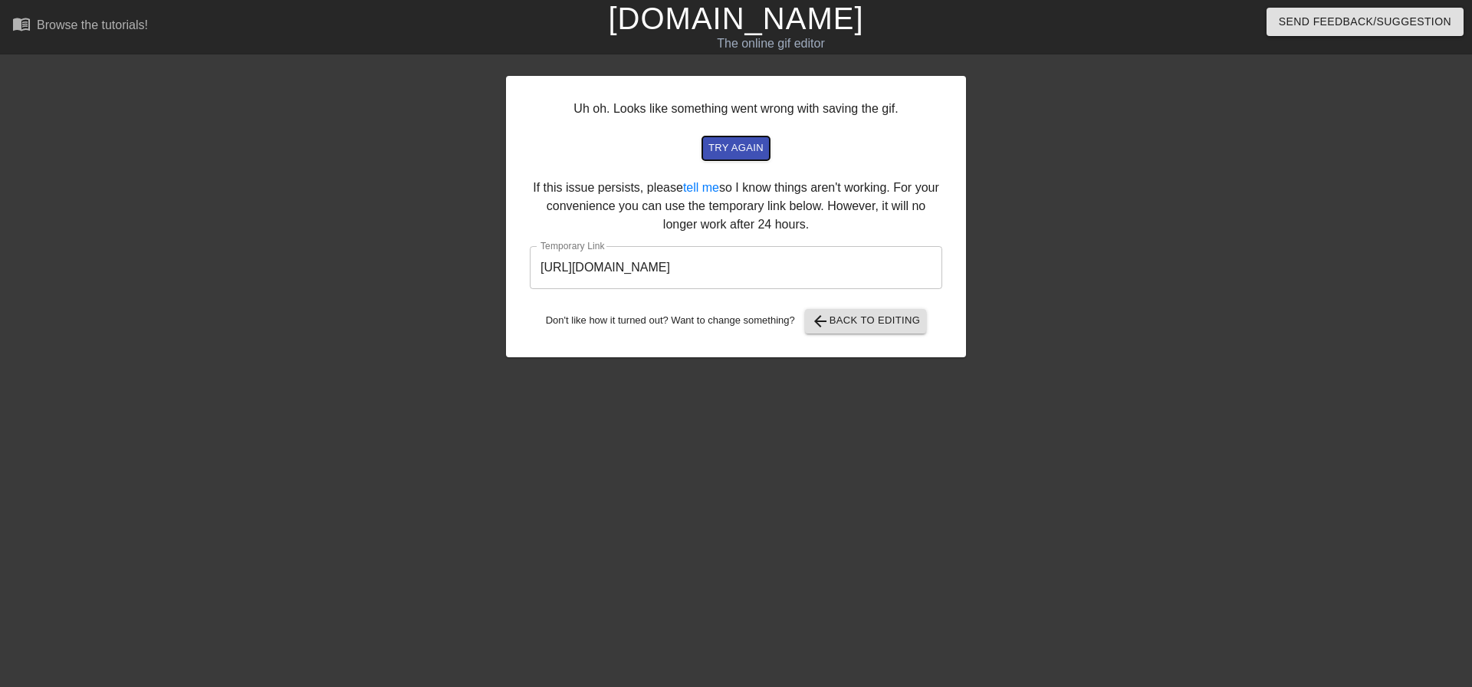
click at [738, 146] on span "try again" at bounding box center [735, 148] width 55 height 18
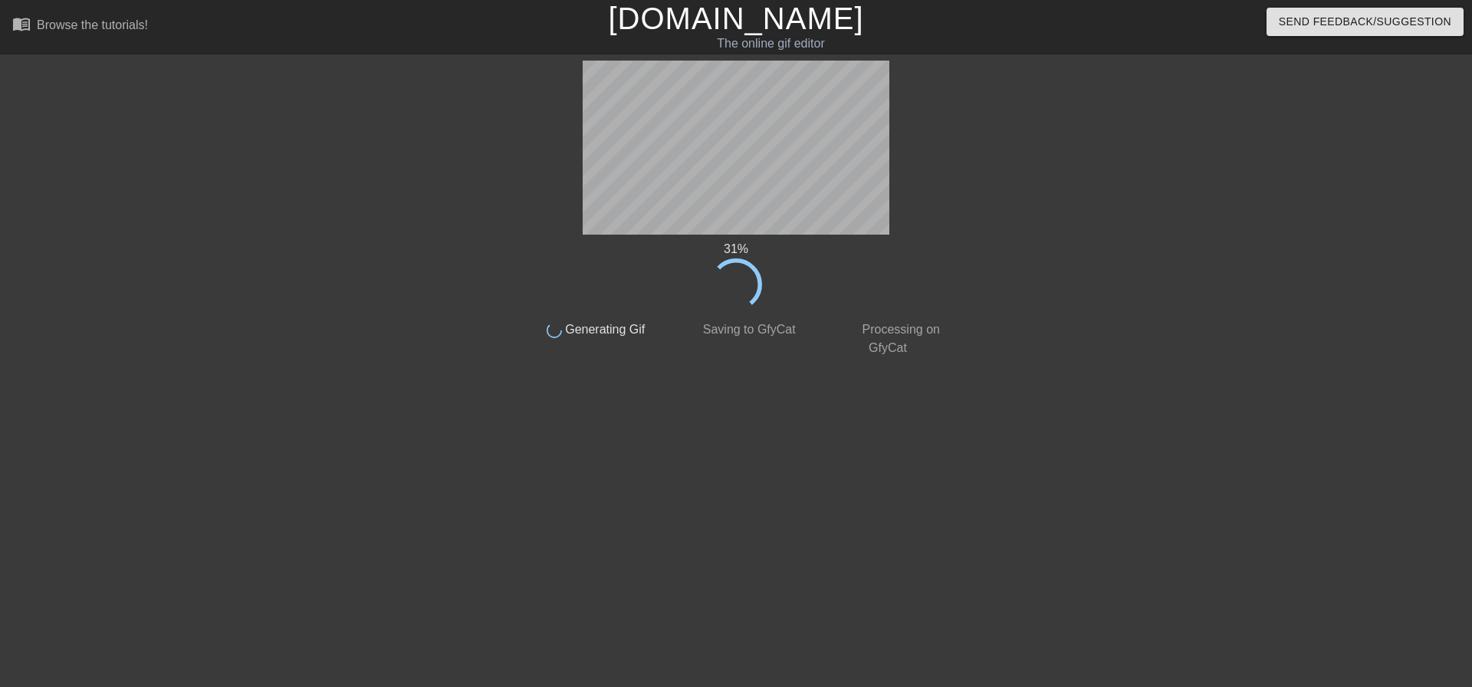
click at [577, 515] on div "31 % done Generating Gif done Saving to GfyCat done Processing on GfyCat title …" at bounding box center [736, 291] width 432 height 460
click at [573, 481] on div "57 % done Generating Gif done Saving to GfyCat done Processing on GfyCat title …" at bounding box center [736, 291] width 432 height 460
click at [723, 527] on html "menu_book Browse the tutorials! [DOMAIN_NAME] The online gif editor Send Feedba…" at bounding box center [736, 263] width 1472 height 527
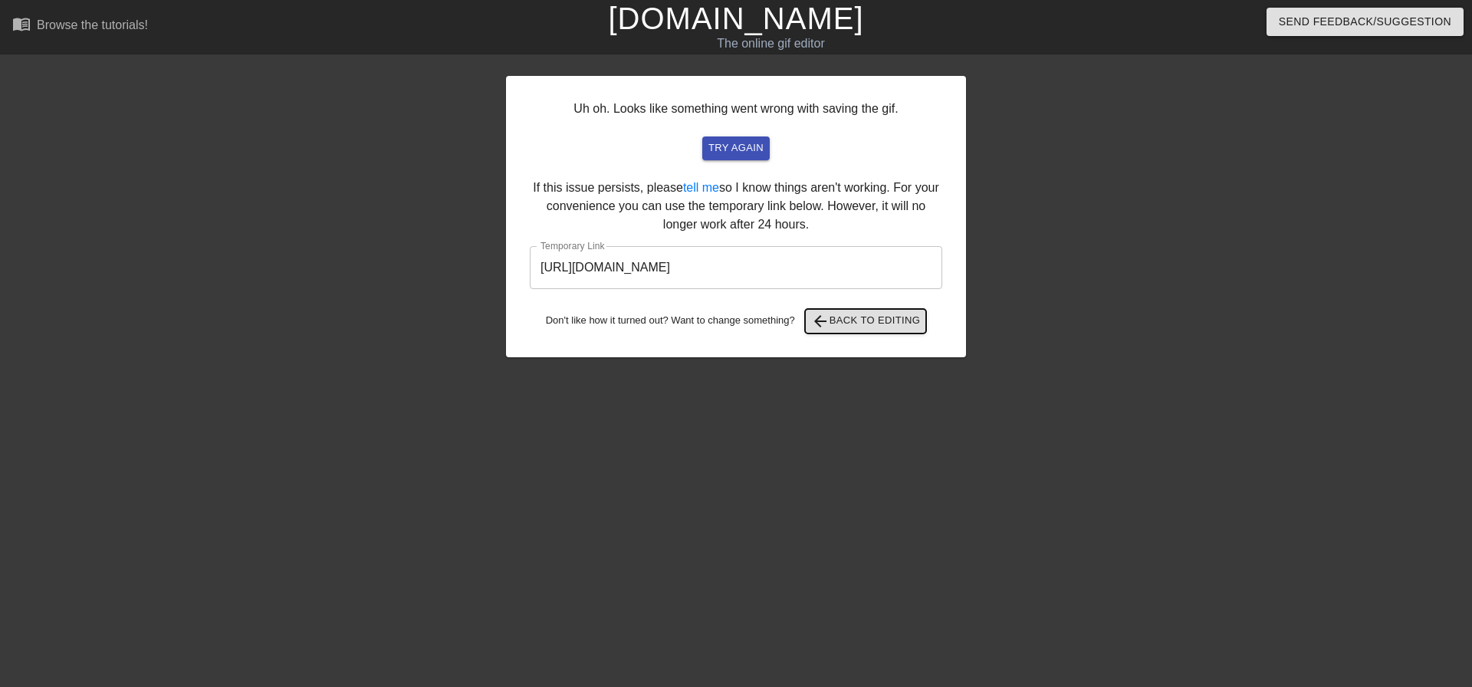
click at [858, 320] on span "arrow_back Back to Editing" at bounding box center [866, 321] width 110 height 18
